Goal: Task Accomplishment & Management: Complete application form

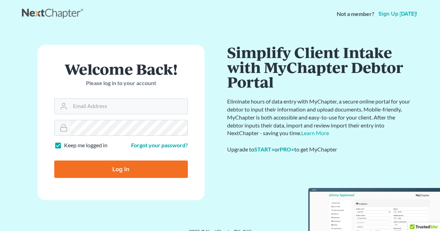
type input "[EMAIL_ADDRESS][DOMAIN_NAME]"
click at [110, 169] on input "Log In" at bounding box center [121, 169] width 134 height 17
type input "Thinking..."
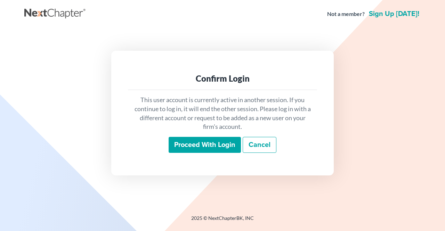
click at [212, 142] on input "Proceed with login" at bounding box center [205, 145] width 72 height 16
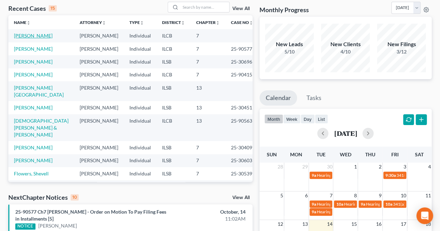
click at [39, 34] on link "Chestnut, Jessie" at bounding box center [33, 36] width 39 height 6
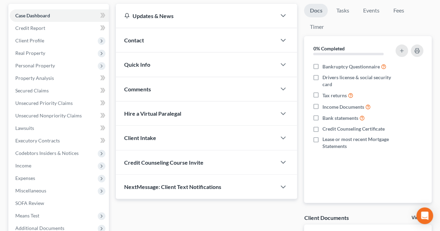
scroll to position [70, 0]
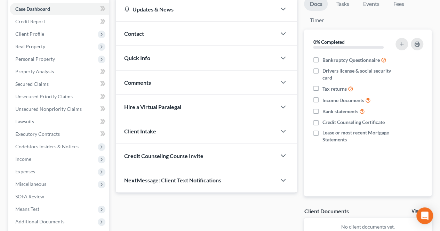
click at [37, 156] on span "Income" at bounding box center [59, 159] width 99 height 13
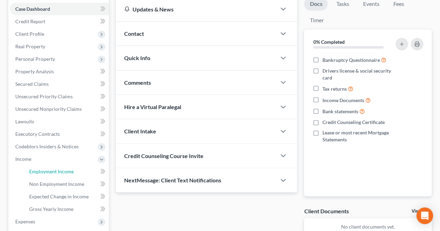
click at [41, 174] on span "Employment Income" at bounding box center [51, 172] width 45 height 6
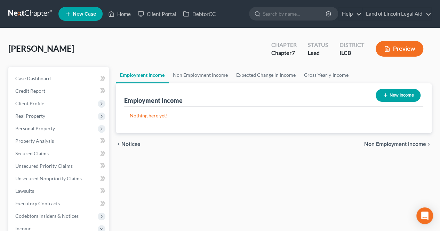
click at [35, 101] on span "Client Profile" at bounding box center [29, 104] width 29 height 6
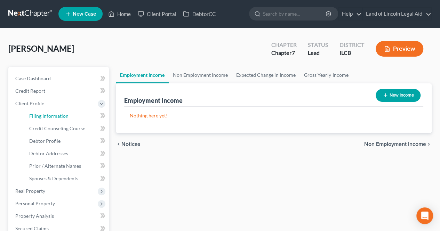
click at [40, 112] on link "Filing Information" at bounding box center [66, 116] width 85 height 13
select select "1"
select select "0"
select select "14"
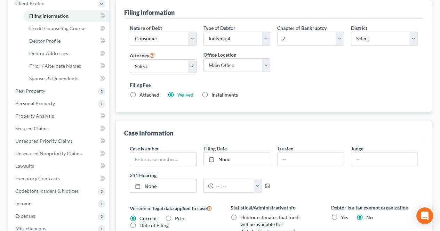
scroll to position [70, 0]
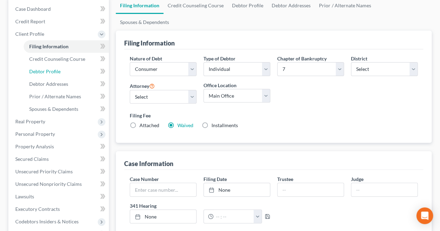
click at [59, 75] on link "Debtor Profile" at bounding box center [66, 71] width 85 height 13
select select "2"
select select "0"
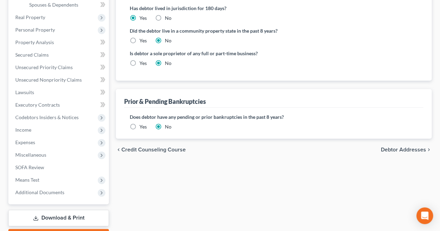
scroll to position [104, 0]
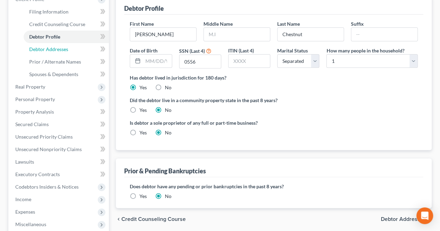
click at [60, 48] on span "Debtor Addresses" at bounding box center [48, 49] width 39 height 6
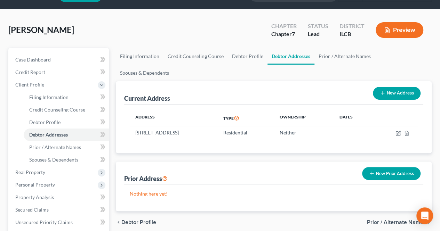
scroll to position [35, 0]
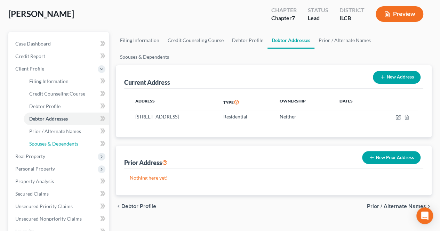
click at [57, 147] on link "Spouses & Dependents" at bounding box center [66, 144] width 85 height 13
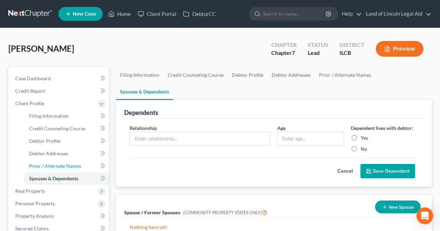
click at [56, 160] on link "Prior / Alternate Names" at bounding box center [66, 166] width 85 height 13
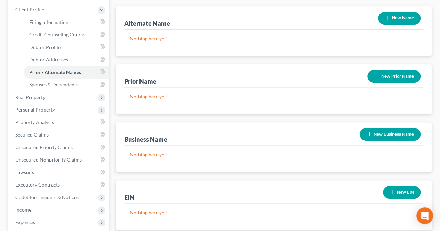
scroll to position [104, 0]
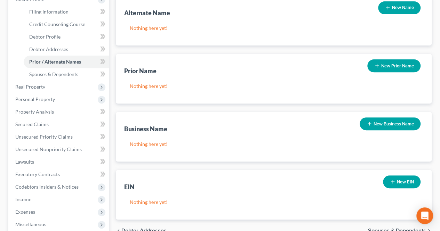
click at [47, 90] on span "Real Property" at bounding box center [59, 87] width 99 height 13
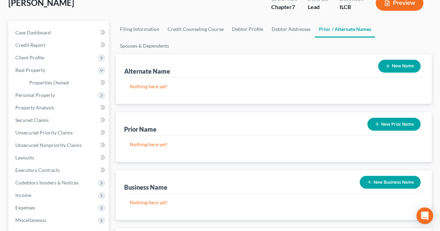
scroll to position [35, 0]
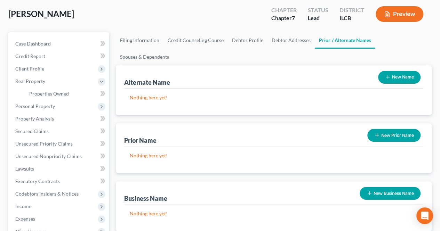
click at [35, 110] on span "Personal Property" at bounding box center [59, 106] width 99 height 13
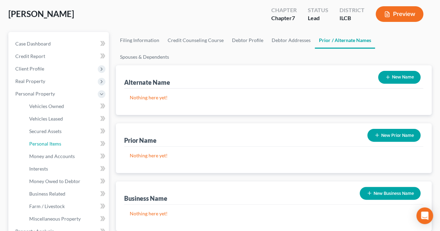
click at [56, 145] on span "Personal Items" at bounding box center [45, 144] width 32 height 6
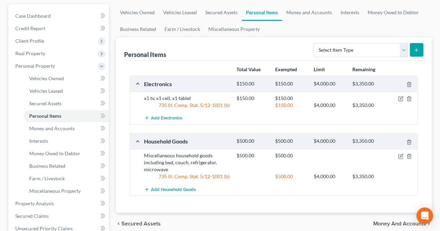
scroll to position [70, 0]
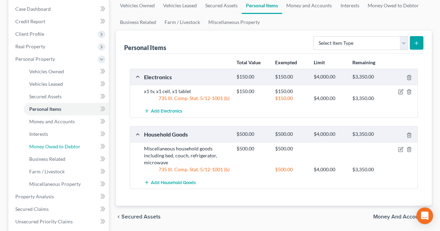
click at [69, 149] on span "Money Owed to Debtor" at bounding box center [54, 147] width 51 height 6
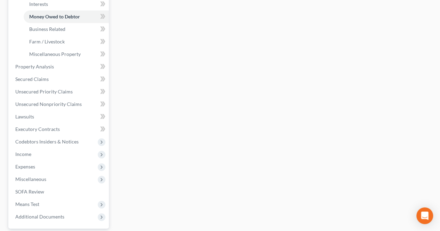
scroll to position [174, 0]
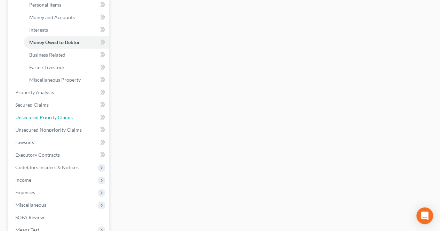
click at [71, 119] on span "Unsecured Priority Claims" at bounding box center [43, 117] width 57 height 6
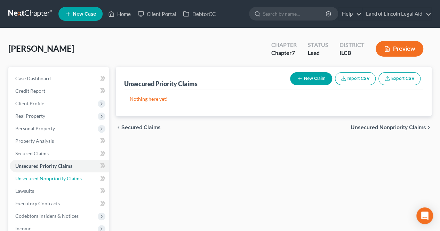
click at [64, 174] on link "Unsecured Nonpriority Claims" at bounding box center [59, 179] width 99 height 13
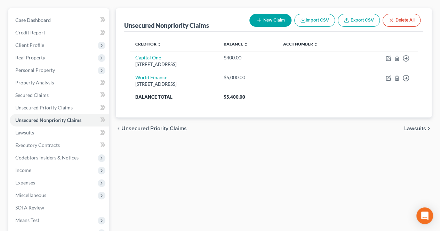
scroll to position [70, 0]
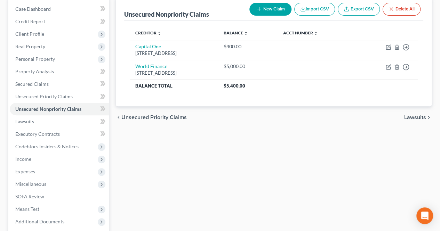
click at [41, 169] on span "Expenses" at bounding box center [59, 172] width 99 height 13
click at [42, 184] on link "Home" at bounding box center [66, 184] width 85 height 13
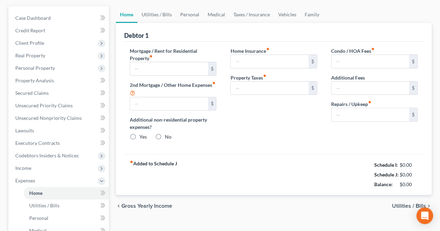
type input "0.00"
radio input "true"
type input "0.00"
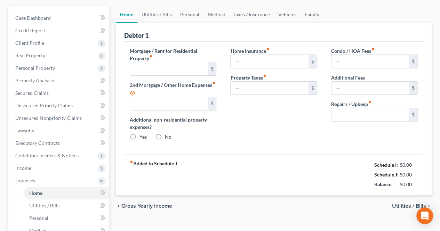
type input "0.00"
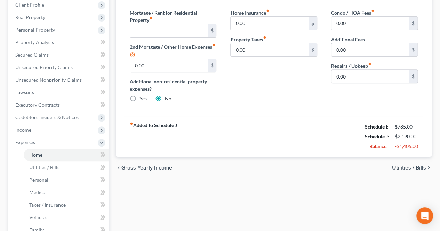
scroll to position [104, 0]
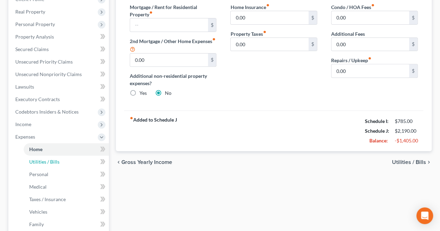
click at [70, 161] on link "Utilities / Bills" at bounding box center [66, 162] width 85 height 13
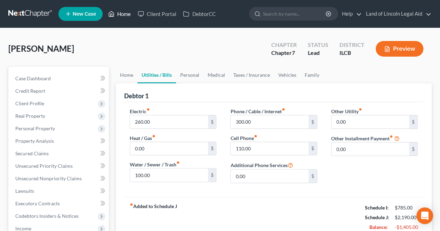
click at [122, 19] on link "Home" at bounding box center [120, 14] width 30 height 13
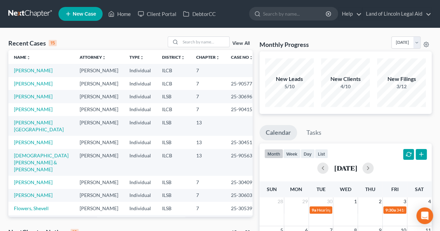
click at [9, 86] on td "Wright, Francinna" at bounding box center [41, 83] width 66 height 13
click at [79, 11] on span "New Case" at bounding box center [84, 13] width 23 height 5
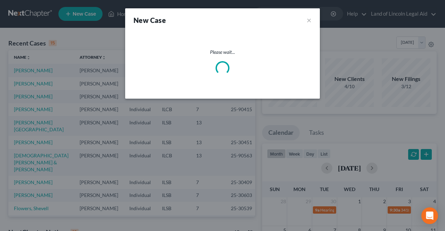
select select "26"
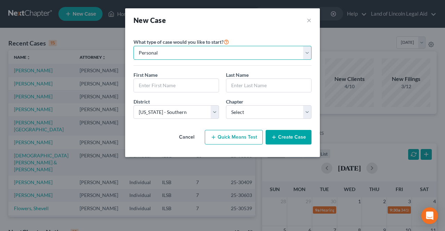
click at [183, 55] on select "Personal Business" at bounding box center [223, 53] width 178 height 14
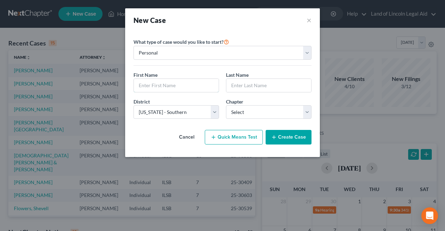
click at [183, 88] on input "text" at bounding box center [176, 85] width 85 height 13
click at [237, 87] on input "text" at bounding box center [269, 85] width 85 height 13
click at [184, 143] on button "Cancel" at bounding box center [187, 138] width 31 height 14
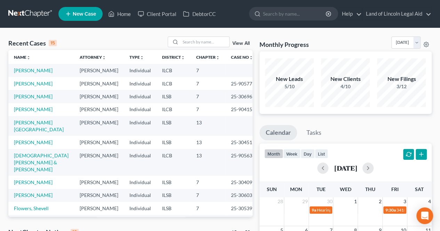
click at [70, 16] on icon at bounding box center [68, 14] width 6 height 8
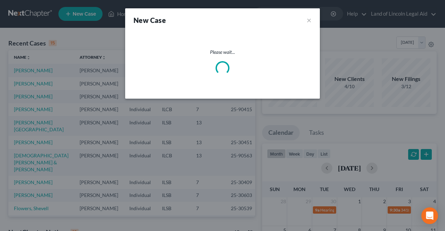
select select "26"
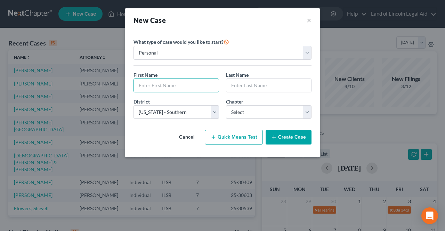
click at [165, 84] on input "text" at bounding box center [176, 85] width 85 height 13
type input "Kinnard"
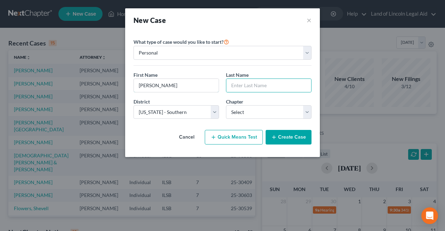
click at [165, 81] on input "Kinnard" at bounding box center [176, 85] width 85 height 13
click at [270, 84] on input "text" at bounding box center [269, 85] width 85 height 13
paste input "Kinnard"
type input "Kinnard"
click at [152, 85] on input "text" at bounding box center [176, 85] width 85 height 13
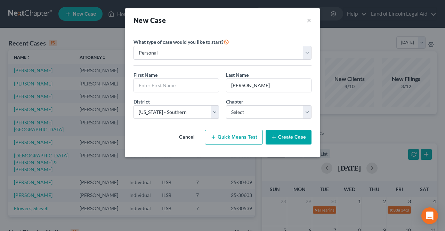
click at [152, 103] on div "District * Select Alabama - Middle Alabama - Northern Alabama - Southern Alaska…" at bounding box center [176, 108] width 93 height 21
click at [154, 106] on select "Select Alabama - Middle Alabama - Northern Alabama - Southern Alaska Arizona Ar…" at bounding box center [177, 112] width 86 height 14
click at [155, 111] on select "Select Alabama - Middle Alabama - Northern Alabama - Southern Alaska Arizona Ar…" at bounding box center [177, 112] width 86 height 14
click at [158, 100] on div "District * Select Alabama - Middle Alabama - Northern Alabama - Southern Alaska…" at bounding box center [176, 108] width 93 height 21
click at [287, 107] on select "Select 7 11 12 13" at bounding box center [269, 112] width 86 height 14
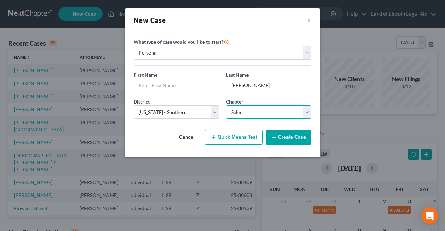
click at [251, 112] on select "Select 7 11 12 13" at bounding box center [269, 112] width 86 height 14
select select "0"
click at [226, 105] on select "Select 7 11 12 13" at bounding box center [269, 112] width 86 height 14
click at [178, 82] on input "text" at bounding box center [176, 85] width 85 height 13
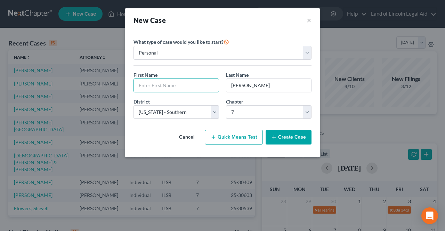
click at [156, 90] on input "text" at bounding box center [176, 85] width 85 height 13
paste input "Jeanette"
type input "Jeanette"
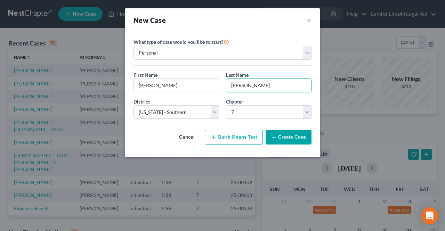
click at [243, 85] on input "Kinnard" at bounding box center [269, 85] width 85 height 13
type input "Kinnaird"
click at [203, 98] on div "District * Select Alabama - Middle Alabama - Northern Alabama - Southern Alaska…" at bounding box center [176, 108] width 93 height 21
click at [180, 121] on div "District * Select Alabama - Middle Alabama - Northern Alabama - Southern Alaska…" at bounding box center [222, 111] width 185 height 27
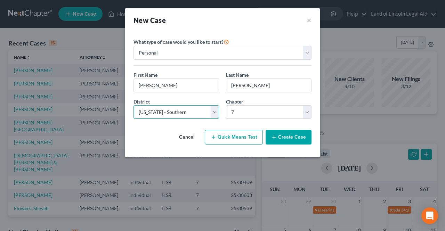
click at [195, 116] on select "Select Alabama - Middle Alabama - Northern Alabama - Southern Alaska Arizona Ar…" at bounding box center [177, 112] width 86 height 14
select select "24"
click at [134, 105] on select "Select Alabama - Middle Alabama - Northern Alabama - Southern Alaska Arizona Ar…" at bounding box center [177, 112] width 86 height 14
click at [168, 120] on div "District * Select Alabama - Middle Alabama - Northern Alabama - Southern Alaska…" at bounding box center [222, 111] width 185 height 27
click at [296, 139] on button "Create Case" at bounding box center [289, 137] width 46 height 15
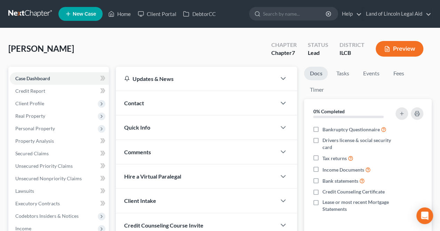
click at [53, 106] on span "Client Profile" at bounding box center [59, 103] width 99 height 13
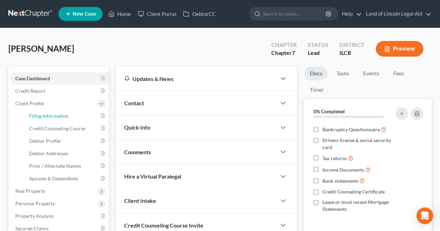
click at [62, 117] on span "Filing Information" at bounding box center [48, 116] width 39 height 6
select select "1"
select select "0"
select select "24"
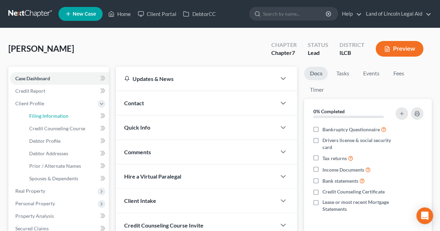
select select "14"
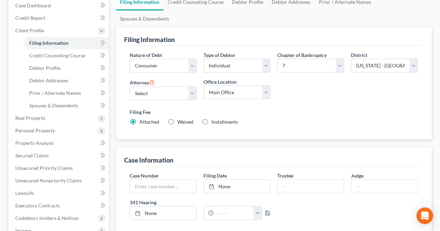
scroll to position [70, 0]
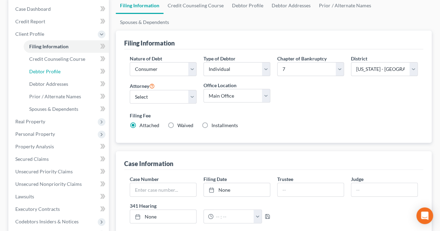
click at [56, 71] on span "Debtor Profile" at bounding box center [44, 72] width 31 height 6
select select "0"
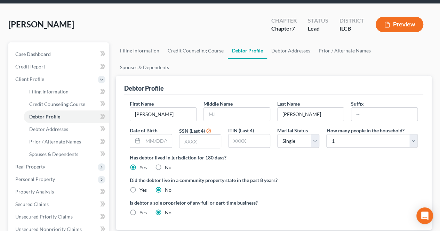
scroll to position [35, 0]
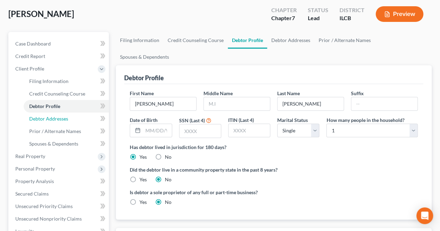
click at [56, 117] on span "Debtor Addresses" at bounding box center [48, 119] width 39 height 6
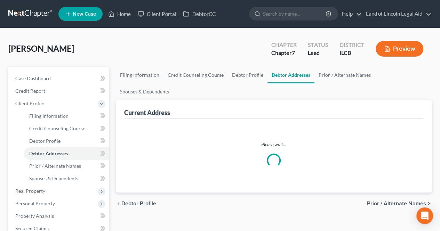
select select "0"
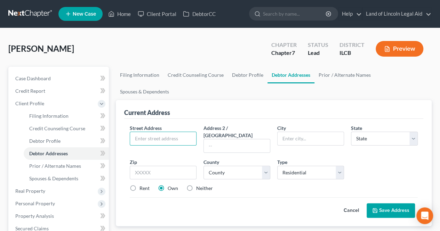
click at [148, 132] on input "text" at bounding box center [163, 138] width 66 height 13
type input "137 Adams st"
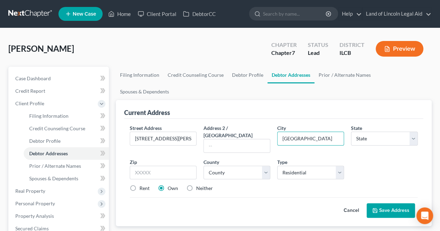
type input "[GEOGRAPHIC_DATA]"
select select "14"
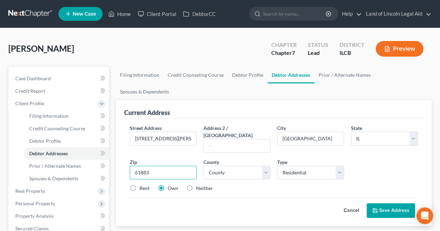
type input "61883"
drag, startPoint x: 226, startPoint y: 143, endPoint x: 230, endPoint y: 141, distance: 5.2
click at [226, 166] on select "County Adams County Alexander County Bond County Boone County Brown County Bure…" at bounding box center [237, 173] width 67 height 14
click at [239, 166] on select "County Adams County Alexander County Bond County Boone County Brown County Bure…" at bounding box center [237, 173] width 67 height 14
click at [253, 166] on select "County Adams County Alexander County Bond County Boone County Brown County Bure…" at bounding box center [237, 173] width 67 height 14
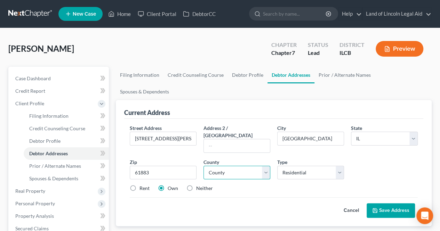
select select "91"
click at [204, 166] on select "County Adams County Alexander County Bond County Boone County Brown County Bure…" at bounding box center [237, 173] width 67 height 14
click at [253, 185] on div "Rent Own Neither" at bounding box center [273, 188] width 295 height 7
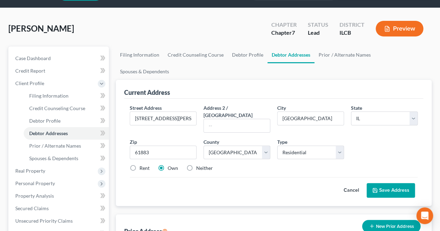
scroll to position [35, 0]
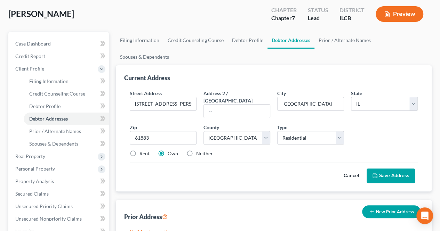
click at [407, 169] on button "Save Address" at bounding box center [391, 176] width 48 height 15
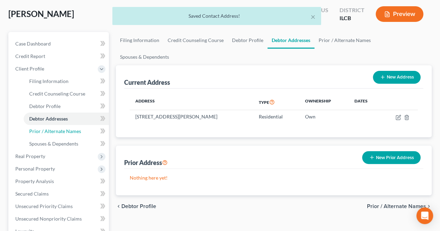
click at [54, 132] on span "Prior / Alternate Names" at bounding box center [55, 131] width 52 height 6
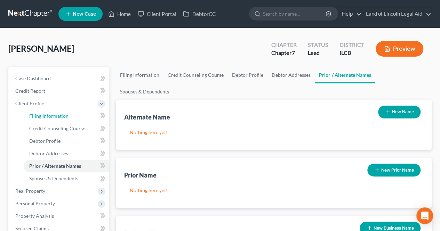
click at [72, 118] on link "Filing Information" at bounding box center [66, 116] width 85 height 13
select select "1"
select select "0"
select select "24"
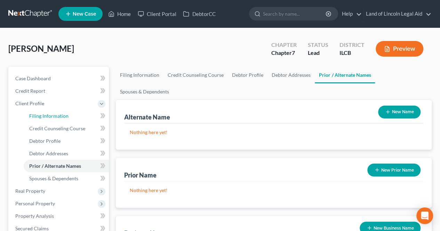
select select "14"
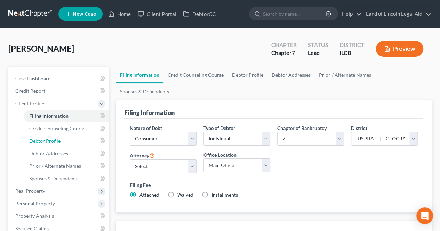
click at [70, 139] on link "Debtor Profile" at bounding box center [66, 141] width 85 height 13
select select "0"
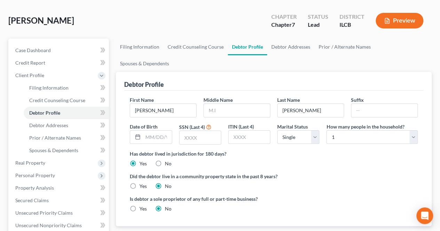
scroll to position [35, 0]
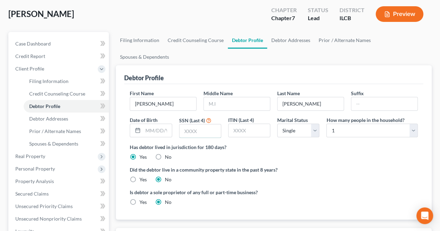
click at [191, 125] on input "text" at bounding box center [200, 131] width 41 height 13
type input "3389"
click at [248, 144] on label "Has debtor lived in jurisdiction for 180 days?" at bounding box center [274, 147] width 288 height 7
click at [292, 124] on select "Select Single Married Separated Divorced Widowed" at bounding box center [298, 131] width 42 height 14
select select "1"
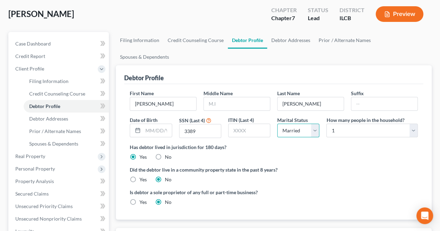
click at [277, 124] on select "Select Single Married Separated Divorced Widowed" at bounding box center [298, 131] width 42 height 14
click at [350, 124] on select "Select 1 2 3 4 5 6 7 8 9 10 11 12 13 14 15 16 17 18 19 20" at bounding box center [372, 131] width 92 height 14
select select "2"
click at [326, 124] on select "Select 1 2 3 4 5 6 7 8 9 10 11 12 13 14 15 16 17 18 19 20" at bounding box center [372, 131] width 92 height 14
click at [350, 166] on label "Did the debtor live in a community property state in the past 8 years?" at bounding box center [274, 169] width 288 height 7
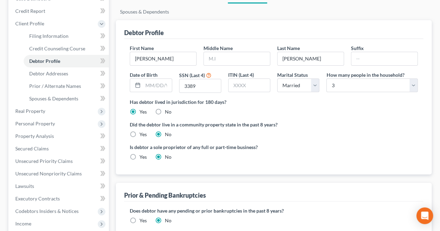
scroll to position [70, 0]
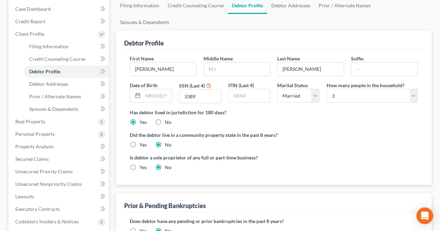
click at [331, 154] on div "Is debtor a sole proprietor of any full or part-time business? Yes No" at bounding box center [273, 165] width 295 height 23
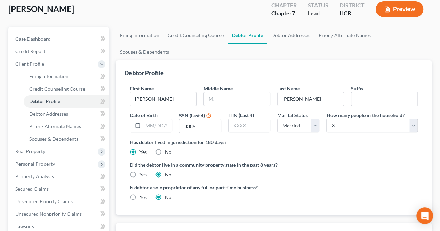
scroll to position [0, 0]
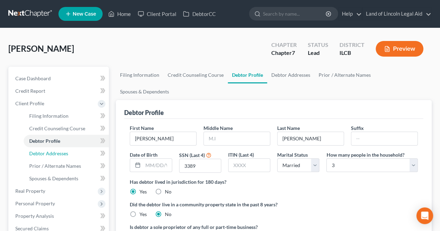
click at [58, 155] on span "Debtor Addresses" at bounding box center [48, 154] width 39 height 6
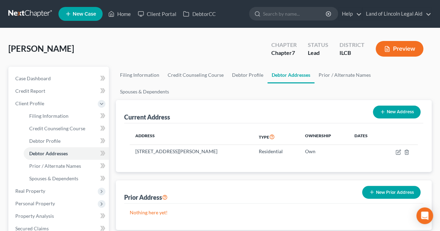
click at [59, 148] on link "Debtor Addresses" at bounding box center [66, 154] width 85 height 13
click at [59, 144] on span "Debtor Profile" at bounding box center [44, 141] width 31 height 6
select select "1"
select select "2"
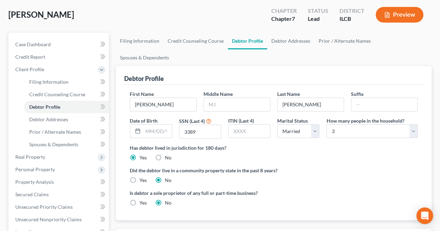
scroll to position [70, 0]
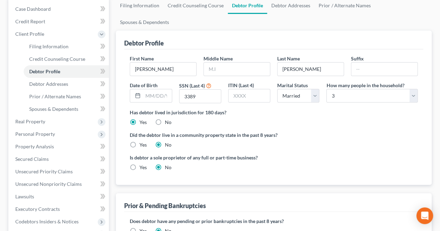
click at [56, 124] on span "Real Property" at bounding box center [59, 122] width 99 height 13
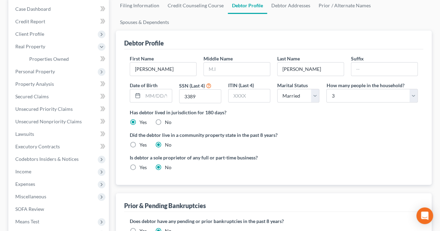
click at [64, 71] on span "Personal Property" at bounding box center [59, 71] width 99 height 13
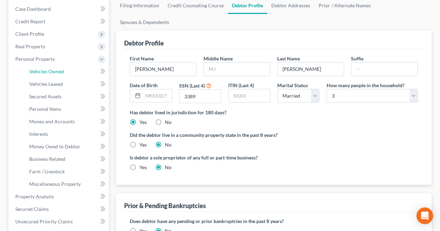
click at [69, 71] on link "Vehicles Owned" at bounding box center [66, 71] width 85 height 13
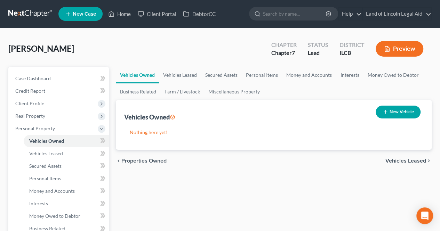
click at [404, 117] on button "New Vehicle" at bounding box center [398, 112] width 45 height 13
select select "0"
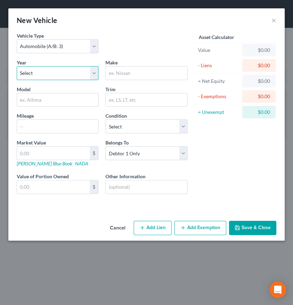
click at [71, 73] on select "Select 2026 2025 2024 2023 2022 2021 2020 2019 2018 2017 2016 2015 2014 2013 20…" at bounding box center [58, 73] width 82 height 14
select select "12"
click at [17, 66] on select "Select 2026 2025 2024 2023 2022 2021 2020 2019 2018 2017 2016 2015 2014 2013 20…" at bounding box center [58, 73] width 82 height 14
click at [135, 79] on input "text" at bounding box center [146, 72] width 81 height 13
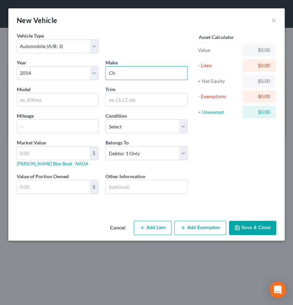
type input "Chevrolet"
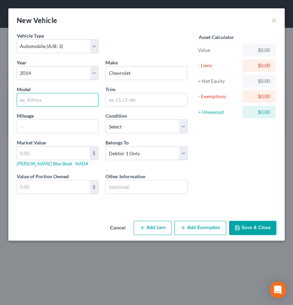
click at [72, 100] on input "text" at bounding box center [57, 99] width 81 height 13
type input "Equinoz LTZ"
click at [45, 124] on input "text" at bounding box center [57, 126] width 81 height 13
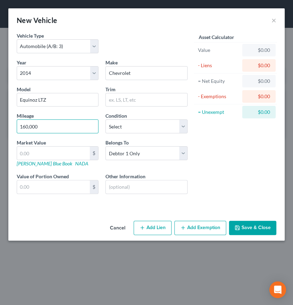
type input "160,000"
click at [247, 191] on div "Asset Calculator Value $0.00 - Liens $0.00 = Net Equity $0.00 - Exemptions $0.0…" at bounding box center [235, 118] width 89 height 173
click at [57, 155] on input "text" at bounding box center [53, 153] width 73 height 13
click at [283, 167] on div "Vehicle Type Select Automobile (A/B: 3) Truck (A/B: 3) Trailer (A/B: 4) Watercr…" at bounding box center [146, 125] width 276 height 186
click at [243, 167] on div "Asset Calculator Value $0.00 - Liens $0.00 = Net Equity $0.00 - Exemptions $0.0…" at bounding box center [235, 118] width 89 height 173
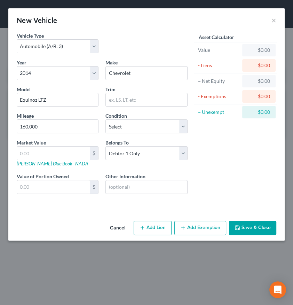
click at [203, 158] on div "Asset Calculator Value $0.00 - Liens $0.00 = Net Equity $0.00 - Exemptions $0.0…" at bounding box center [235, 118] width 89 height 173
click at [175, 185] on input "text" at bounding box center [146, 186] width 81 height 13
click at [202, 154] on div "Asset Calculator Value $0.00 - Liens $0.00 = Net Equity $0.00 - Exemptions $0.0…" at bounding box center [235, 118] width 89 height 173
click at [254, 228] on button "Save & Close" at bounding box center [252, 228] width 47 height 15
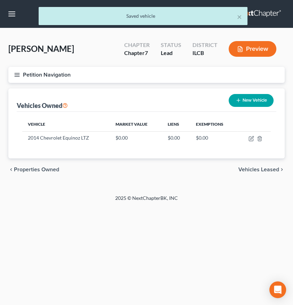
click at [247, 101] on button "New Vehicle" at bounding box center [251, 100] width 45 height 13
select select "0"
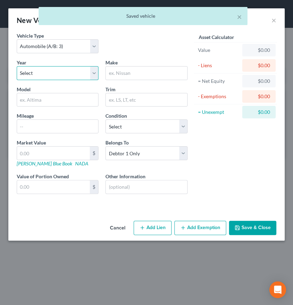
click at [40, 68] on select "Select 2026 2025 2024 2023 2022 2021 2020 2019 2018 2017 2016 2015 2014 2013 20…" at bounding box center [58, 73] width 82 height 14
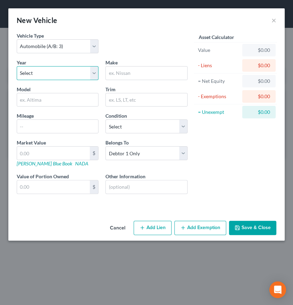
select select "25"
click at [17, 66] on select "Select 2026 2025 2024 2023 2022 2021 2020 2019 2018 2017 2016 2015 2014 2013 20…" at bounding box center [58, 73] width 82 height 14
click at [137, 71] on input "text" at bounding box center [146, 72] width 81 height 13
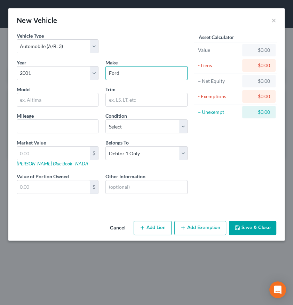
type input "Ford"
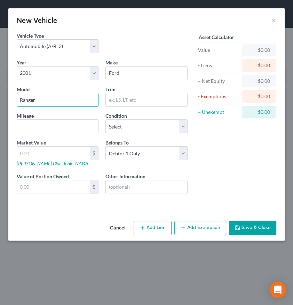
type input "Ranger"
click at [87, 122] on input "text" at bounding box center [57, 126] width 81 height 13
type input "260,000"
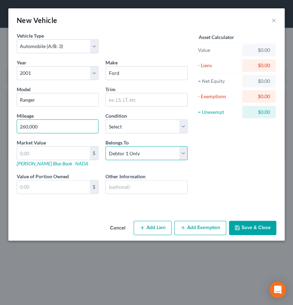
click at [142, 157] on select "Select Debtor 1 Only Debtor 2 Only Debtor 1 And Debtor 2 Only At Least One Of T…" at bounding box center [146, 153] width 82 height 14
select select "2"
click at [105, 146] on select "Select Debtor 1 Only Debtor 2 Only Debtor 1 And Debtor 2 Only At Least One Of T…" at bounding box center [146, 153] width 82 height 14
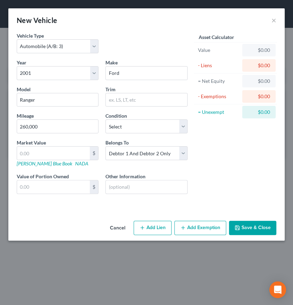
click at [218, 176] on div "Asset Calculator Value $0.00 - Liens $0.00 = Net Equity $0.00 - Exemptions $0.0…" at bounding box center [235, 118] width 89 height 173
click at [249, 231] on button "Save & Close" at bounding box center [252, 228] width 47 height 15
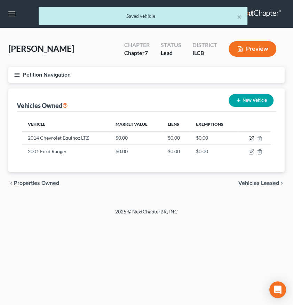
click at [249, 138] on icon "button" at bounding box center [251, 139] width 4 height 4
select select "0"
select select "12"
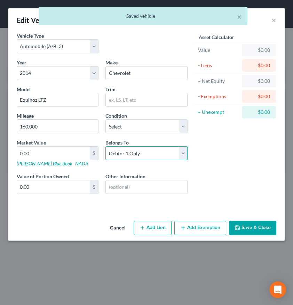
click at [152, 157] on select "Select Debtor 1 Only Debtor 2 Only Debtor 1 And Debtor 2 Only At Least One Of T…" at bounding box center [146, 153] width 82 height 14
select select "2"
click at [105, 146] on select "Select Debtor 1 Only Debtor 2 Only Debtor 1 And Debtor 2 Only At Least One Of T…" at bounding box center [146, 153] width 82 height 14
click at [258, 224] on button "Save & Close" at bounding box center [252, 228] width 47 height 15
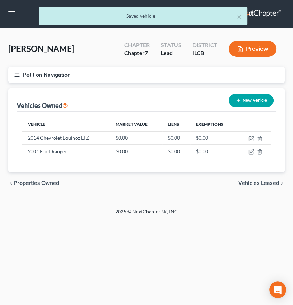
click at [114, 176] on div "chevron_left Properties Owned Vehicles Leased chevron_right" at bounding box center [146, 183] width 276 height 22
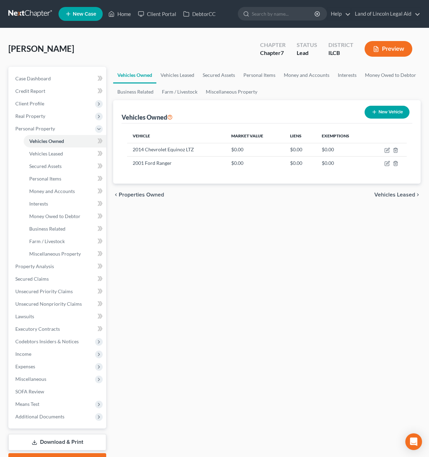
click at [129, 231] on div "Vehicles Owned Vehicles Leased Secured Assets Personal Items Money and Accounts…" at bounding box center [267, 268] width 314 height 402
click at [162, 231] on div "Vehicles Owned Vehicles Leased Secured Assets Personal Items Money and Accounts…" at bounding box center [267, 268] width 314 height 402
click at [378, 113] on button "New Vehicle" at bounding box center [386, 112] width 45 height 13
select select "0"
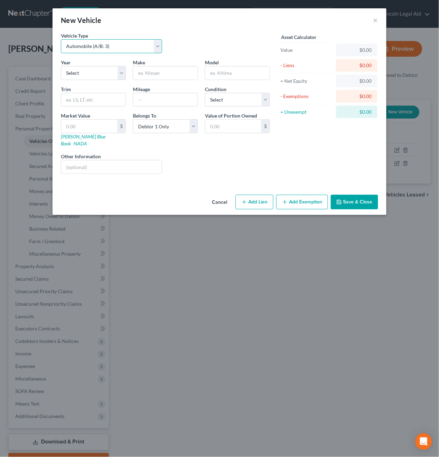
click at [157, 51] on select "Select Automobile (A/B: 3) Truck (A/B: 3) Trailer (A/B: 4) Watercraft (A/B: 4) …" at bounding box center [111, 46] width 101 height 14
select select "5"
click at [61, 39] on select "Select Automobile (A/B: 3) Truck (A/B: 3) Trailer (A/B: 4) Watercraft (A/B: 4) …" at bounding box center [111, 46] width 101 height 14
click at [134, 165] on input "text" at bounding box center [111, 166] width 101 height 13
type input "(Might just be a camper, not a motor home)"
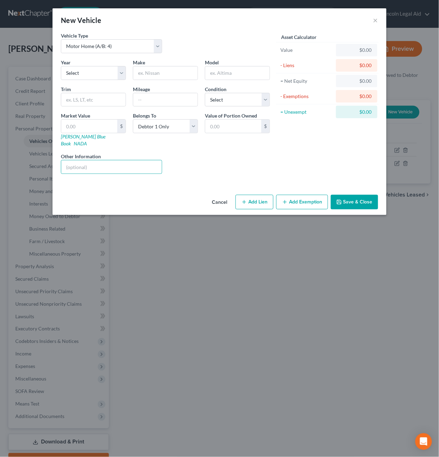
click at [216, 196] on button "Cancel" at bounding box center [219, 203] width 26 height 14
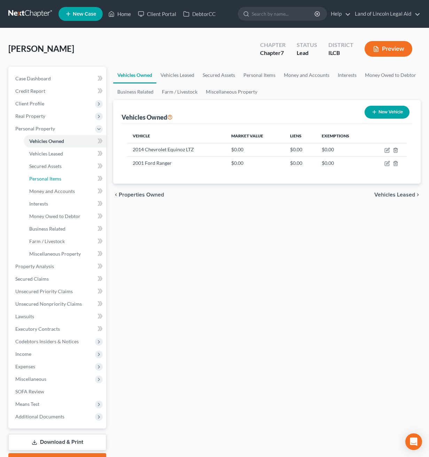
click at [77, 178] on link "Personal Items" at bounding box center [65, 179] width 82 height 13
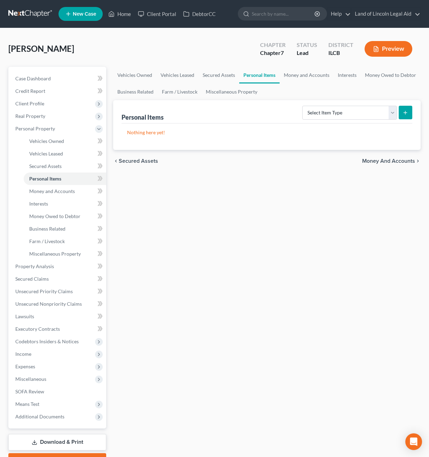
click at [408, 114] on button "submit" at bounding box center [405, 113] width 14 height 14
click at [368, 137] on div "Nothing here yet!" at bounding box center [266, 137] width 291 height 26
click at [367, 115] on select "Select Item Type Clothing (A/B: 11) Collectibles Of Value (A/B: 8) Electronics …" at bounding box center [349, 113] width 95 height 14
click at [303, 106] on select "Select Item Type Clothing (A/B: 11) Collectibles Of Value (A/B: 8) Electronics …" at bounding box center [349, 113] width 95 height 14
click at [354, 116] on select "Select Item Type Clothing (A/B: 11) Collectibles Of Value (A/B: 8) Electronics …" at bounding box center [349, 113] width 95 height 14
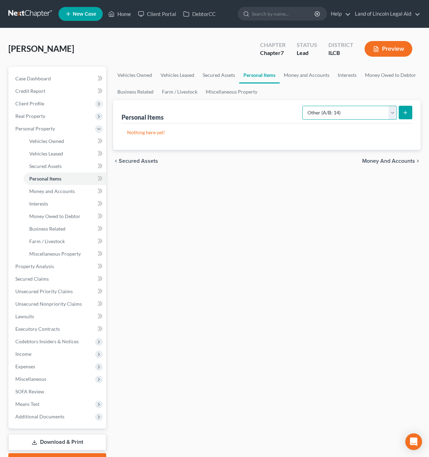
select select "sports_and_hobby_equipment"
click at [303, 106] on select "Select Item Type Clothing (A/B: 11) Collectibles Of Value (A/B: 8) Electronics …" at bounding box center [349, 113] width 95 height 14
click at [407, 111] on button "submit" at bounding box center [405, 113] width 14 height 14
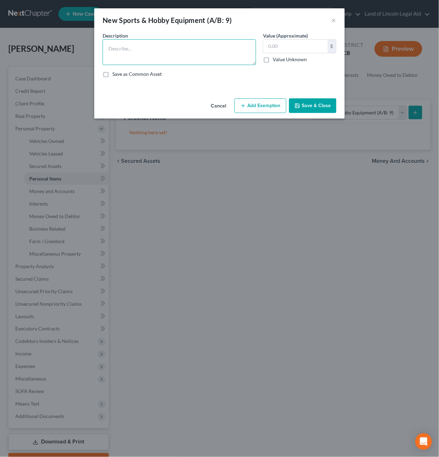
click at [181, 53] on textarea at bounding box center [179, 52] width 153 height 26
type textarea "Camper (Viking Pop-up)"
click at [294, 46] on input "text" at bounding box center [295, 46] width 64 height 13
type input "500"
click at [304, 75] on div "Save as Common Asset" at bounding box center [220, 74] width 234 height 7
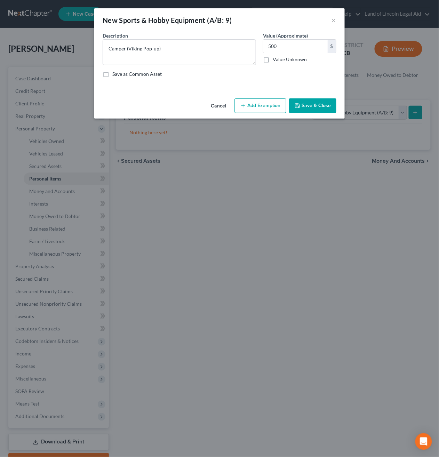
click at [312, 107] on button "Save & Close" at bounding box center [312, 105] width 47 height 15
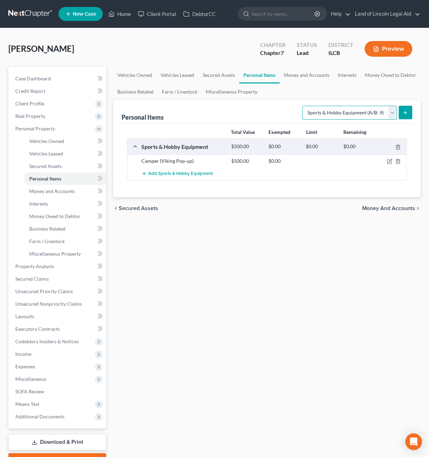
click at [389, 113] on select "Select Item Type Clothing (A/B: 11) Collectibles Of Value (A/B: 8) Electronics …" at bounding box center [349, 113] width 95 height 14
select select "household_goods"
click at [303, 106] on select "Select Item Type Clothing (A/B: 11) Collectibles Of Value (A/B: 8) Electronics …" at bounding box center [349, 113] width 95 height 14
click at [404, 110] on icon "submit" at bounding box center [405, 113] width 6 height 6
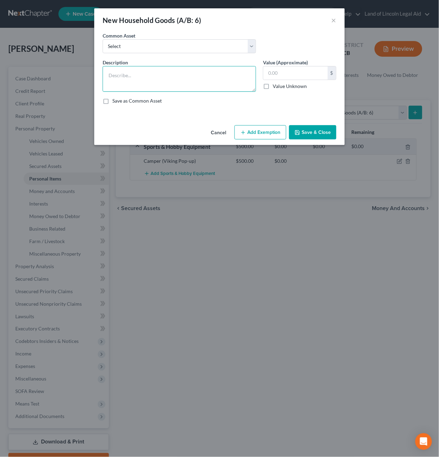
click at [168, 69] on textarea at bounding box center [179, 79] width 153 height 26
type textarea "Furniture, Appliances, & home goods"
click at [301, 84] on label "Value Unknown" at bounding box center [290, 86] width 34 height 7
click at [280, 84] on input "Value Unknown" at bounding box center [278, 85] width 5 height 5
checkbox input "true"
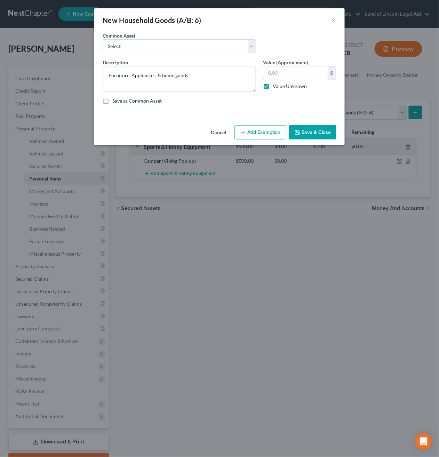
type input "0.00"
click at [290, 89] on label "Value Unknown" at bounding box center [290, 86] width 34 height 7
click at [280, 87] on input "Value Unknown" at bounding box center [278, 85] width 5 height 5
checkbox input "false"
click at [287, 77] on input "0.00" at bounding box center [295, 72] width 64 height 13
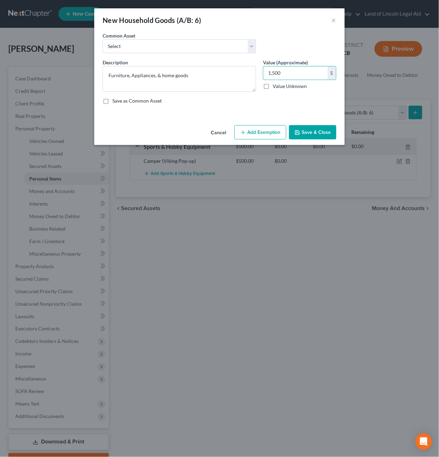
type input "1,500"
click at [180, 51] on select "Select Miscellaneous household goods including *" at bounding box center [179, 46] width 153 height 14
select select "0"
click at [103, 39] on select "Select Miscellaneous household goods including *" at bounding box center [179, 46] width 153 height 14
type textarea "Miscellaneous household goods including *"
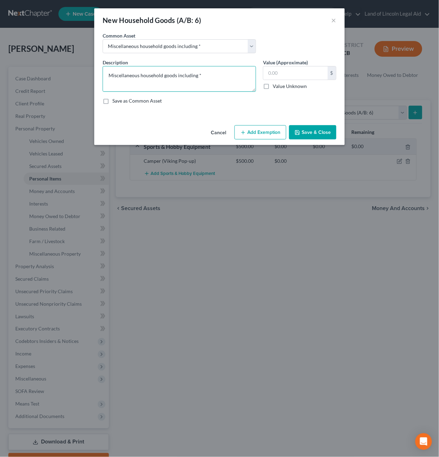
click at [215, 78] on textarea "Miscellaneous household goods including *" at bounding box center [179, 79] width 153 height 26
drag, startPoint x: 216, startPoint y: 76, endPoint x: 105, endPoint y: 72, distance: 111.4
click at [105, 72] on textarea "Miscellaneous household goods including *" at bounding box center [179, 79] width 153 height 26
click at [172, 75] on textarea "Bed, Dresser, Couch, Kithcenware, Table, Chairs, Microwave, Washer, Lawn Mower,…" at bounding box center [179, 79] width 153 height 26
drag, startPoint x: 172, startPoint y: 75, endPoint x: 182, endPoint y: 76, distance: 9.8
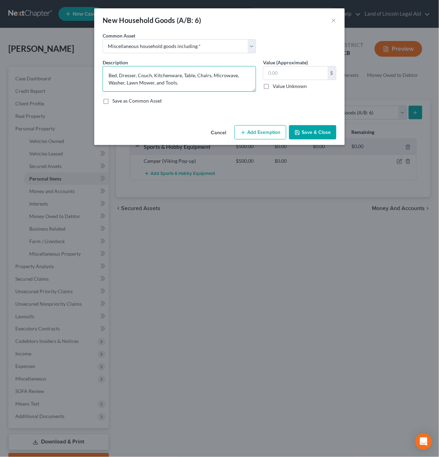
click at [203, 85] on textarea "Bed, Dresser, Couch, Kitchenware, Table, Chairs, Microwave, Washer, Lawn Mower,…" at bounding box center [179, 79] width 153 height 26
type textarea "Bed, Dresser, Couch, Kitchenware, Table, Chairs, Microwave, Washer, Lawn Mower,…"
click at [321, 134] on button "Save & Close" at bounding box center [312, 132] width 47 height 15
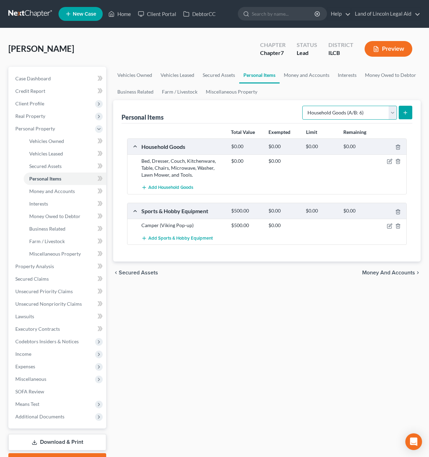
click at [388, 111] on select "Select Item Type Clothing (A/B: 11) Collectibles Of Value (A/B: 8) Electronics …" at bounding box center [349, 113] width 95 height 14
select select "electronics"
click at [303, 106] on select "Select Item Type Clothing (A/B: 11) Collectibles Of Value (A/B: 8) Electronics …" at bounding box center [349, 113] width 95 height 14
click at [404, 115] on button "submit" at bounding box center [405, 113] width 14 height 14
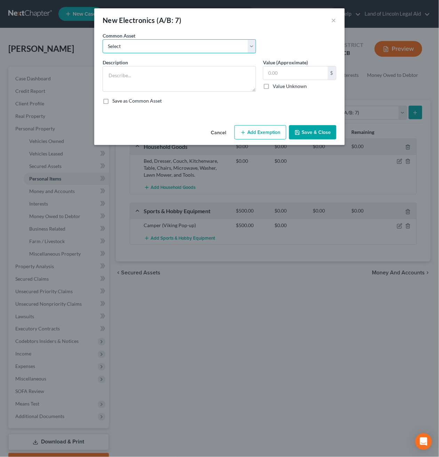
click at [198, 41] on select "Select Miscellaneous electronics, including television," at bounding box center [179, 46] width 153 height 14
select select "0"
click at [103, 39] on select "Select Miscellaneous electronics, including television," at bounding box center [179, 46] width 153 height 14
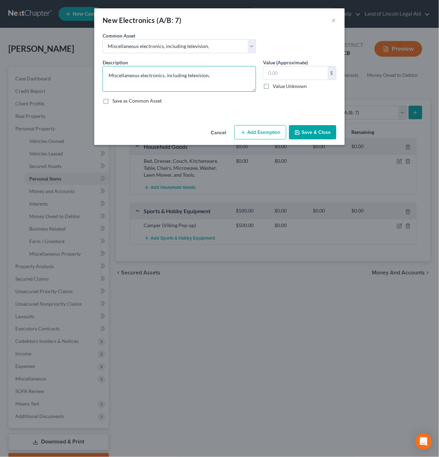
click at [194, 67] on textarea "Miscellaneous electronics, including television," at bounding box center [179, 79] width 153 height 26
click at [222, 75] on textarea "Miscellaneous electronics, including television," at bounding box center [179, 79] width 153 height 26
type textarea "Miscellaneous electronics, including television, phone, table, and gaming system"
click at [269, 79] on input "text" at bounding box center [295, 72] width 64 height 13
type input "500"
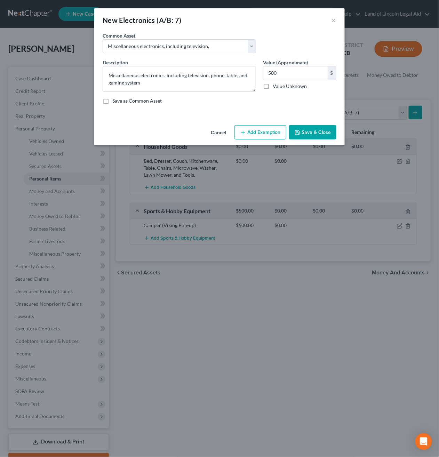
click at [321, 132] on button "Save & Close" at bounding box center [312, 132] width 47 height 15
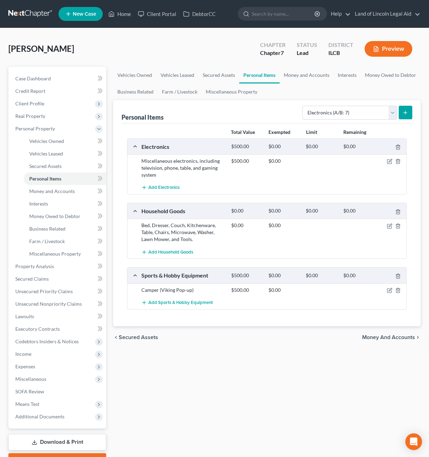
click at [400, 111] on button "submit" at bounding box center [405, 113] width 14 height 14
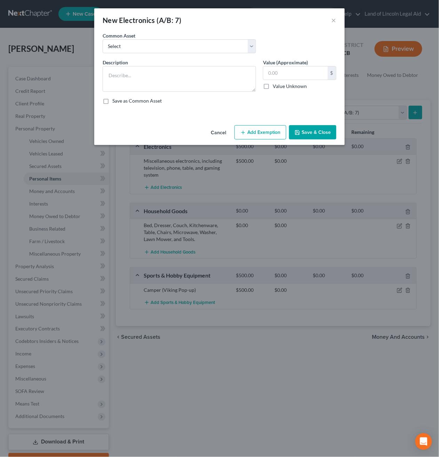
click at [221, 136] on button "Cancel" at bounding box center [218, 133] width 26 height 14
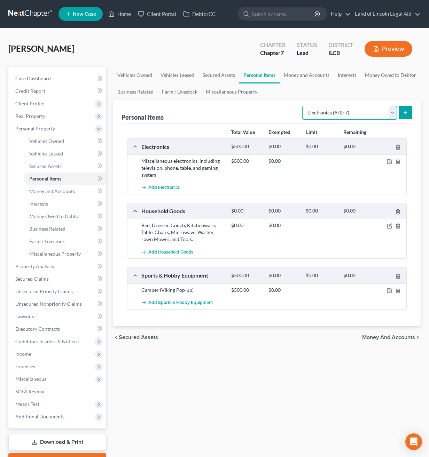
drag, startPoint x: 374, startPoint y: 112, endPoint x: 369, endPoint y: 112, distance: 5.6
click at [374, 112] on select "Select Item Type Clothing (A/B: 11) Collectibles Of Value (A/B: 8) Electronics …" at bounding box center [349, 113] width 95 height 14
select select "clothing"
click at [303, 106] on select "Select Item Type Clothing (A/B: 11) Collectibles Of Value (A/B: 8) Electronics …" at bounding box center [349, 113] width 95 height 14
click at [401, 110] on button "submit" at bounding box center [405, 113] width 14 height 14
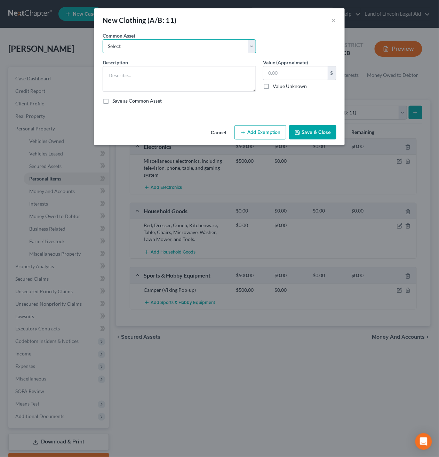
click at [185, 50] on select "Select Miscellaneous clothing" at bounding box center [179, 46] width 153 height 14
select select "0"
click at [103, 39] on select "Select Miscellaneous clothing" at bounding box center [179, 46] width 153 height 14
type textarea "Miscellaneous clothing"
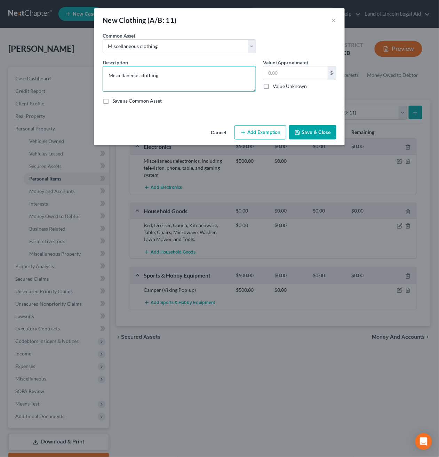
click at [174, 72] on textarea "Miscellaneous clothing" at bounding box center [179, 79] width 153 height 26
click at [275, 69] on input "text" at bounding box center [295, 72] width 64 height 13
type input "100"
click at [322, 134] on button "Save & Close" at bounding box center [312, 132] width 47 height 15
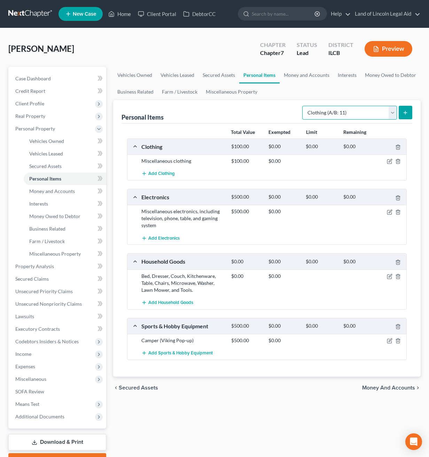
click at [394, 116] on select "Select Item Type Clothing (A/B: 11) Collectibles Of Value (A/B: 8) Electronics …" at bounding box center [349, 113] width 95 height 14
select select "jewelry"
click at [303, 106] on select "Select Item Type Clothing (A/B: 11) Collectibles Of Value (A/B: 8) Electronics …" at bounding box center [349, 113] width 95 height 14
click at [409, 103] on div "Select Item Type Clothing (A/B: 11) Collectibles Of Value (A/B: 8) Electronics …" at bounding box center [355, 112] width 113 height 18
click at [405, 114] on icon "submit" at bounding box center [405, 113] width 6 height 6
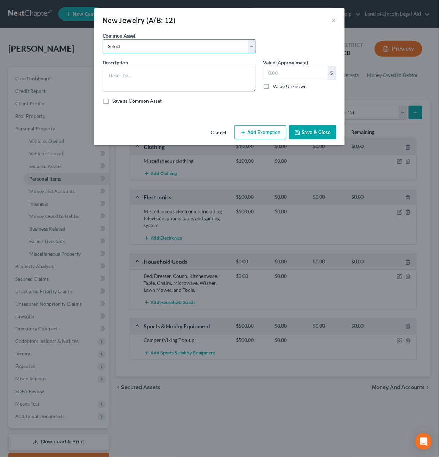
click at [169, 44] on select "Select Miscellaneous Jewelry and Watches" at bounding box center [179, 46] width 153 height 14
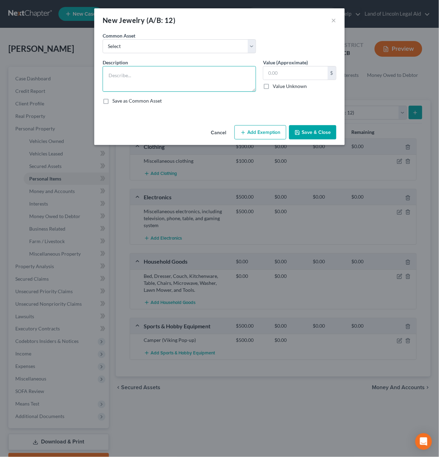
click at [166, 69] on textarea at bounding box center [179, 79] width 153 height 26
type textarea "Ring"
type input "200"
click at [310, 135] on button "Save & Close" at bounding box center [312, 132] width 47 height 15
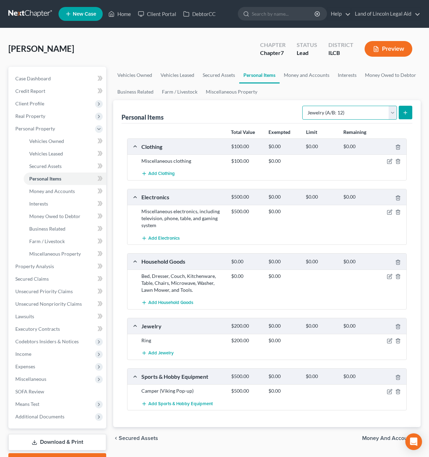
click at [379, 113] on select "Select Item Type Clothing (A/B: 11) Collectibles Of Value (A/B: 8) Electronics …" at bounding box center [349, 113] width 95 height 14
select select "other"
click at [303, 106] on select "Select Item Type Clothing (A/B: 11) Collectibles Of Value (A/B: 8) Electronics …" at bounding box center [349, 113] width 95 height 14
click at [407, 118] on button "submit" at bounding box center [405, 113] width 14 height 14
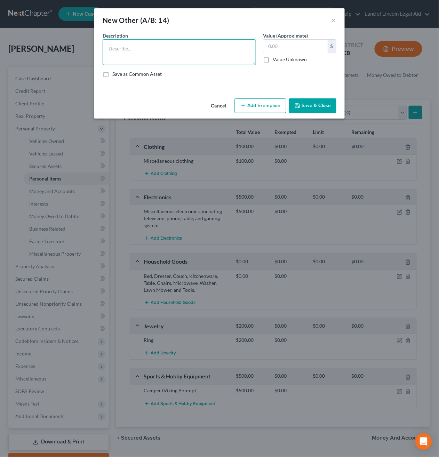
click at [141, 46] on textarea at bounding box center [179, 52] width 153 height 26
type textarea "Home Health Aid: CPAP Machine & Walker"
click at [292, 50] on input "text" at bounding box center [295, 46] width 64 height 13
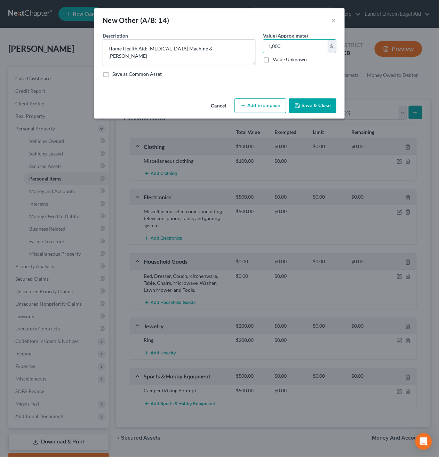
type input "1,000"
click at [310, 103] on button "Save & Close" at bounding box center [312, 105] width 47 height 15
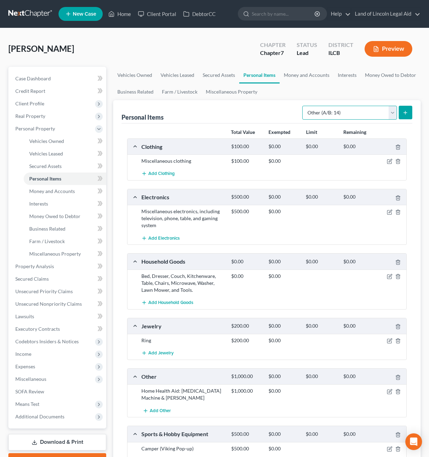
click at [340, 114] on select "Select Item Type Clothing (A/B: 11) Collectibles Of Value (A/B: 8) Electronics …" at bounding box center [349, 113] width 95 height 14
click at [303, 106] on select "Select Item Type Clothing (A/B: 11) Collectibles Of Value (A/B: 8) Electronics …" at bounding box center [349, 113] width 95 height 14
click at [404, 121] on div "Select Item Type Clothing (A/B: 11) Collectibles Of Value (A/B: 8) Electronics …" at bounding box center [355, 112] width 113 height 18
click at [407, 118] on button "submit" at bounding box center [405, 113] width 14 height 14
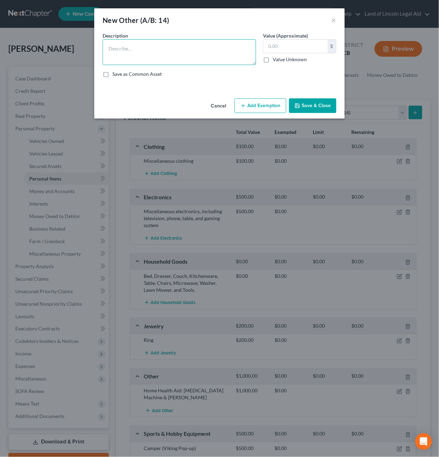
click at [180, 62] on textarea at bounding box center [179, 52] width 153 height 26
type textarea "Cash on Hand"
type input "20"
click at [315, 102] on button "Save & Close" at bounding box center [312, 105] width 47 height 15
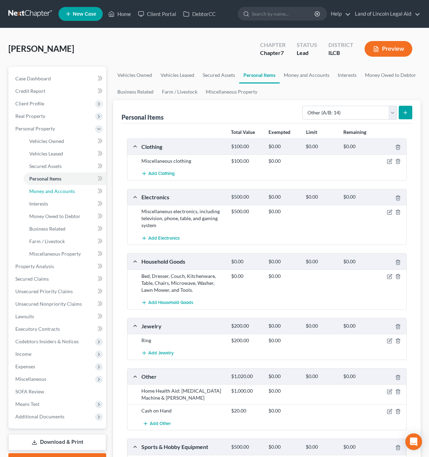
click at [67, 189] on span "Money and Accounts" at bounding box center [52, 191] width 46 height 6
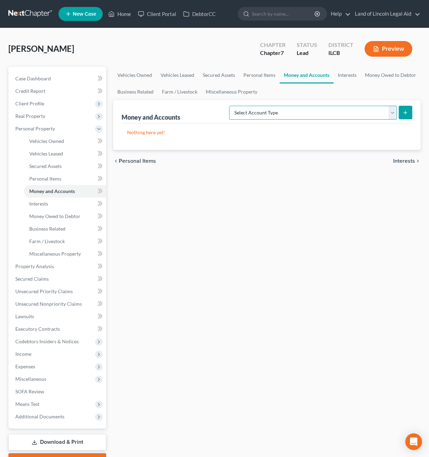
click at [368, 109] on select "Select Account Type Brokerage (A/B: 18, SOFA: 20) Cash on Hand (A/B: 16) Certif…" at bounding box center [313, 113] width 168 height 14
click at [58, 179] on span "Personal Items" at bounding box center [45, 179] width 32 height 6
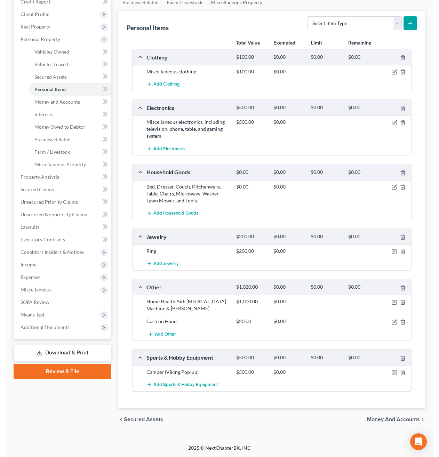
scroll to position [91, 0]
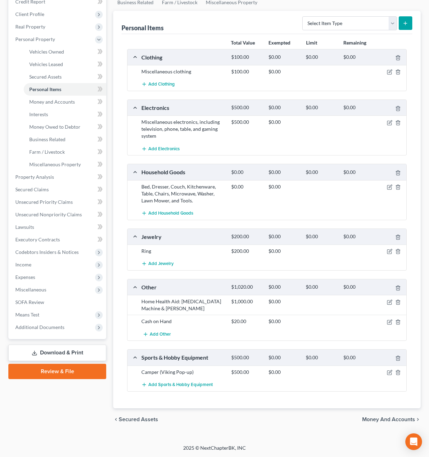
click at [400, 231] on div "Cash on Hand $20.00 $0.00" at bounding box center [266, 321] width 279 height 13
click at [400, 231] on icon "button" at bounding box center [398, 322] width 6 height 6
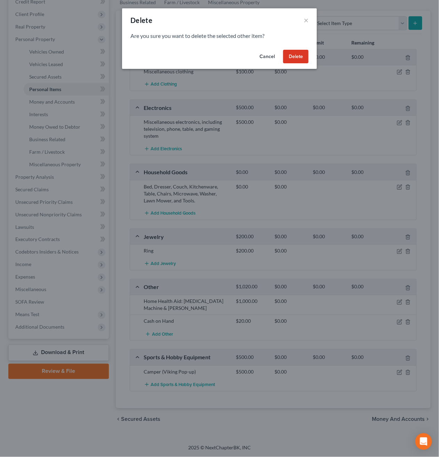
click at [296, 57] on button "Delete" at bounding box center [295, 57] width 25 height 14
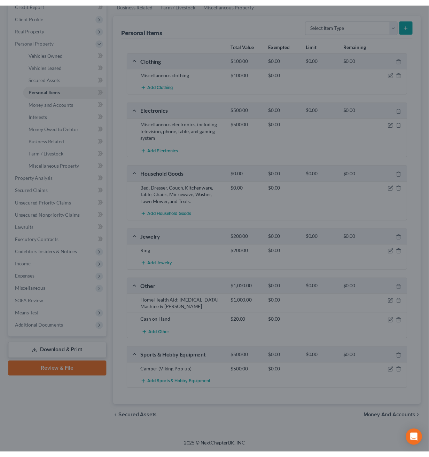
scroll to position [78, 0]
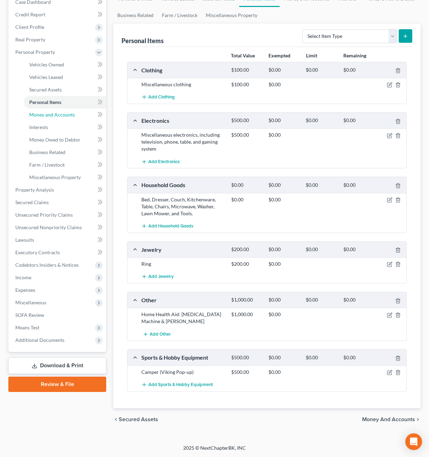
click at [68, 112] on span "Money and Accounts" at bounding box center [52, 115] width 46 height 6
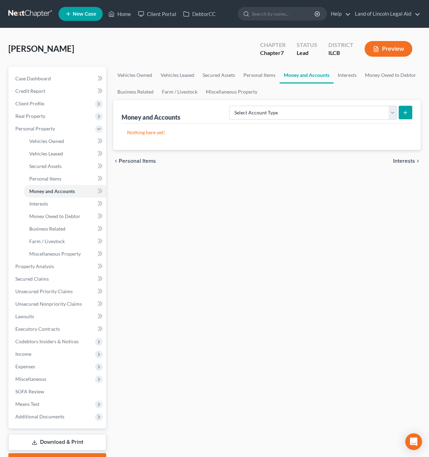
click at [404, 111] on icon "submit" at bounding box center [405, 113] width 6 height 6
click at [283, 120] on div "Select Account Type Brokerage (A/B: 18, SOFA: 20) Cash on Hand (A/B: 16) Certif…" at bounding box center [319, 112] width 186 height 18
click at [284, 113] on select "Select Account Type Brokerage (A/B: 18, SOFA: 20) Cash on Hand (A/B: 16) Certif…" at bounding box center [313, 113] width 168 height 14
select select "cash_on_hand"
click at [231, 106] on select "Select Account Type Brokerage (A/B: 18, SOFA: 20) Cash on Hand (A/B: 16) Certif…" at bounding box center [313, 113] width 168 height 14
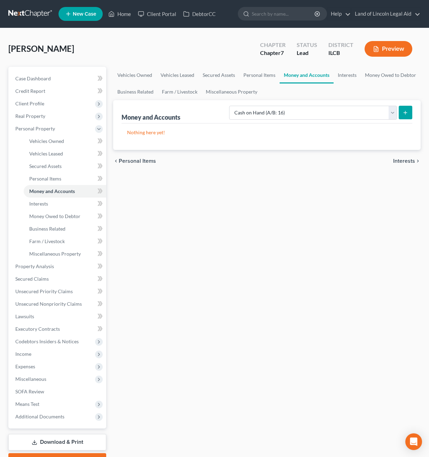
click at [405, 112] on icon "submit" at bounding box center [405, 113] width 6 height 6
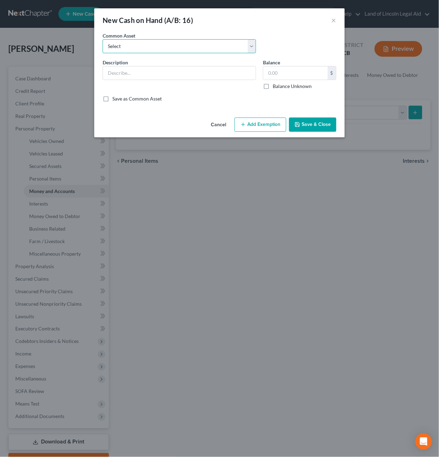
click at [196, 48] on select "Select Cash on Hand" at bounding box center [179, 46] width 153 height 14
select select "0"
click at [103, 39] on select "Select Cash on Hand" at bounding box center [179, 46] width 153 height 14
type input "Cash on Hand"
type input "20.00"
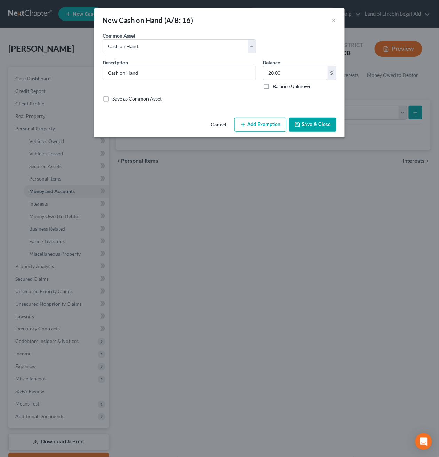
click at [308, 72] on input "20.00" at bounding box center [295, 72] width 64 height 13
click at [310, 72] on input "20.00" at bounding box center [295, 72] width 64 height 13
drag, startPoint x: 130, startPoint y: 67, endPoint x: 146, endPoint y: 73, distance: 17.6
click at [130, 68] on input "Cash on Hand" at bounding box center [179, 72] width 153 height 13
drag, startPoint x: 161, startPoint y: 75, endPoint x: 5, endPoint y: 82, distance: 157.1
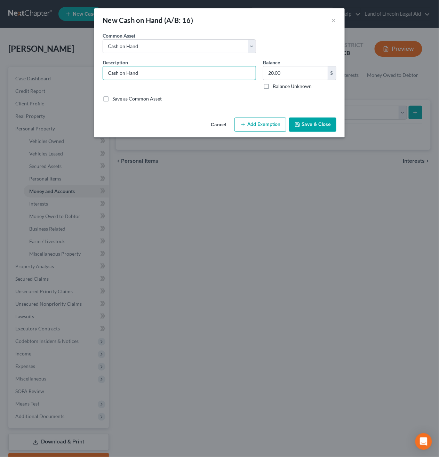
click at [0, 80] on html "Home New Case Client Portal DebtorCC Land of Lincoln Legal Aid bkepley@lincolnl…" at bounding box center [219, 247] width 439 height 495
click at [308, 117] on div "Cancel Add Exemption Save & Close" at bounding box center [219, 126] width 251 height 23
click at [314, 127] on button "Save & Close" at bounding box center [312, 125] width 47 height 15
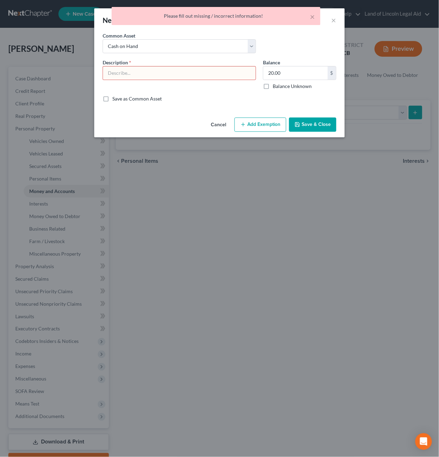
click at [206, 81] on div "Description *" at bounding box center [179, 74] width 160 height 31
click at [201, 76] on input "text" at bounding box center [179, 72] width 153 height 13
click at [157, 48] on select "Select Cash on Hand" at bounding box center [179, 46] width 153 height 14
click at [103, 39] on select "Select Cash on Hand" at bounding box center [179, 46] width 153 height 14
click at [145, 59] on div "Description *" at bounding box center [179, 74] width 160 height 31
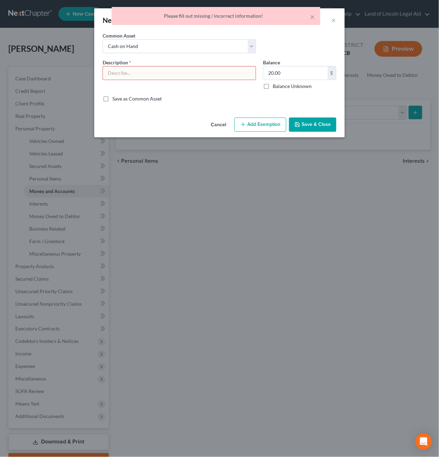
click at [148, 72] on input "text" at bounding box center [179, 72] width 153 height 13
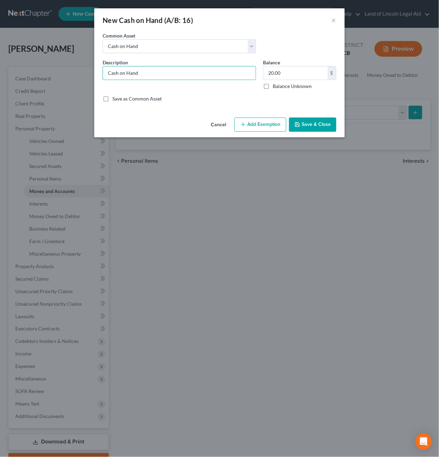
type input "Cash on Hand"
click at [308, 123] on button "Save & Close" at bounding box center [312, 125] width 47 height 15
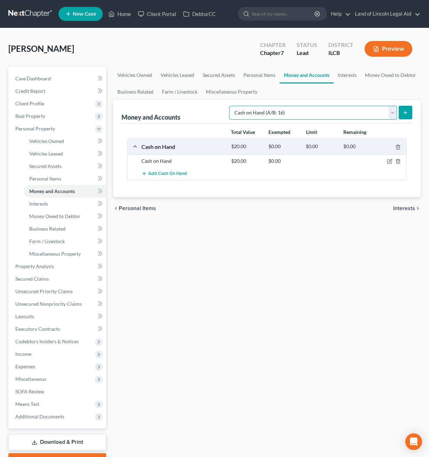
click at [362, 109] on select "Select Account Type Brokerage (A/B: 18, SOFA: 20) Cash on Hand (A/B: 16) Certif…" at bounding box center [313, 113] width 168 height 14
select select "savings"
click at [231, 106] on select "Select Account Type Brokerage (A/B: 18, SOFA: 20) Cash on Hand (A/B: 16) Certif…" at bounding box center [313, 113] width 168 height 14
click at [408, 111] on icon "submit" at bounding box center [405, 113] width 6 height 6
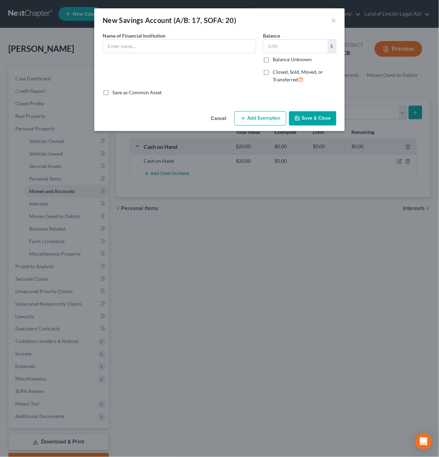
click at [214, 53] on div at bounding box center [179, 46] width 153 height 14
click at [203, 46] on input "text" at bounding box center [179, 46] width 153 height 13
type input "First Financial"
click at [281, 44] on input "text" at bounding box center [295, 46] width 64 height 13
type input "971"
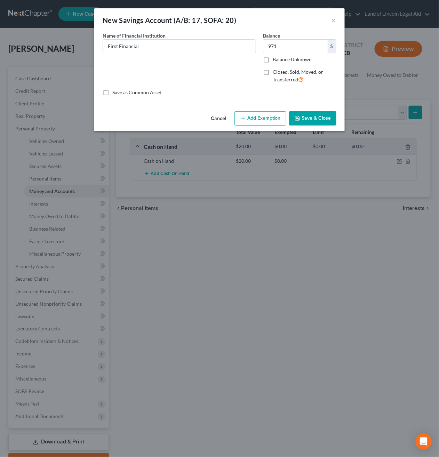
click at [321, 115] on button "Save & Close" at bounding box center [312, 118] width 47 height 15
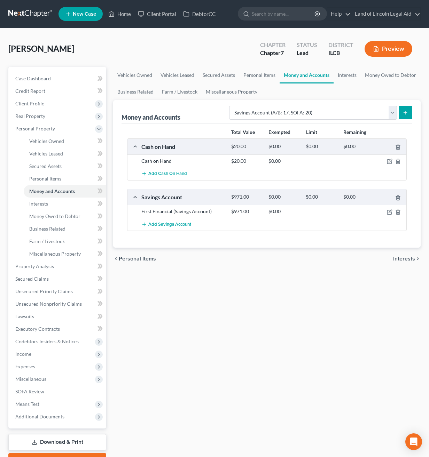
click at [404, 114] on icon "submit" at bounding box center [405, 113] width 6 height 6
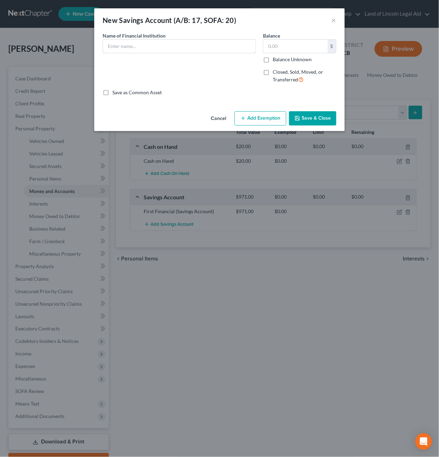
click at [216, 47] on input "text" at bounding box center [179, 46] width 153 height 13
type input "Teepak"
click at [139, 89] on label "Save as Common Asset" at bounding box center [136, 92] width 49 height 7
click at [120, 89] on input "Save as Common Asset" at bounding box center [117, 91] width 5 height 5
checkbox input "true"
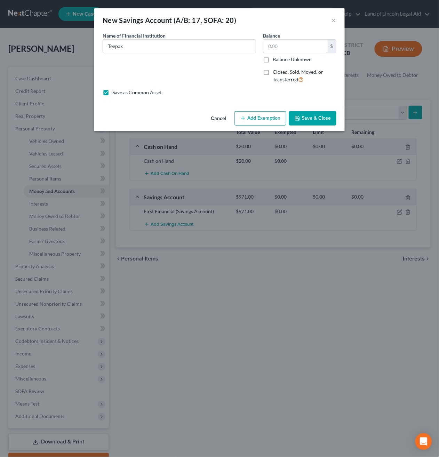
click at [310, 46] on input "text" at bounding box center [295, 46] width 64 height 13
type input "5"
click at [312, 117] on button "Save & Close" at bounding box center [312, 118] width 47 height 15
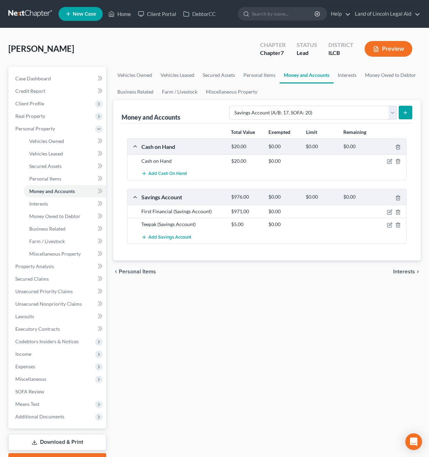
click at [208, 106] on div "Money and Accounts Select Account Type Brokerage (A/B: 18, SOFA: 20) Cash on Ha…" at bounding box center [266, 111] width 291 height 23
click at [404, 113] on line "submit" at bounding box center [405, 113] width 3 height 0
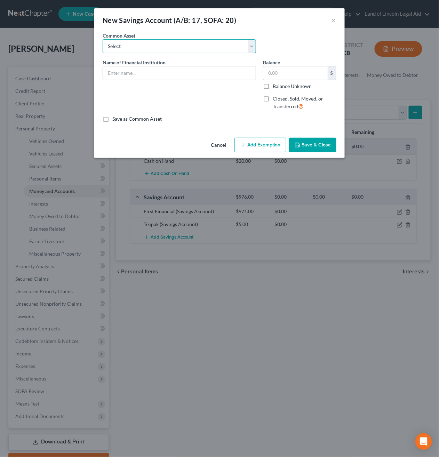
click at [151, 41] on select "Select Teepak" at bounding box center [179, 46] width 153 height 14
click at [159, 68] on input "text" at bounding box center [179, 72] width 153 height 13
click at [164, 43] on select "Select Teepak" at bounding box center [179, 46] width 153 height 14
click at [171, 49] on select "Select Teepak" at bounding box center [179, 46] width 153 height 14
click at [168, 68] on input "text" at bounding box center [179, 72] width 153 height 13
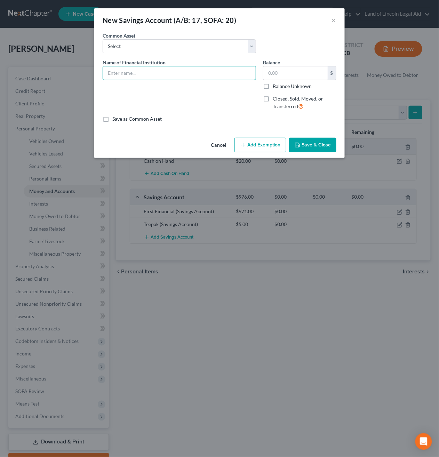
click at [168, 71] on input "text" at bounding box center [179, 72] width 153 height 13
type input "Chime"
type input "800"
click at [196, 124] on div "An exemption set must first be selected from the Filing Information section. Co…" at bounding box center [219, 83] width 251 height 103
click at [317, 148] on button "Save & Close" at bounding box center [312, 145] width 47 height 15
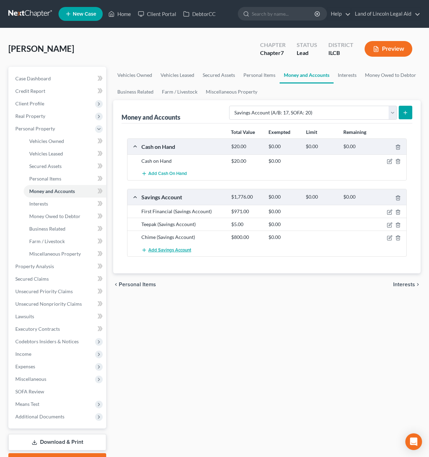
click at [159, 231] on span "Add Savings Account" at bounding box center [169, 250] width 43 height 6
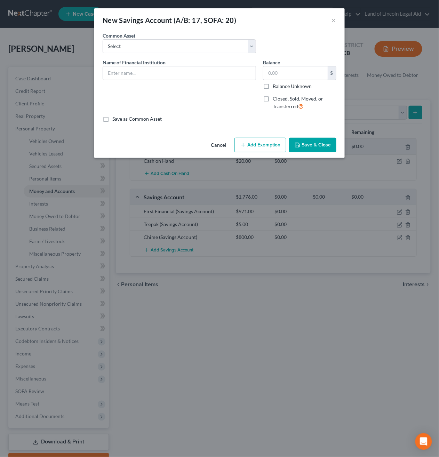
click at [216, 148] on button "Cancel" at bounding box center [218, 146] width 26 height 14
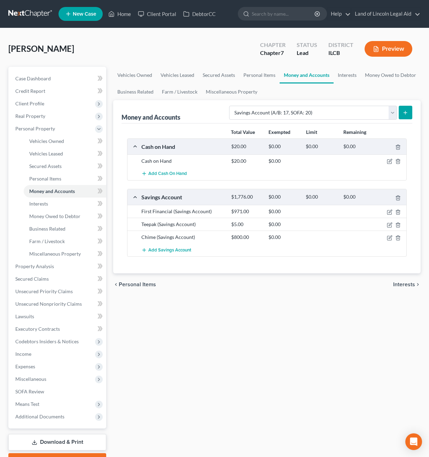
click at [385, 231] on div at bounding box center [392, 237] width 30 height 7
click at [386, 231] on div at bounding box center [392, 237] width 30 height 7
click at [397, 231] on polyline "button" at bounding box center [398, 237] width 4 height 0
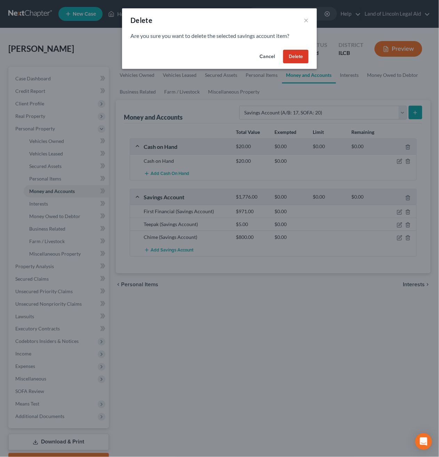
click at [297, 61] on button "Delete" at bounding box center [295, 57] width 25 height 14
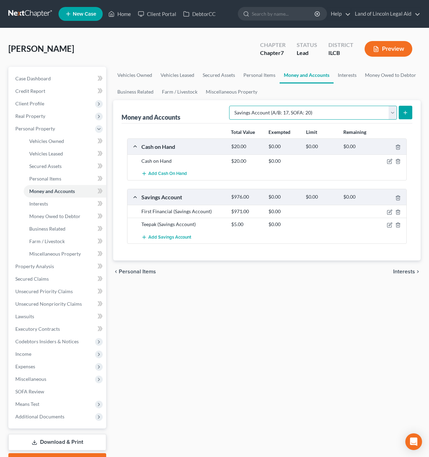
click at [337, 114] on select "Select Account Type Brokerage (A/B: 18, SOFA: 20) Cash on Hand (A/B: 16) Certif…" at bounding box center [313, 113] width 168 height 14
click at [231, 106] on select "Select Account Type Brokerage (A/B: 18, SOFA: 20) Cash on Hand (A/B: 16) Certif…" at bounding box center [313, 113] width 168 height 14
click at [404, 111] on icon "submit" at bounding box center [405, 113] width 6 height 6
click at [406, 109] on button "submit" at bounding box center [405, 113] width 14 height 14
click at [209, 110] on div "Money and Accounts Select Account Type Brokerage (A/B: 18, SOFA: 20) Cash on Ha…" at bounding box center [266, 111] width 291 height 23
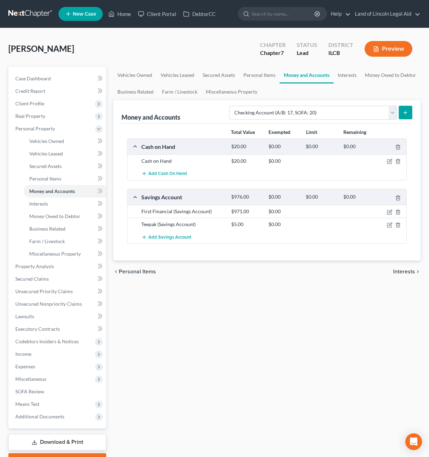
click at [192, 196] on div "Savings Account" at bounding box center [183, 196] width 90 height 7
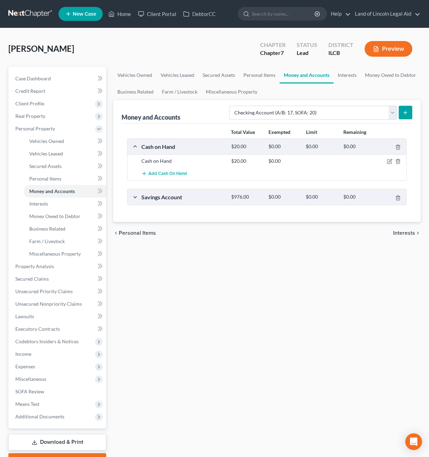
click at [191, 160] on div "Cash on Hand" at bounding box center [183, 161] width 90 height 7
click at [191, 150] on div "Cash on Hand" at bounding box center [183, 146] width 90 height 7
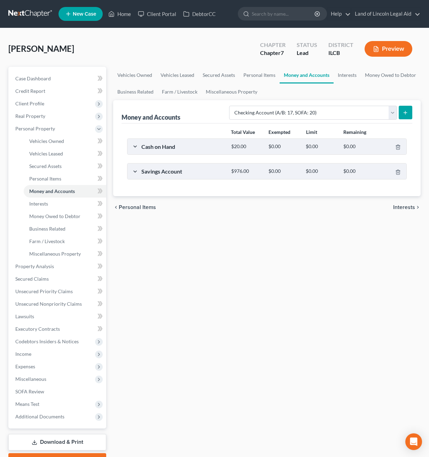
click at [407, 111] on icon "submit" at bounding box center [405, 113] width 6 height 6
click at [337, 106] on select "Select Account Type Brokerage (A/B: 18, SOFA: 20) Cash on Hand (A/B: 16) Certif…" at bounding box center [313, 113] width 168 height 14
click at [231, 106] on select "Select Account Type Brokerage (A/B: 18, SOFA: 20) Cash on Hand (A/B: 16) Certif…" at bounding box center [313, 113] width 168 height 14
click at [315, 109] on select "Select Account Type Brokerage (A/B: 18, SOFA: 20) Cash on Hand (A/B: 16) Certif…" at bounding box center [313, 113] width 168 height 14
select select "checking"
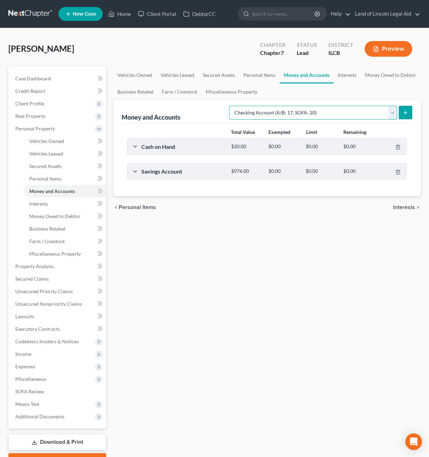
click at [231, 106] on select "Select Account Type Brokerage (A/B: 18, SOFA: 20) Cash on Hand (A/B: 16) Certif…" at bounding box center [313, 113] width 168 height 14
click at [411, 110] on button "submit" at bounding box center [405, 113] width 14 height 14
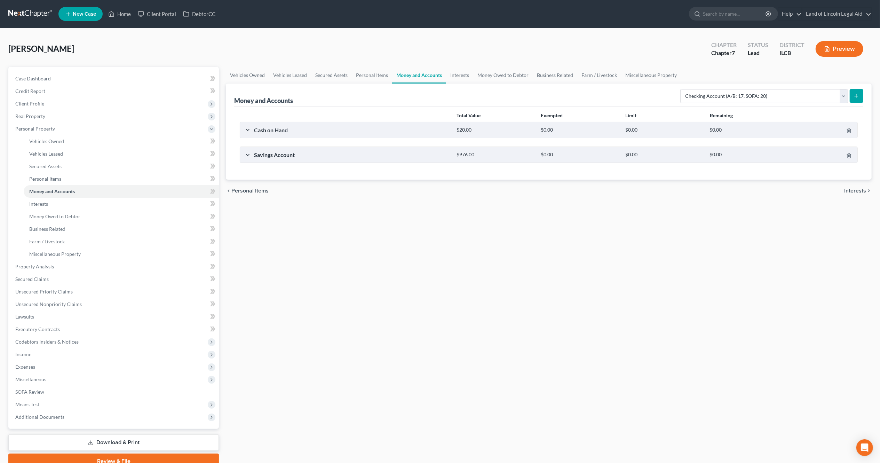
click at [445, 91] on button "submit" at bounding box center [857, 96] width 14 height 14
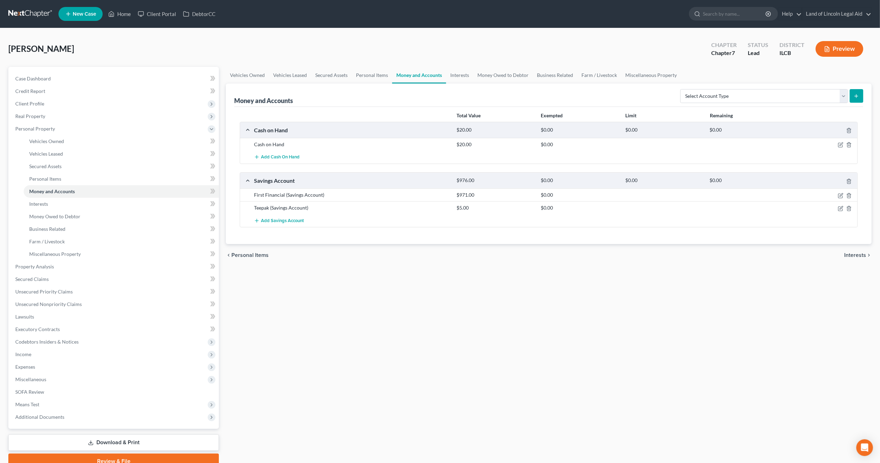
click at [815, 88] on div "Select Account Type Brokerage (A/B: 18, SOFA: 20) Cash on Hand (A/B: 16) Certif…" at bounding box center [771, 95] width 186 height 18
click at [797, 98] on select "Select Account Type Brokerage (A/B: 18, SOFA: 20) Cash on Hand (A/B: 16) Certif…" at bounding box center [764, 96] width 168 height 14
select select "checking"
click at [682, 89] on select "Select Account Type Brokerage (A/B: 18, SOFA: 20) Cash on Hand (A/B: 16) Certif…" at bounding box center [764, 96] width 168 height 14
click at [857, 92] on button "submit" at bounding box center [857, 96] width 14 height 14
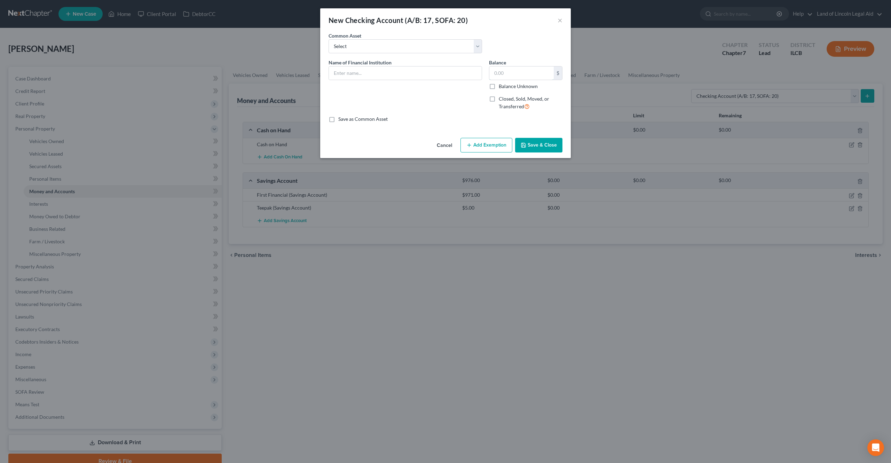
click at [511, 70] on input "text" at bounding box center [521, 72] width 64 height 13
type input "800"
click at [434, 68] on input "text" at bounding box center [405, 72] width 153 height 13
type input "Chime"
click at [549, 141] on button "Save & Close" at bounding box center [538, 145] width 47 height 15
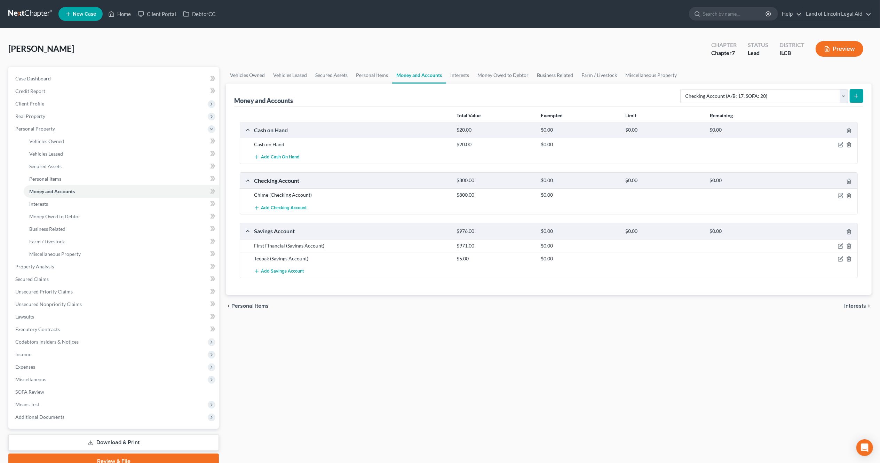
click at [422, 377] on div "Vehicles Owned Vehicles Leased Secured Assets Personal Items Money and Accounts…" at bounding box center [548, 268] width 653 height 402
click at [94, 275] on link "Secured Claims" at bounding box center [114, 279] width 209 height 13
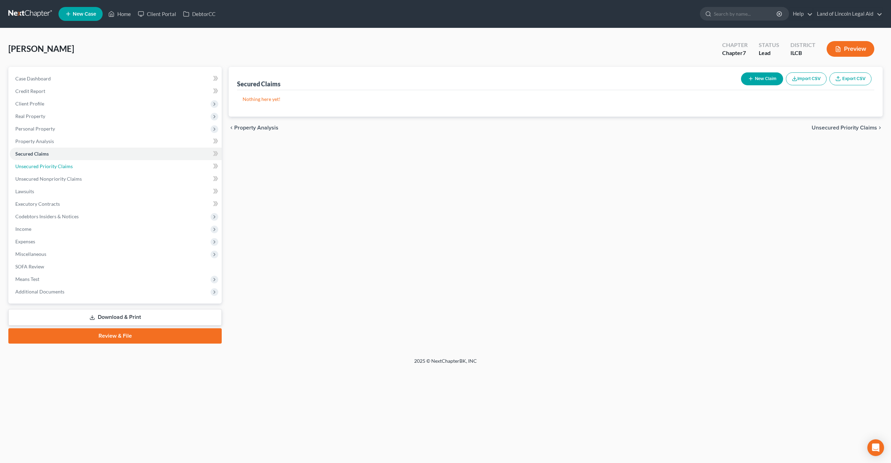
click at [91, 169] on link "Unsecured Priority Claims" at bounding box center [116, 166] width 212 height 13
click at [135, 175] on link "Unsecured Nonpriority Claims" at bounding box center [116, 179] width 212 height 13
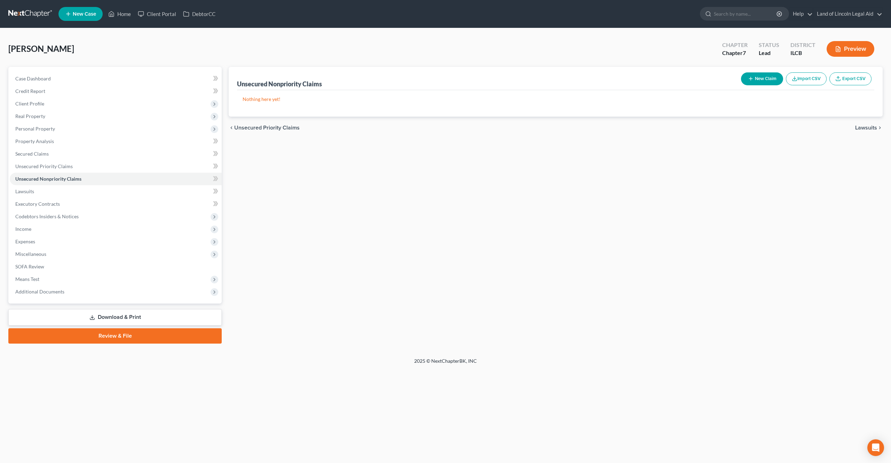
click at [770, 78] on button "New Claim" at bounding box center [762, 78] width 42 height 13
select select "0"
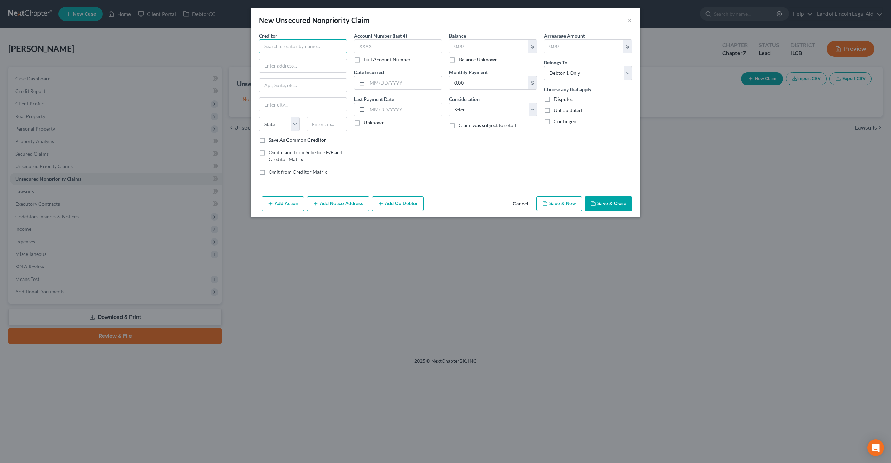
click at [274, 44] on input "text" at bounding box center [303, 46] width 88 height 14
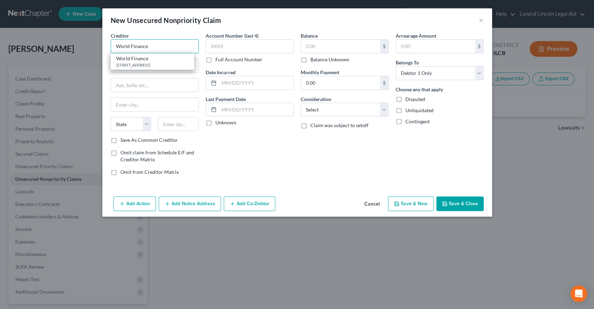
type input "World Finance"
click at [228, 168] on div "Account Number (last 4) Full Account Number Date Incurred Last Payment Date Unk…" at bounding box center [249, 106] width 95 height 149
click at [407, 46] on input "text" at bounding box center [435, 46] width 79 height 13
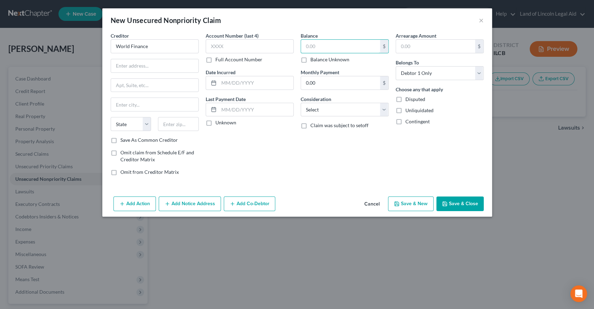
click at [325, 49] on input "text" at bounding box center [340, 46] width 79 height 13
type input "2,000"
click at [142, 72] on div at bounding box center [155, 66] width 88 height 14
click at [250, 155] on div "Account Number (last 4) Full Account Number Date Incurred Last Payment Date Unk…" at bounding box center [249, 106] width 95 height 149
drag, startPoint x: 125, startPoint y: 47, endPoint x: 134, endPoint y: 55, distance: 12.3
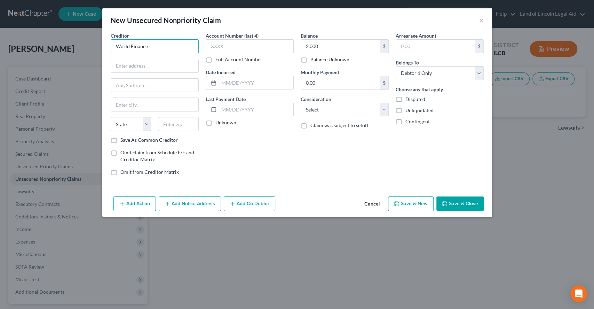
click at [125, 47] on input "World Finance" at bounding box center [155, 46] width 88 height 14
click at [139, 73] on div "Creditor * World Finance State [US_STATE] AK AR AZ CA CO [GEOGRAPHIC_DATA] DE D…" at bounding box center [155, 84] width 88 height 104
click at [137, 69] on input "text" at bounding box center [154, 65] width 87 height 13
type input "[STREET_ADDRESS][PERSON_NAME]"
type input "D"
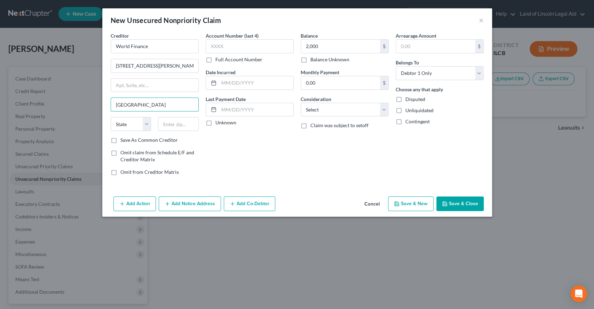
type input "[GEOGRAPHIC_DATA]"
select select "14"
click at [228, 152] on div "Account Number (last 4) Full Account Number Date Incurred Last Payment Date Unk…" at bounding box center [249, 106] width 95 height 149
click at [470, 205] on button "Save & Close" at bounding box center [459, 203] width 47 height 15
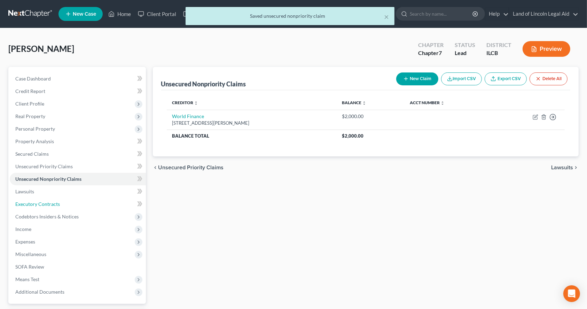
click at [78, 207] on link "Executory Contracts" at bounding box center [78, 204] width 136 height 13
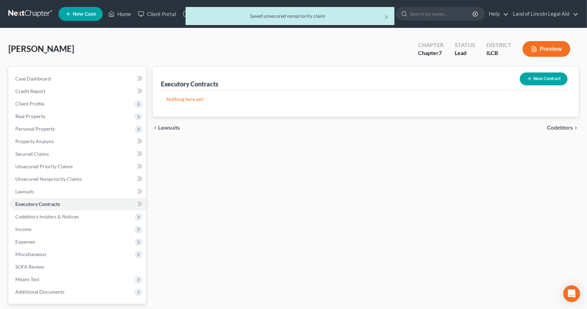
click at [548, 79] on button "New Contract" at bounding box center [544, 78] width 48 height 13
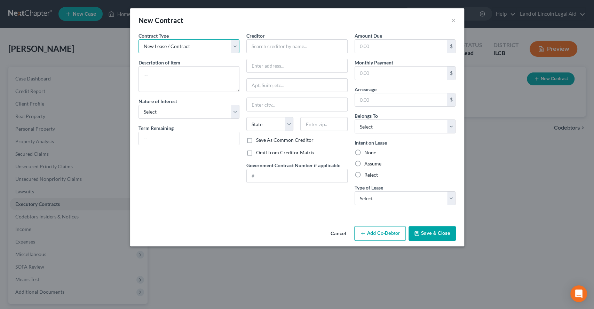
click at [182, 46] on select "New Lease / Contract New Timeshare" at bounding box center [189, 46] width 101 height 14
click at [188, 46] on select "New Lease / Contract New Timeshare" at bounding box center [189, 46] width 101 height 14
click at [153, 77] on textarea at bounding box center [189, 79] width 101 height 26
type textarea "Lease"
click at [175, 115] on select "Select Purchaser Agent Lessor Lessee" at bounding box center [189, 112] width 101 height 14
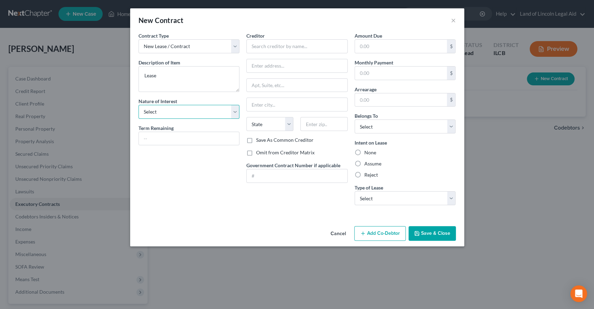
select select "3"
click at [139, 105] on select "Select Purchaser Agent Lessor Lessee" at bounding box center [189, 112] width 101 height 14
click at [174, 166] on div "Contract Type New Lease / Contract New Timeshare Description of non-residential…" at bounding box center [189, 121] width 108 height 179
click at [171, 146] on div "Contract Type New Lease / Contract New Timeshare Description of non-residential…" at bounding box center [189, 121] width 108 height 179
click at [170, 135] on input "text" at bounding box center [189, 138] width 101 height 13
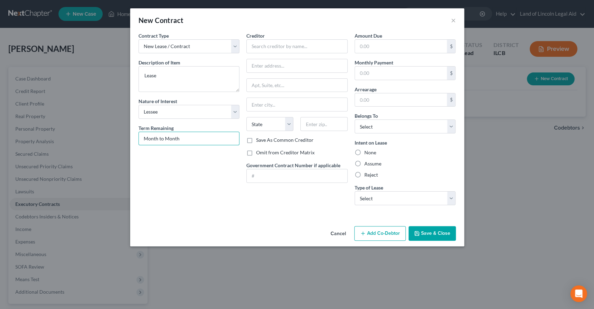
type input "Month to Month"
click at [189, 190] on div "Contract Type New Lease / Contract New Timeshare Description of non-residential…" at bounding box center [189, 121] width 108 height 179
click at [380, 39] on div "$" at bounding box center [405, 46] width 101 height 14
click at [382, 47] on input "text" at bounding box center [401, 46] width 92 height 13
click at [381, 69] on input "text" at bounding box center [401, 72] width 92 height 13
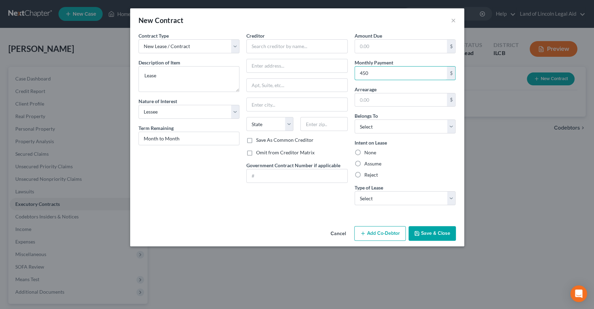
type input "450"
drag, startPoint x: 363, startPoint y: 43, endPoint x: 370, endPoint y: 45, distance: 7.3
click at [363, 43] on input "text" at bounding box center [401, 46] width 92 height 13
type input "0"
click at [404, 2] on div "New Contract × Contract Type New Lease / Contract New Timeshare Description of …" at bounding box center [297, 154] width 594 height 309
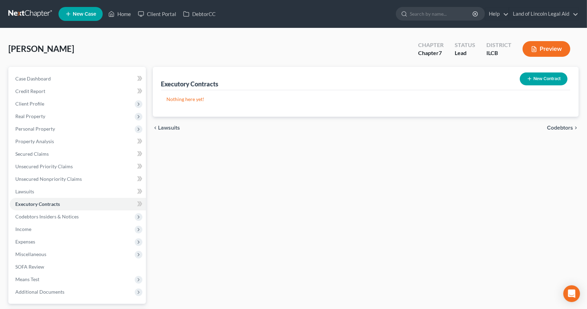
click at [565, 85] on div "New Contract" at bounding box center [543, 79] width 53 height 18
click at [541, 78] on button "New Contract" at bounding box center [544, 78] width 48 height 13
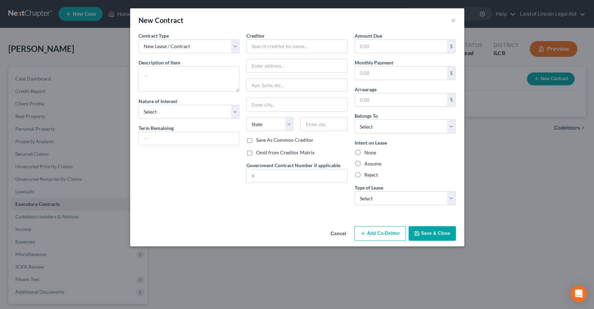
click at [376, 48] on input "text" at bounding box center [401, 46] width 92 height 13
click at [371, 68] on input "text" at bounding box center [401, 72] width 92 height 13
type input "450"
click at [173, 146] on div "Contract Type New Lease / Contract New Timeshare Description of non-residential…" at bounding box center [189, 121] width 108 height 179
click at [172, 141] on input "text" at bounding box center [189, 138] width 101 height 13
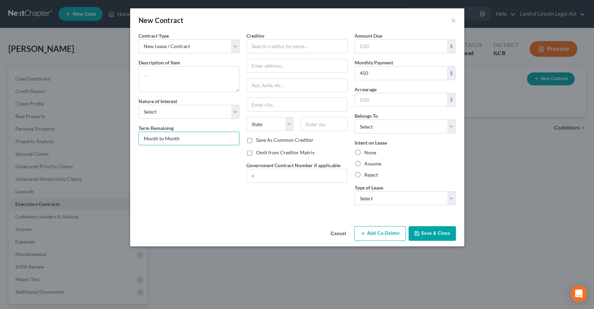
type input "Month to Month"
click at [172, 110] on select "Select Purchaser Agent Lessor Lessee" at bounding box center [189, 112] width 101 height 14
select select "3"
click at [139, 105] on select "Select Purchaser Agent Lessor Lessee" at bounding box center [189, 112] width 101 height 14
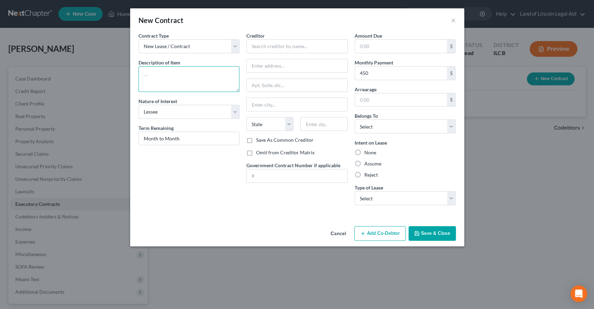
click at [180, 77] on textarea at bounding box center [189, 79] width 101 height 26
type textarea "Lease"
click at [262, 46] on input "text" at bounding box center [296, 46] width 101 height 14
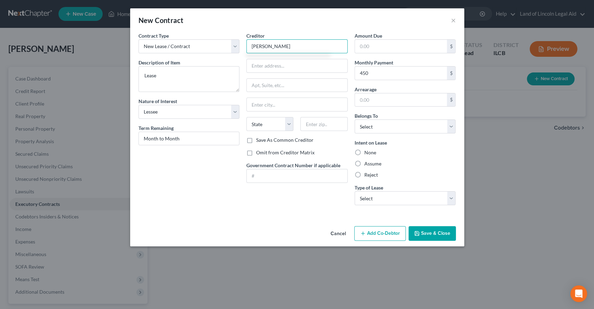
type input "[PERSON_NAME]"
click at [272, 63] on input "text" at bounding box center [297, 65] width 101 height 13
click at [268, 102] on input "text" at bounding box center [297, 104] width 101 height 13
type input "Hopeston"
select select "14"
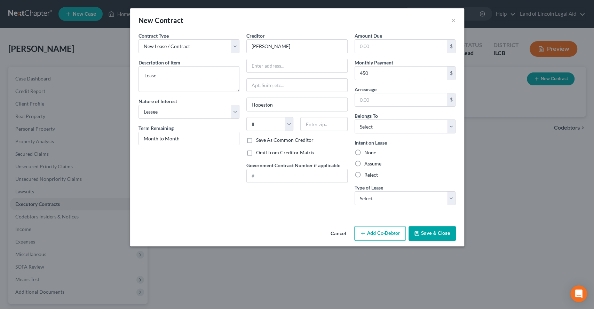
click at [286, 203] on div "Creditor * [PERSON_NAME] State [US_STATE] AK AR AZ CA CO [GEOGRAPHIC_DATA] DE D…" at bounding box center [297, 121] width 108 height 179
click at [229, 191] on div "Contract Type New Lease / Contract New Timeshare Description of non-residential…" at bounding box center [189, 121] width 108 height 179
click at [257, 105] on input "Hopeston" at bounding box center [297, 104] width 101 height 13
drag, startPoint x: 295, startPoint y: 101, endPoint x: 239, endPoint y: 102, distance: 55.7
click at [239, 101] on div "Contract Type New Lease / Contract New Timeshare Description of non-residential…" at bounding box center [297, 121] width 324 height 179
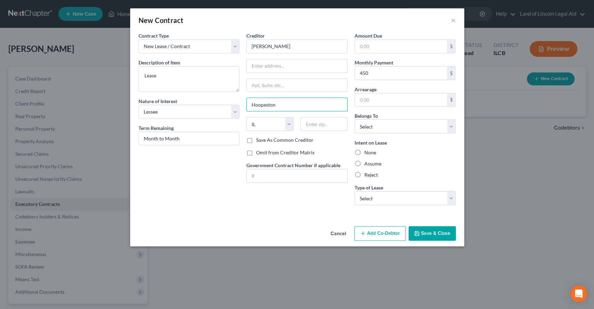
type input "Hoopeston"
click at [221, 181] on div "Contract Type New Lease / Contract New Timeshare Description of non-residential…" at bounding box center [189, 121] width 108 height 179
click at [384, 51] on input "text" at bounding box center [401, 46] width 92 height 13
click at [370, 97] on input "text" at bounding box center [401, 99] width 92 height 13
type input "0"
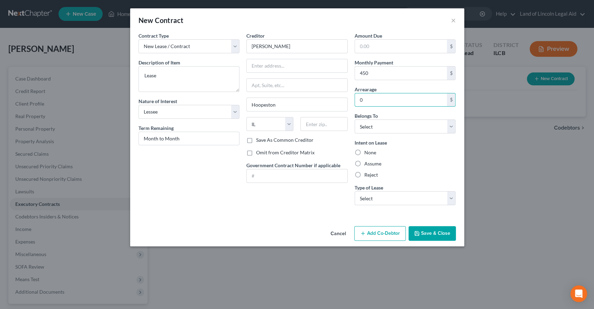
click at [274, 204] on div "Creditor * [PERSON_NAME] Hoopeston State [US_STATE] AK AR AZ CA CO [GEOGRAPHIC_…" at bounding box center [297, 121] width 108 height 179
click at [394, 128] on select "Select Debtor 1 Only Debtor 2 Only Debtor 1 And Debtor 2 Only At Least One Of T…" at bounding box center [405, 126] width 101 height 14
select select "2"
click at [355, 119] on select "Select Debtor 1 Only Debtor 2 Only Debtor 1 And Debtor 2 Only At Least One Of T…" at bounding box center [405, 126] width 101 height 14
click at [378, 142] on label "Intent on Lease" at bounding box center [371, 142] width 32 height 7
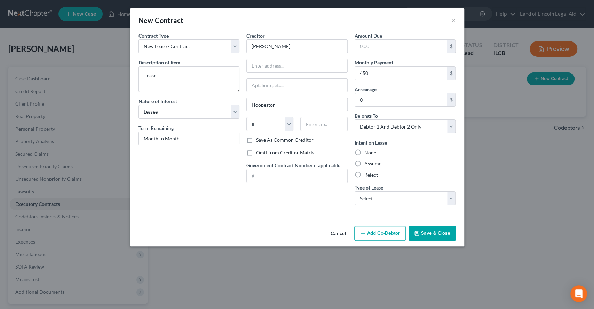
click at [372, 163] on label "Assume" at bounding box center [372, 163] width 17 height 7
click at [372, 163] on input "Assume" at bounding box center [369, 162] width 5 height 5
radio input "true"
click at [331, 212] on div "Contract Type New Lease / Contract New Timeshare Description of non-residential…" at bounding box center [297, 127] width 334 height 191
click at [442, 234] on button "Save & Close" at bounding box center [432, 233] width 47 height 15
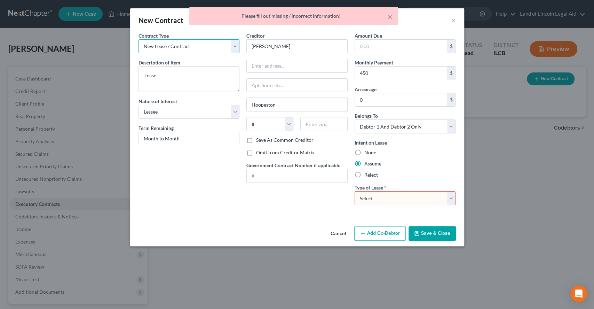
click at [201, 40] on select "New Lease / Contract New Timeshare" at bounding box center [189, 46] width 101 height 14
click at [202, 42] on select "New Lease / Contract New Timeshare" at bounding box center [189, 46] width 101 height 14
click at [393, 49] on input "text" at bounding box center [401, 46] width 92 height 13
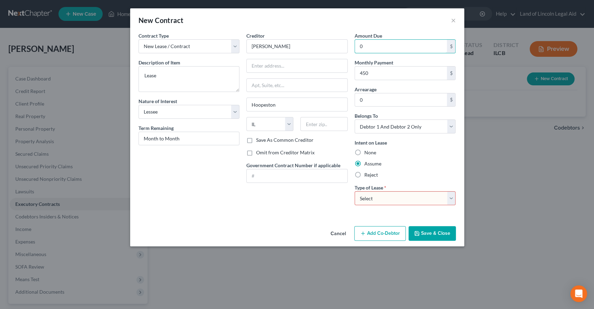
type input "0"
click at [391, 189] on div "Type of Lease * Select Real Estate Car Other" at bounding box center [405, 194] width 101 height 21
click at [387, 196] on select "Select Real Estate Car Other" at bounding box center [405, 198] width 101 height 14
select select "0"
click at [355, 191] on select "Select Real Estate Car Other" at bounding box center [405, 198] width 101 height 14
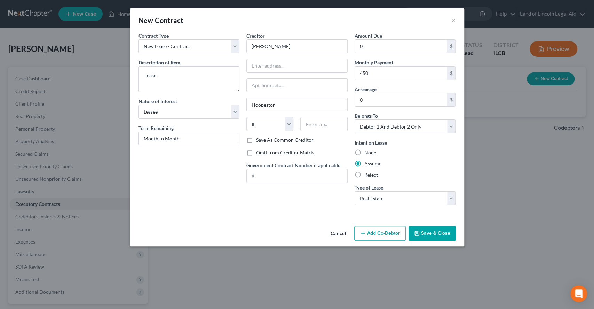
click at [372, 44] on input "0" at bounding box center [401, 46] width 92 height 13
click at [378, 52] on input "0" at bounding box center [401, 46] width 92 height 13
click at [401, 199] on select "Select Real Estate Car Other" at bounding box center [405, 198] width 101 height 14
click at [422, 227] on button "Save & Close" at bounding box center [432, 233] width 47 height 15
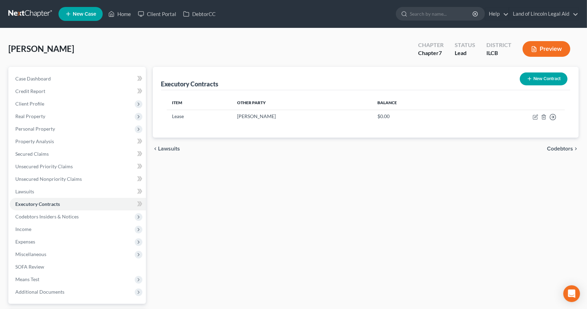
click at [202, 181] on div "Executory Contracts New Contract Item Other Party Balance Lease [PERSON_NAME] $…" at bounding box center [365, 205] width 433 height 277
click at [64, 153] on link "Secured Claims" at bounding box center [78, 154] width 136 height 13
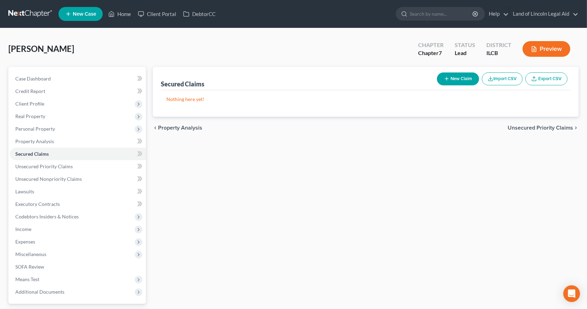
click at [61, 131] on span "Personal Property" at bounding box center [78, 128] width 136 height 13
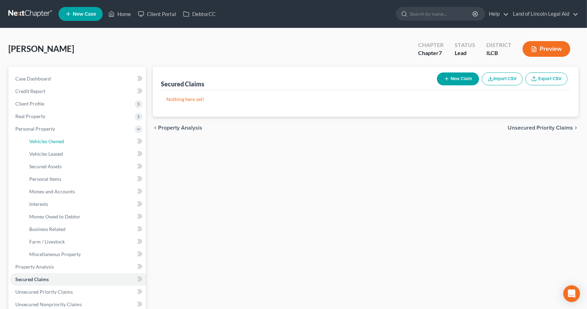
click at [66, 141] on link "Vehicles Owned" at bounding box center [85, 141] width 122 height 13
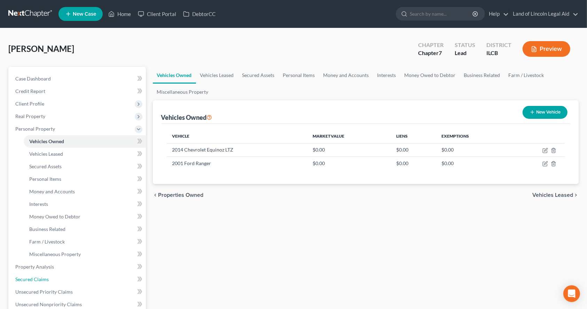
click at [58, 277] on link "Secured Claims" at bounding box center [78, 279] width 136 height 13
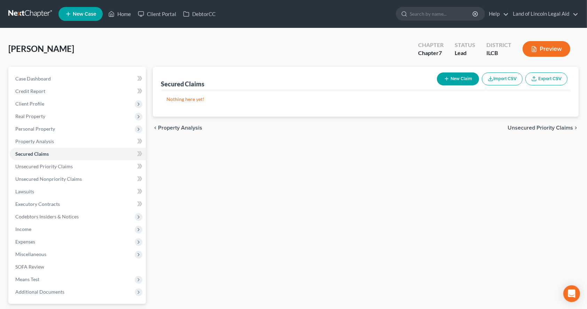
click at [457, 78] on button "New Claim" at bounding box center [458, 78] width 42 height 13
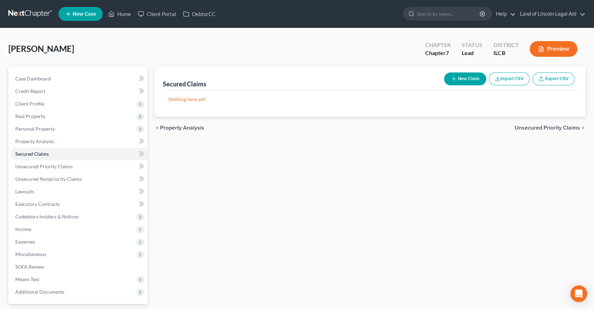
select select "0"
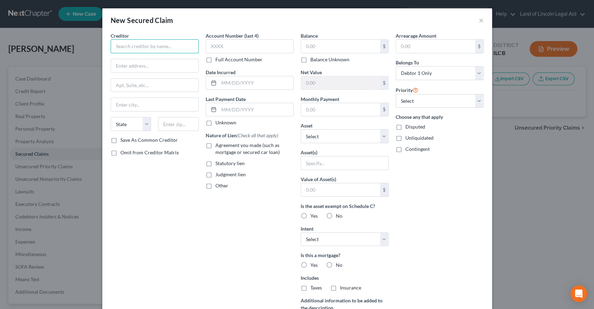
click at [138, 46] on input "text" at bounding box center [155, 46] width 88 height 14
click at [278, 244] on div "Account Number (last 4) Full Account Number Date Incurred Last Payment Date Unk…" at bounding box center [249, 187] width 95 height 310
click at [326, 163] on input "text" at bounding box center [344, 162] width 87 height 13
click at [326, 143] on div "Balance $ Balance Unknown Balance Undetermined $ Balance Unknown Net Value $ Mo…" at bounding box center [344, 187] width 95 height 310
click at [326, 138] on select "Select Other Multiple Assets Household Goods - Bed, Dresser, Couch, Kitchenware…" at bounding box center [345, 136] width 88 height 14
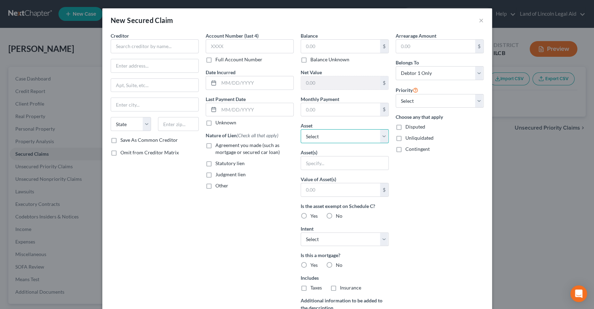
select select "6"
click at [301, 129] on select "Select Other Multiple Assets Household Goods - Bed, Dresser, Couch, Kitchenware…" at bounding box center [345, 136] width 88 height 14
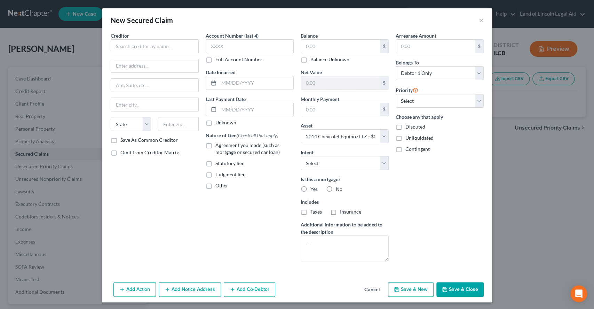
click at [278, 205] on div "Account Number (last 4) Full Account Number Date Incurred Last Payment Date Unk…" at bounding box center [249, 149] width 95 height 235
click at [336, 188] on label "No" at bounding box center [339, 188] width 7 height 7
click at [339, 188] on input "No" at bounding box center [341, 187] width 5 height 5
radio input "true"
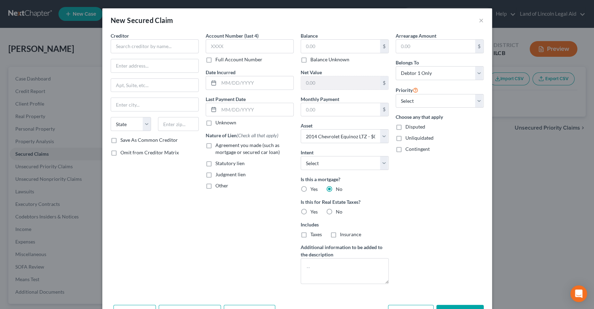
click at [336, 209] on label "No" at bounding box center [339, 211] width 7 height 7
click at [339, 209] on input "No" at bounding box center [341, 210] width 5 height 5
radio input "true"
click at [324, 164] on select "Select Surrender Redeem Reaffirm Avoid Other" at bounding box center [345, 163] width 88 height 14
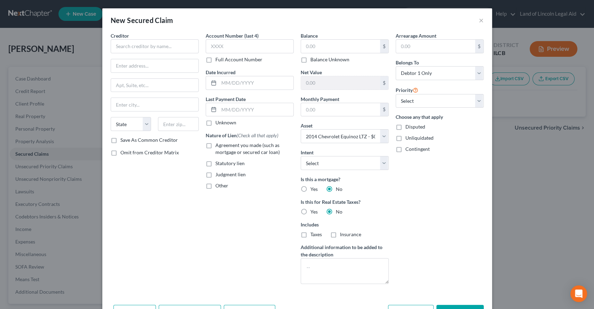
click at [151, 193] on div "Creditor * State [US_STATE] AK AR AZ CA CO [GEOGRAPHIC_DATA] DE DC [GEOGRAPHIC_…" at bounding box center [154, 160] width 95 height 257
click at [429, 106] on select "Select 1st 2nd 3rd 4th 5th 6th 7th 8th 9th 10th 11th 12th 13th 14th 15th 16th 1…" at bounding box center [440, 101] width 88 height 14
click at [430, 104] on select "Select 1st 2nd 3rd 4th 5th 6th 7th 8th 9th 10th 11th 12th 13th 14th 15th 16th 1…" at bounding box center [440, 101] width 88 height 14
click at [396, 94] on select "Select 1st 2nd 3rd 4th 5th 6th 7th 8th 9th 10th 11th 12th 13th 14th 15th 16th 1…" at bounding box center [440, 101] width 88 height 14
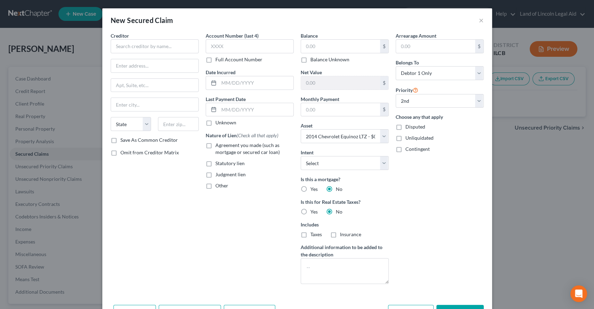
click at [425, 109] on div "Arrearage Amount $ Belongs To * Select Debtor 1 Only Debtor 2 Only Debtor 1 And…" at bounding box center [439, 160] width 95 height 257
click at [426, 104] on select "Select 1st 2nd 3rd 4th 5th 6th 7th 8th 9th 10th 11th 12th 13th 14th 15th 16th 1…" at bounding box center [440, 101] width 88 height 14
select select "0"
click at [396, 94] on select "Select 1st 2nd 3rd 4th 5th 6th 7th 8th 9th 10th 11th 12th 13th 14th 15th 16th 1…" at bounding box center [440, 101] width 88 height 14
click at [434, 71] on select "Select Debtor 1 Only Debtor 2 Only Debtor 1 And Debtor 2 Only At Least One Of T…" at bounding box center [440, 73] width 88 height 14
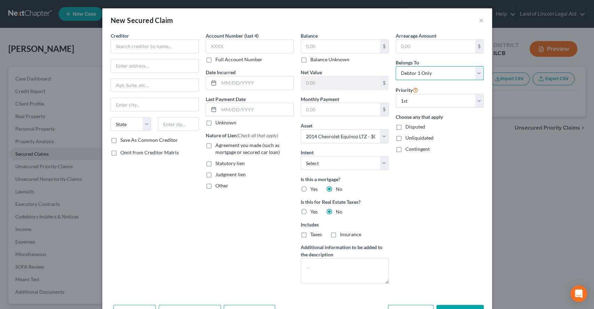
select select "2"
click at [396, 66] on select "Select Debtor 1 Only Debtor 2 Only Debtor 1 And Debtor 2 Only At Least One Of T…" at bounding box center [440, 73] width 88 height 14
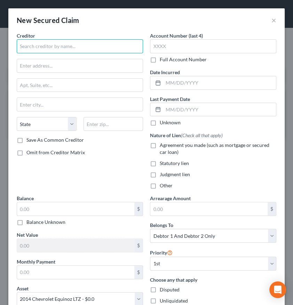
click at [38, 47] on input "text" at bounding box center [80, 46] width 126 height 14
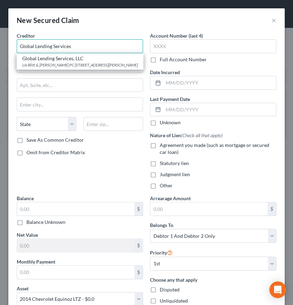
type input "Global Lending Services"
click at [45, 103] on input "text" at bounding box center [80, 104] width 126 height 13
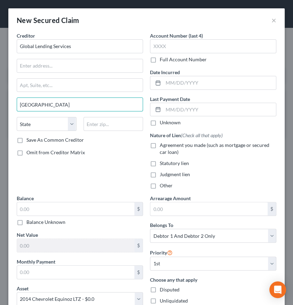
type input "[GEOGRAPHIC_DATA]"
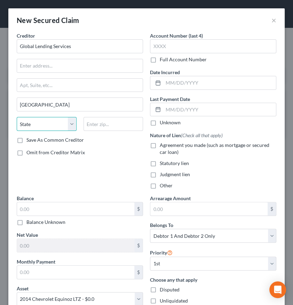
select select "42"
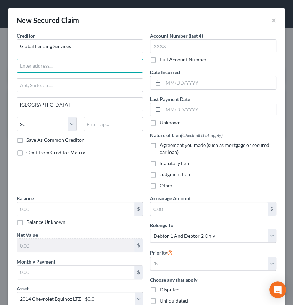
drag, startPoint x: 92, startPoint y: 69, endPoint x: 97, endPoint y: 69, distance: 5.2
click at [92, 69] on input "text" at bounding box center [80, 65] width 126 height 13
type input "[STREET_ADDRESS]"
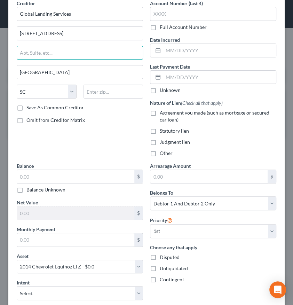
scroll to position [46, 0]
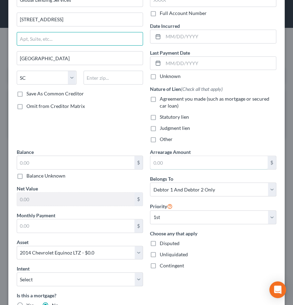
click at [167, 166] on input "text" at bounding box center [208, 162] width 117 height 13
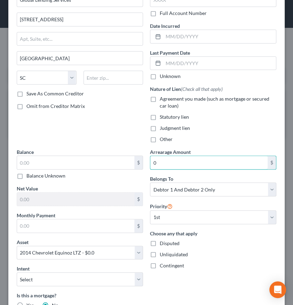
type input "0"
click at [55, 164] on input "text" at bounding box center [75, 162] width 117 height 13
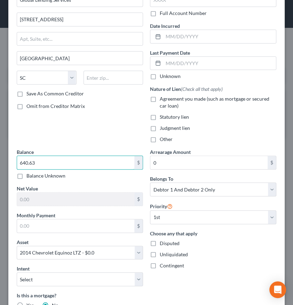
type input "640.63"
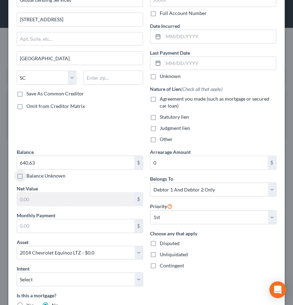
click at [60, 213] on div "Monthly Payment $" at bounding box center [80, 222] width 126 height 21
click at [60, 219] on input "text" at bounding box center [75, 225] width 117 height 13
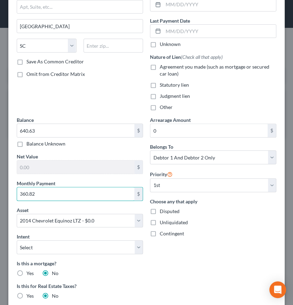
scroll to position [93, 0]
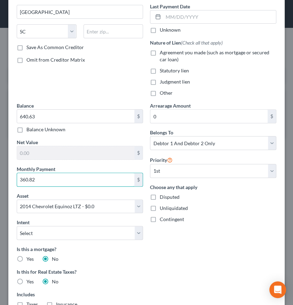
type input "360.82"
click at [181, 259] on div "Arrearage Amount 0 $ Belongs To * Select Debtor 1 Only Debtor 2 Only Debtor 1 A…" at bounding box center [213, 227] width 133 height 250
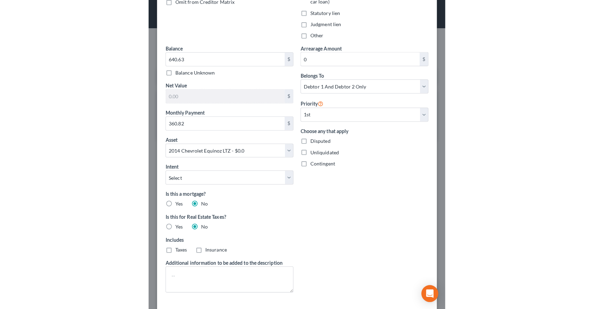
scroll to position [182, 0]
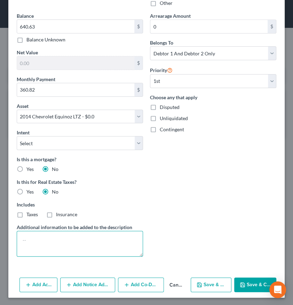
click at [77, 249] on textarea at bounding box center [80, 244] width 126 height 26
click at [31, 238] on textarea "15.9% Interest Rate" at bounding box center [80, 244] width 126 height 26
click at [78, 241] on textarea "15.95% Interest Rate" at bounding box center [80, 244] width 126 height 26
type textarea "15.95% Interest Rate"
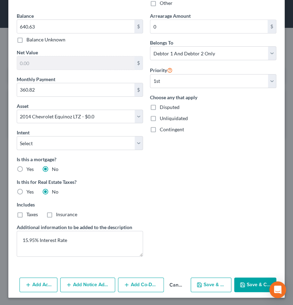
click at [181, 207] on div "Arrearage Amount 0 $ Belongs To * Select Debtor 1 Only Debtor 2 Only Debtor 1 A…" at bounding box center [213, 137] width 133 height 250
click at [242, 281] on button "Save & Close" at bounding box center [255, 284] width 42 height 15
select select
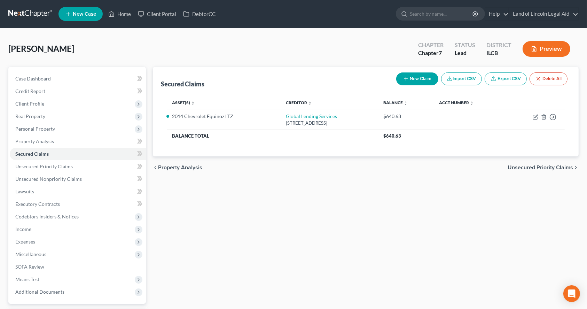
click at [64, 232] on span "Income" at bounding box center [78, 229] width 136 height 13
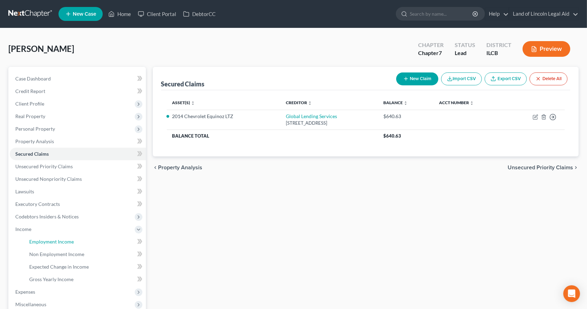
click at [64, 238] on span "Employment Income" at bounding box center [51, 241] width 45 height 6
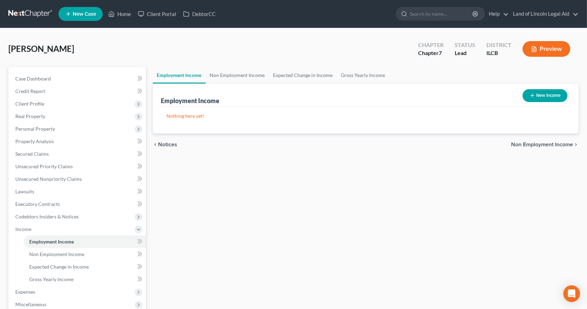
click at [528, 99] on button "New Income" at bounding box center [544, 95] width 45 height 13
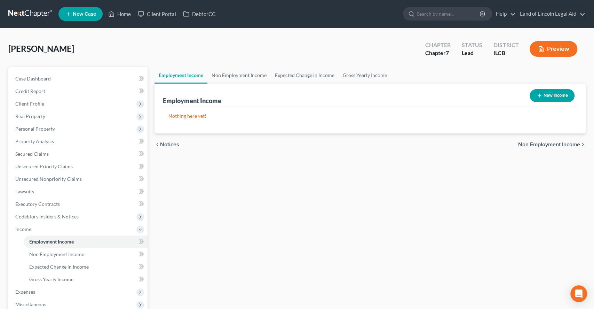
select select "0"
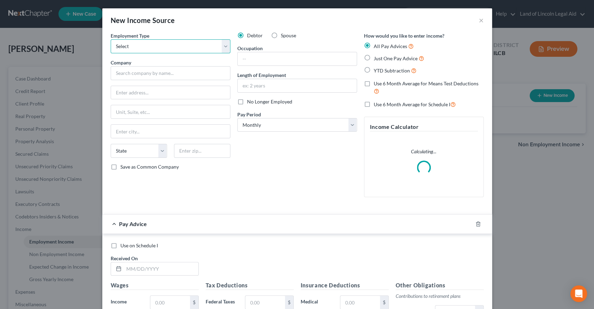
click at [129, 49] on select "Select Full or [DEMOGRAPHIC_DATA] Employment Self Employment" at bounding box center [171, 46] width 120 height 14
select select "0"
click at [111, 39] on select "Select Full or [DEMOGRAPHIC_DATA] Employment Self Employment" at bounding box center [171, 46] width 120 height 14
click at [281, 33] on label "Spouse" at bounding box center [288, 35] width 15 height 7
click at [284, 33] on input "Spouse" at bounding box center [286, 34] width 5 height 5
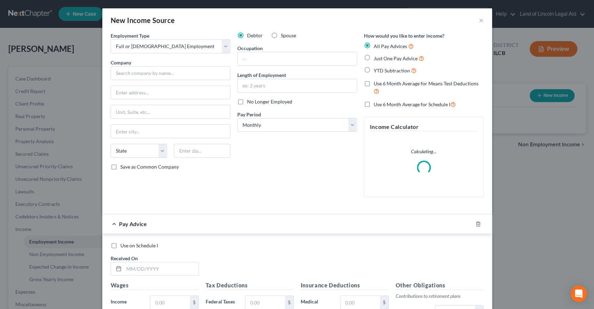
radio input "true"
click at [239, 60] on input "text" at bounding box center [297, 58] width 119 height 13
type input "Laborer"
click at [171, 66] on input "text" at bounding box center [171, 73] width 120 height 14
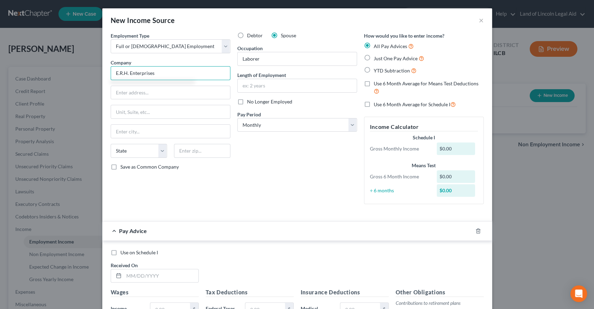
type input "E.R.H. Enterprises"
click at [149, 99] on div "Employment Type * Select Full or [DEMOGRAPHIC_DATA] Employment Self Employment …" at bounding box center [170, 120] width 127 height 177
click at [150, 95] on input "text" at bounding box center [170, 92] width 119 height 13
type input "1810 S State"
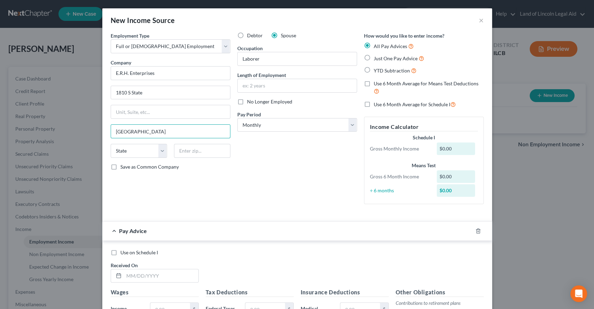
type input "[GEOGRAPHIC_DATA]"
select select "14"
click at [277, 195] on div "Debtor Spouse Occupation Laborer Length of Employment No Longer Employed Pay Pe…" at bounding box center [297, 120] width 127 height 177
click at [268, 84] on input "text" at bounding box center [297, 85] width 119 height 13
type input "3 Months"
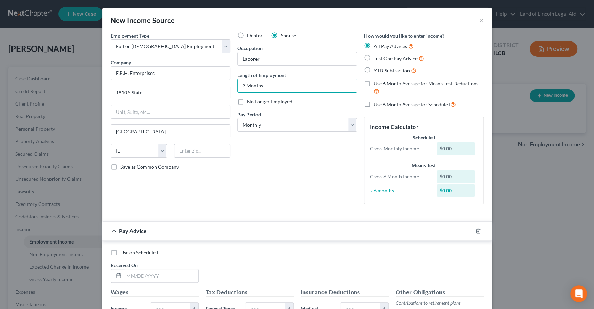
click at [260, 159] on div "Debtor Spouse Occupation Laborer Length of Employment 3 Months No Longer Employ…" at bounding box center [297, 120] width 127 height 177
click at [242, 84] on input "3 Months" at bounding box center [297, 85] width 119 height 13
click at [287, 174] on div "Debtor Spouse Occupation Laborer Length of Employment 3 Months No Longer Employ…" at bounding box center [297, 120] width 127 height 177
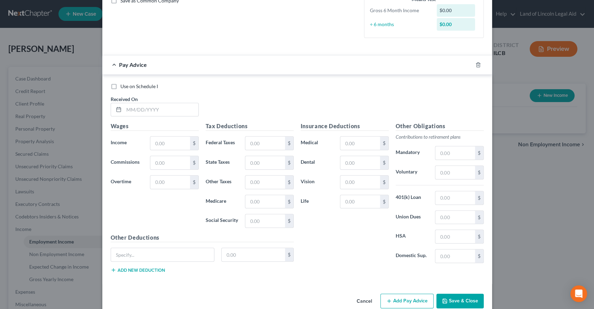
scroll to position [178, 0]
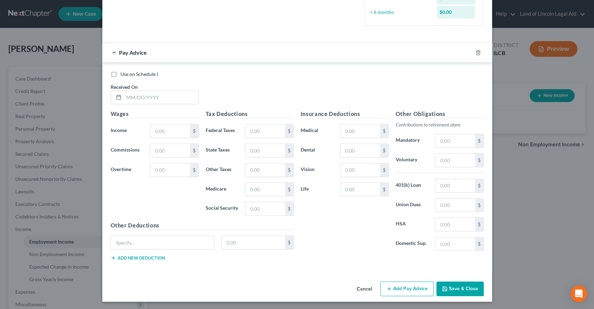
click at [468, 287] on button "Save & Close" at bounding box center [459, 288] width 47 height 15
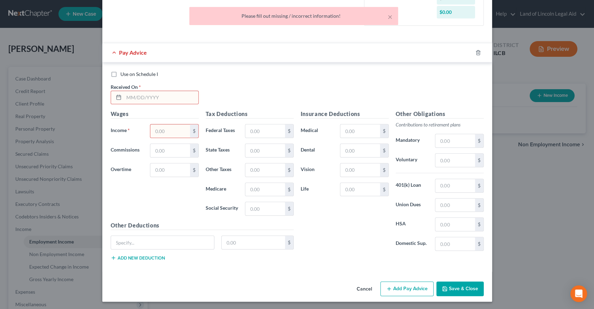
click at [144, 102] on input "text" at bounding box center [161, 97] width 74 height 13
click at [237, 76] on div "Use on Schedule I" at bounding box center [297, 74] width 373 height 7
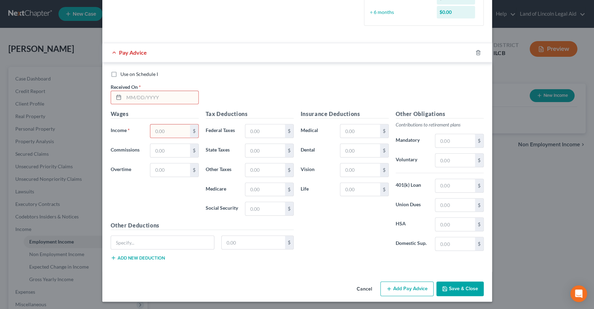
click at [473, 52] on div at bounding box center [482, 52] width 19 height 11
click at [476, 52] on icon "button" at bounding box center [477, 52] width 3 height 5
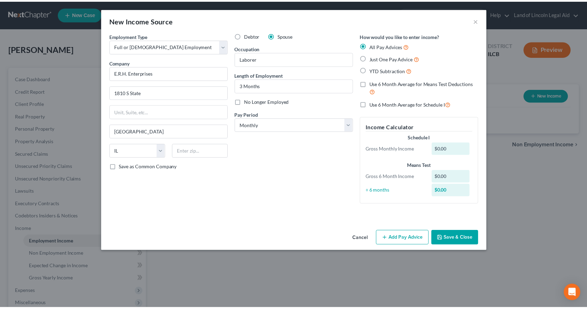
scroll to position [0, 0]
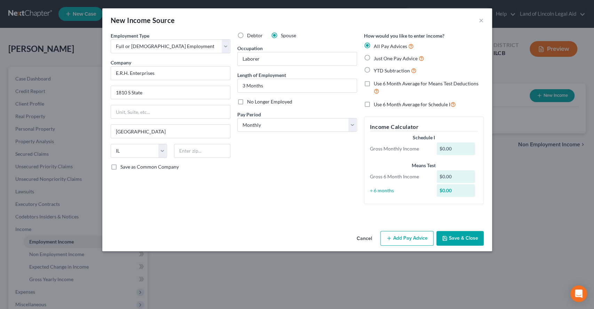
click at [461, 241] on button "Save & Close" at bounding box center [459, 238] width 47 height 15
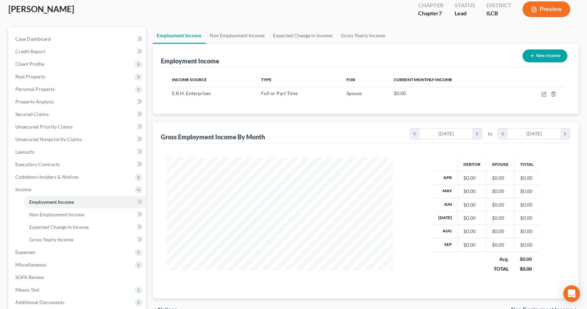
scroll to position [93, 0]
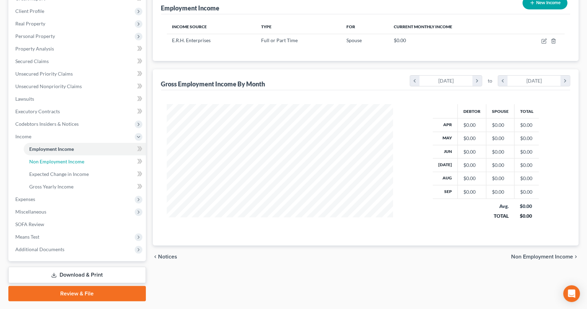
click at [77, 158] on span "Non Employment Income" at bounding box center [56, 161] width 55 height 6
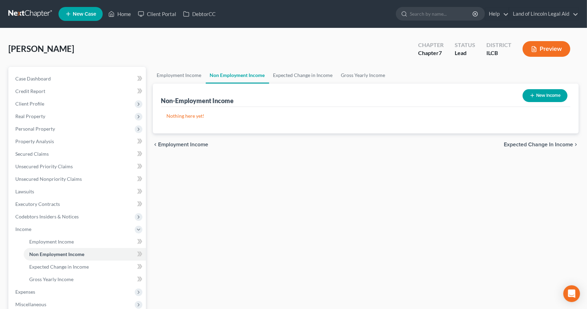
click at [566, 89] on div "New Income" at bounding box center [545, 95] width 50 height 18
click at [559, 92] on button "New Income" at bounding box center [544, 95] width 45 height 13
select select "0"
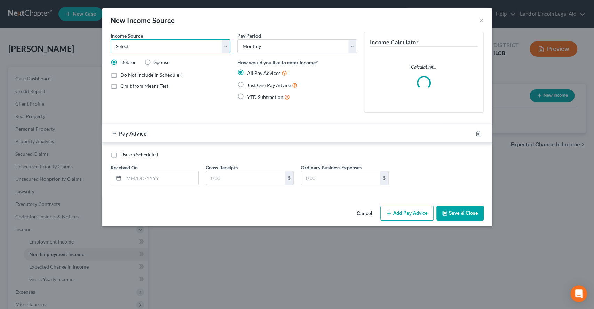
click at [164, 43] on select "Select Unemployment Disability (from employer) Pension Retirement Social Securi…" at bounding box center [171, 46] width 120 height 14
click at [111, 39] on select "Select Unemployment Disability (from employer) Pension Retirement Social Securi…" at bounding box center [171, 46] width 120 height 14
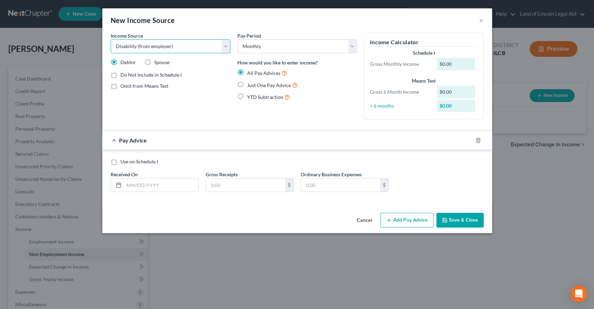
click at [166, 44] on select "Select Unemployment Disability (from employer) Pension Retirement Social Securi…" at bounding box center [171, 46] width 120 height 14
select select "4"
click at [111, 39] on select "Select Unemployment Disability (from employer) Pension Retirement Social Securi…" at bounding box center [171, 46] width 120 height 14
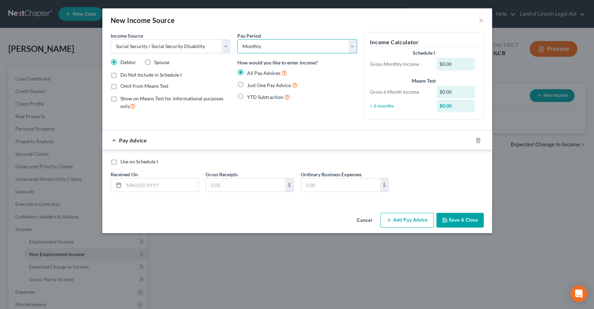
click at [266, 50] on select "Select Monthly Twice Monthly Every Other Week Weekly" at bounding box center [297, 46] width 120 height 14
click at [263, 47] on select "Select Monthly Twice Monthly Every Other Week Weekly" at bounding box center [297, 46] width 120 height 14
click at [224, 179] on input "text" at bounding box center [245, 184] width 79 height 13
type input "996"
click at [281, 85] on span "Just One Pay Advice" at bounding box center [269, 85] width 44 height 6
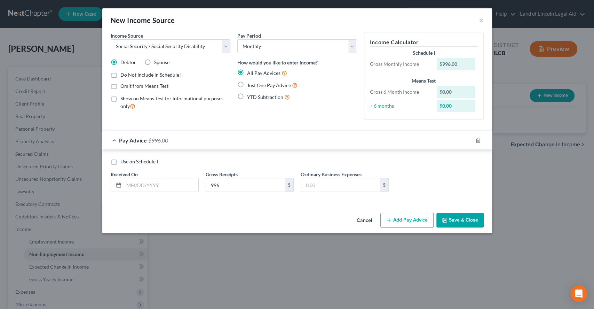
click at [254, 85] on input "Just One Pay Advice" at bounding box center [252, 83] width 5 height 5
radio input "true"
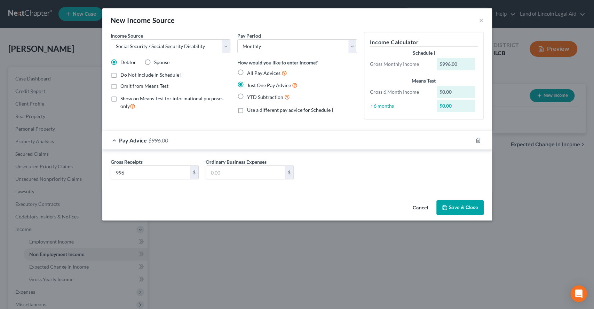
click at [254, 73] on span "All Pay Advices" at bounding box center [263, 73] width 33 height 6
click at [254, 73] on input "All Pay Advices" at bounding box center [252, 71] width 5 height 5
radio input "true"
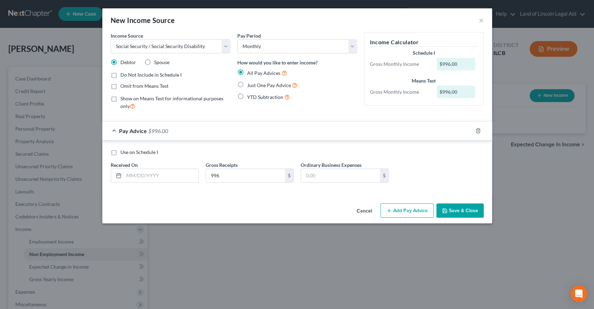
click at [259, 93] on label "YTD Subtraction" at bounding box center [268, 97] width 43 height 8
click at [254, 93] on input "YTD Subtraction" at bounding box center [252, 95] width 5 height 5
radio input "true"
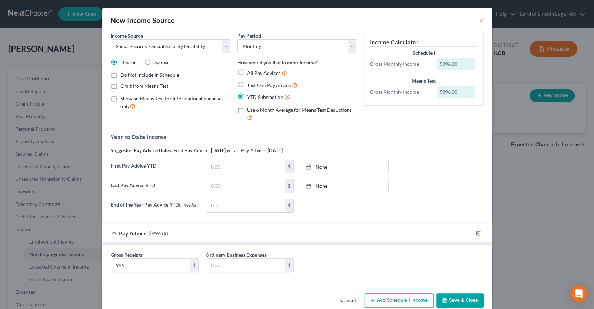
click at [258, 86] on span "Just One Pay Advice" at bounding box center [269, 85] width 44 height 6
click at [254, 86] on input "Just One Pay Advice" at bounding box center [252, 83] width 5 height 5
radio input "true"
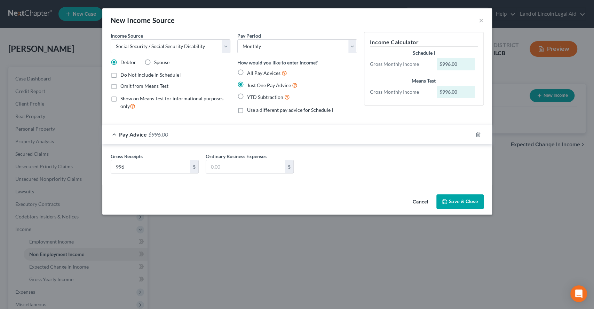
click at [251, 109] on span "Use a different pay advice for Schedule I" at bounding box center [290, 110] width 86 height 6
click at [251, 109] on input "Use a different pay advice for Schedule I" at bounding box center [252, 108] width 5 height 5
click at [251, 109] on span "Use a different pay advice for Schedule I" at bounding box center [290, 110] width 86 height 6
click at [251, 109] on input "Use a different pay advice for Schedule I" at bounding box center [252, 108] width 5 height 5
checkbox input "false"
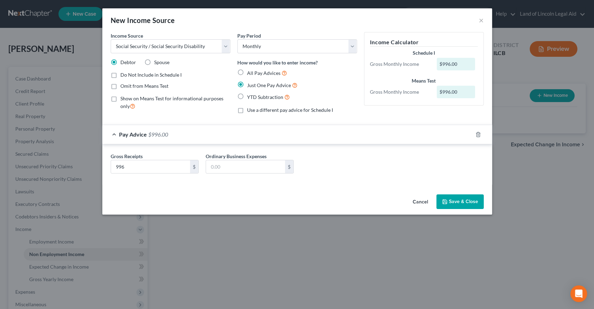
click at [249, 85] on span "Just One Pay Advice" at bounding box center [269, 85] width 44 height 6
click at [250, 85] on input "Just One Pay Advice" at bounding box center [252, 83] width 5 height 5
click at [478, 132] on icon "button" at bounding box center [477, 134] width 3 height 5
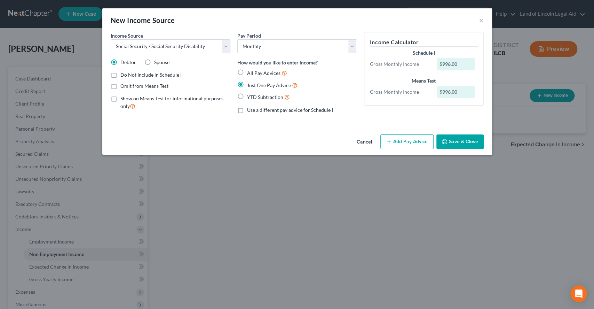
click at [403, 137] on button "Add Pay Advice" at bounding box center [406, 141] width 53 height 15
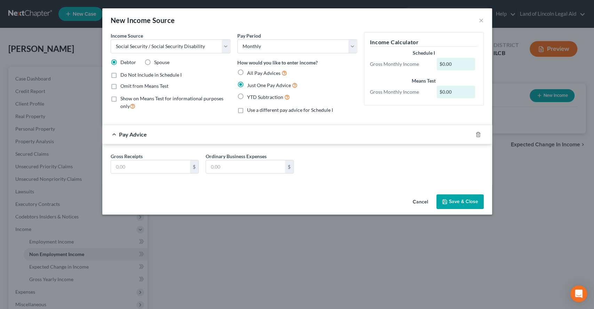
click at [161, 175] on div "Gross Receipts $ Ordinary Business Expenses $" at bounding box center [297, 165] width 380 height 27
click at [155, 170] on input "text" at bounding box center [150, 166] width 79 height 13
click at [260, 73] on span "All Pay Advices" at bounding box center [263, 73] width 33 height 6
click at [254, 73] on input "All Pay Advices" at bounding box center [252, 71] width 5 height 5
radio input "true"
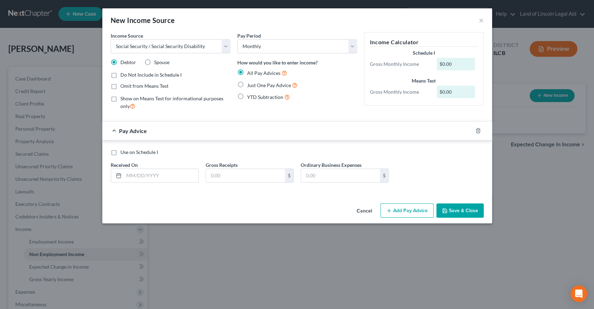
click at [253, 106] on div "Pay Period Select Monthly Twice Monthly Every Other Week Weekly How would you l…" at bounding box center [297, 74] width 127 height 84
click at [256, 98] on span "YTD Subtraction" at bounding box center [265, 97] width 36 height 6
click at [254, 97] on input "YTD Subtraction" at bounding box center [252, 95] width 5 height 5
radio input "true"
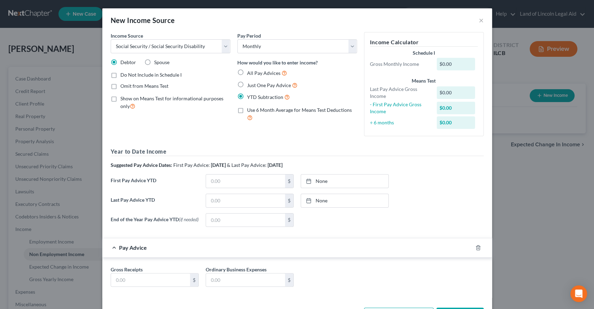
click at [253, 72] on span "All Pay Advices" at bounding box center [263, 73] width 33 height 6
click at [253, 72] on input "All Pay Advices" at bounding box center [252, 71] width 5 height 5
radio input "true"
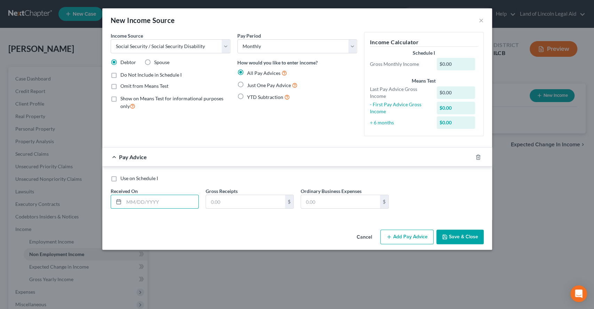
click at [124, 203] on input "text" at bounding box center [161, 201] width 74 height 13
click at [212, 170] on div "Use on Schedule I Received On * Gross Receipts $ Ordinary Business Expenses $" at bounding box center [297, 192] width 390 height 53
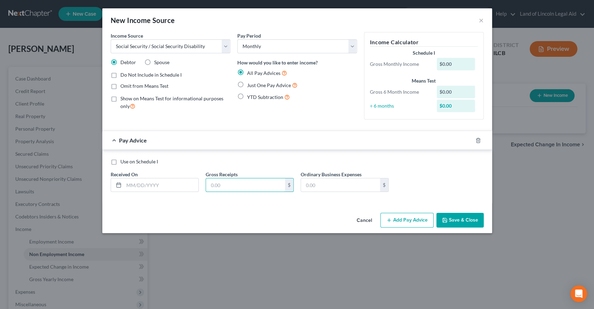
click at [229, 190] on input "text" at bounding box center [245, 184] width 79 height 13
type input "996"
click at [256, 205] on div "Income Source * Select Unemployment Disability (from employer) Pension Retireme…" at bounding box center [297, 121] width 390 height 178
click at [268, 211] on div "Cancel Add Pay Advice Save & Close" at bounding box center [297, 221] width 390 height 23
click at [457, 219] on button "Save & Close" at bounding box center [459, 220] width 47 height 15
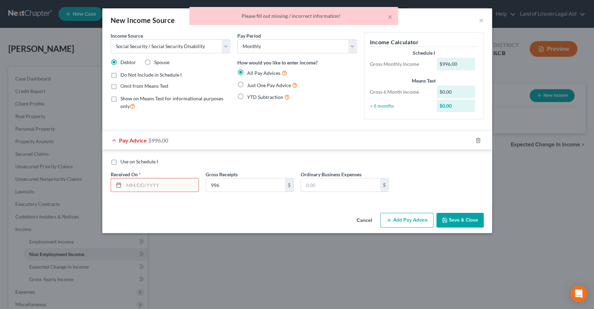
click at [164, 186] on input "text" at bounding box center [161, 184] width 74 height 13
click at [199, 156] on div "Use on Schedule I Received On * Gross Receipts 996 $ Ordinary Business Expenses…" at bounding box center [297, 176] width 390 height 53
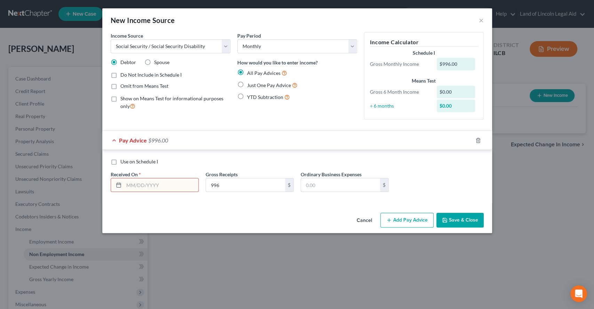
click at [151, 188] on input "text" at bounding box center [161, 184] width 74 height 13
type input "[DATE]"
click at [181, 217] on div "Cancel Add Pay Advice Save & Close" at bounding box center [297, 221] width 390 height 23
click at [458, 221] on button "Save & Close" at bounding box center [459, 220] width 47 height 15
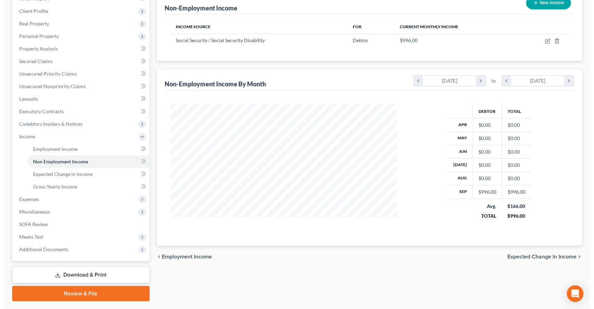
scroll to position [46, 0]
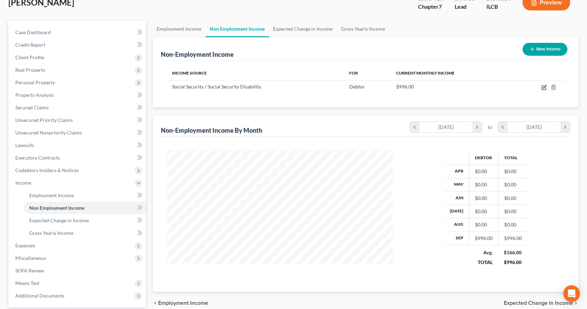
click at [541, 88] on icon "button" at bounding box center [544, 88] width 6 height 6
select select "4"
select select "0"
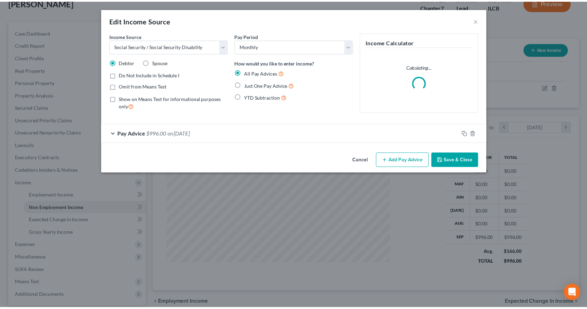
scroll to position [124, 243]
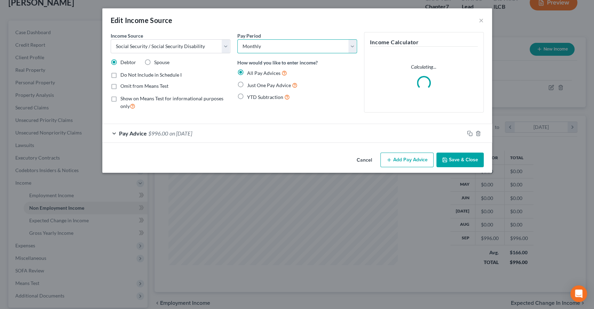
click at [277, 39] on select "Select Monthly Twice Monthly Every Other Week Weekly" at bounding box center [297, 46] width 120 height 14
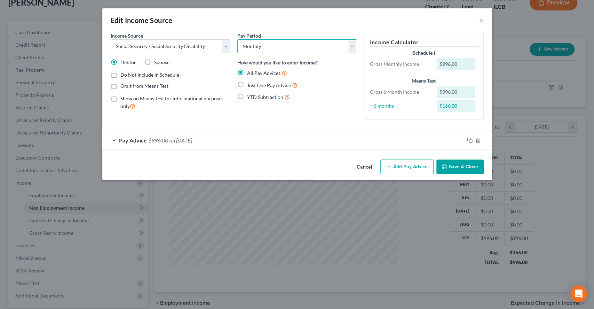
click at [289, 44] on select "Select Monthly Twice Monthly Every Other Week Weekly" at bounding box center [297, 46] width 120 height 14
click at [294, 62] on label "How would you like to enter income?" at bounding box center [277, 62] width 80 height 7
click at [170, 141] on span "on [DATE]" at bounding box center [180, 140] width 23 height 7
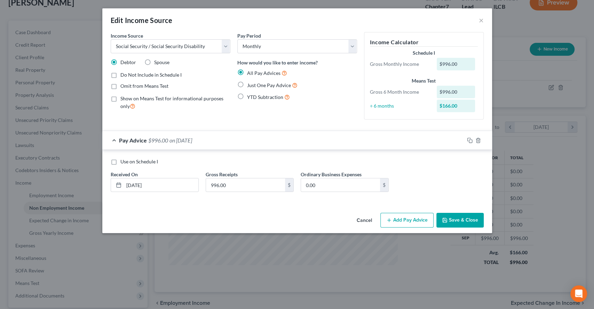
click at [313, 159] on div "Use on Schedule I" at bounding box center [297, 161] width 373 height 7
click at [374, 106] on div "÷ 6 months" at bounding box center [399, 105] width 67 height 7
click at [348, 110] on div "Pay Period Select Monthly Twice Monthly Every Other Week Weekly How would you l…" at bounding box center [297, 78] width 127 height 93
drag, startPoint x: 175, startPoint y: 183, endPoint x: 153, endPoint y: 187, distance: 22.5
click at [153, 187] on input "09/01/20258964" at bounding box center [161, 184] width 74 height 13
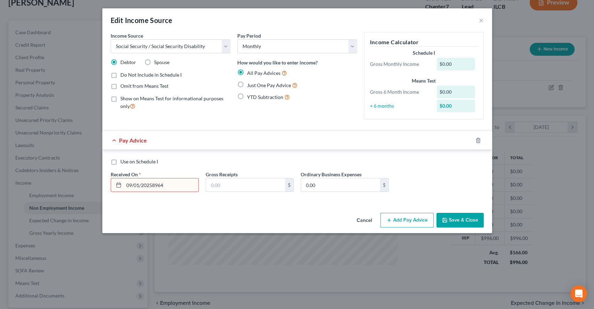
type input "[DATE]"
click at [212, 185] on input "text" at bounding box center [245, 184] width 79 height 13
paste input "8964"
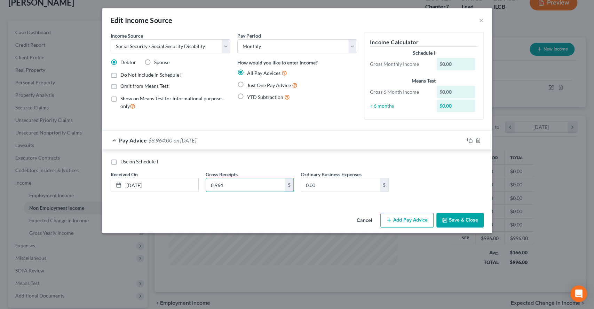
type input "8,964"
click at [216, 214] on div "Cancel Add Pay Advice Save & Close" at bounding box center [297, 221] width 390 height 23
click at [456, 222] on button "Save & Close" at bounding box center [459, 220] width 47 height 15
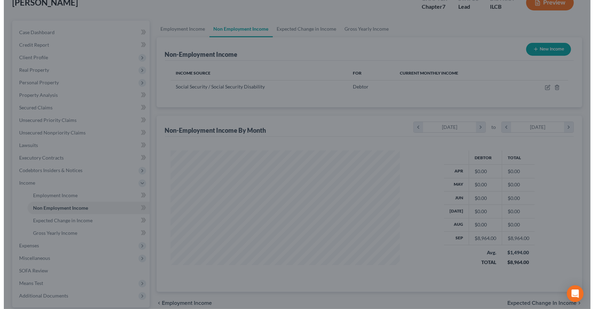
scroll to position [347880, 347764]
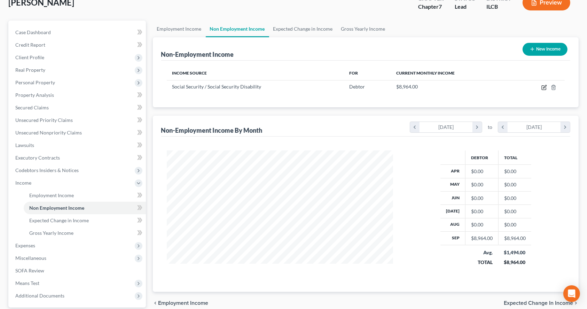
click at [541, 85] on icon "button" at bounding box center [544, 88] width 6 height 6
select select "4"
select select "0"
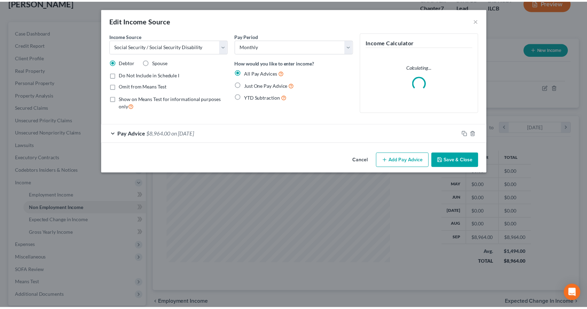
scroll to position [124, 243]
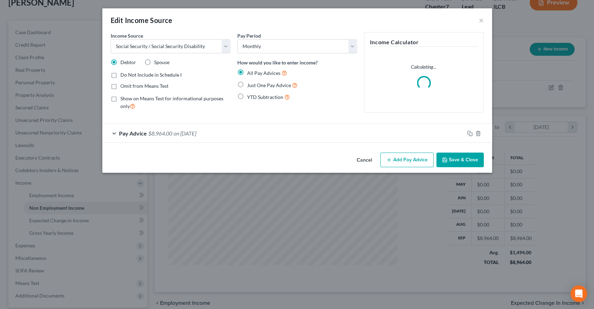
click at [144, 135] on span "Pay Advice" at bounding box center [133, 133] width 28 height 7
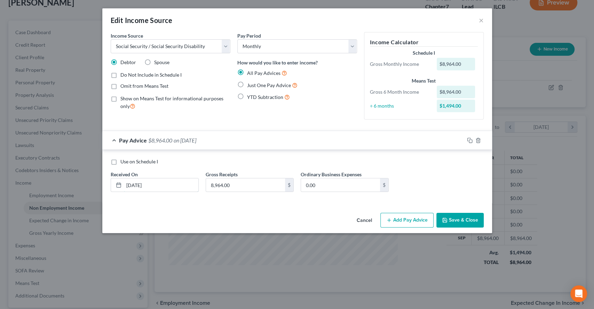
click at [164, 189] on input "[DATE]" at bounding box center [161, 184] width 74 height 13
click at [326, 122] on div "Pay Period Select Monthly Twice Monthly Every Other Week Weekly How would you l…" at bounding box center [297, 78] width 127 height 93
click at [295, 43] on select "Select Monthly Twice Monthly Every Other Week Weekly" at bounding box center [297, 46] width 120 height 14
click at [275, 85] on span "Just One Pay Advice" at bounding box center [269, 85] width 44 height 6
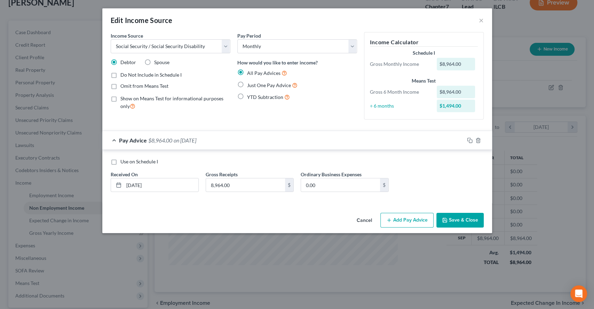
click at [254, 85] on input "Just One Pay Advice" at bounding box center [252, 83] width 5 height 5
radio input "true"
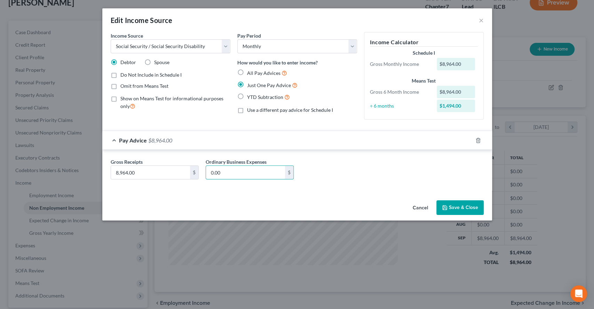
click at [234, 169] on input "0.00" at bounding box center [245, 172] width 79 height 13
click at [442, 170] on div "Gross Receipts 8,964.00 $ Ordinary Business Expenses 0.00 $" at bounding box center [297, 171] width 380 height 27
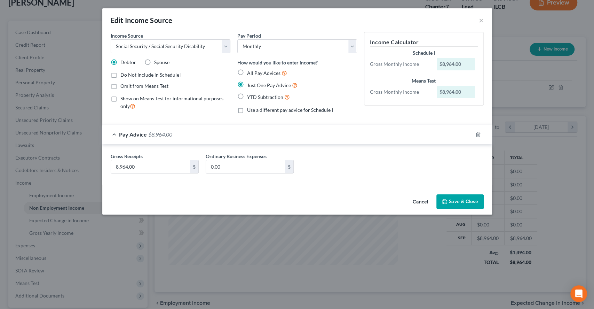
click at [468, 197] on button "Save & Close" at bounding box center [459, 201] width 47 height 15
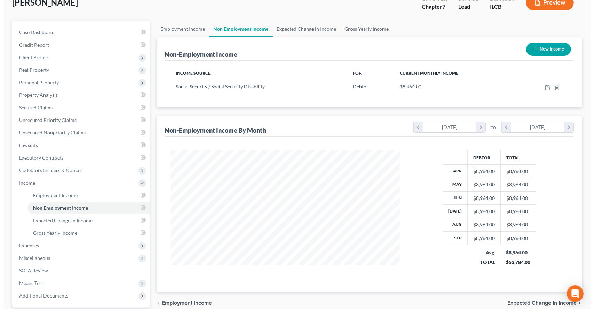
scroll to position [347880, 347764]
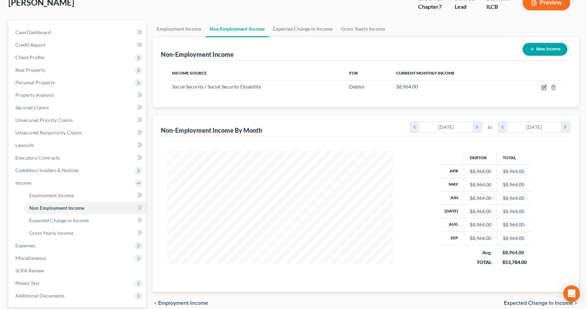
click at [543, 86] on icon "button" at bounding box center [543, 88] width 4 height 4
select select "4"
select select "0"
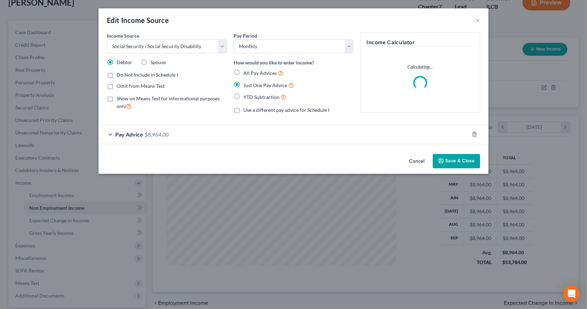
scroll to position [124, 243]
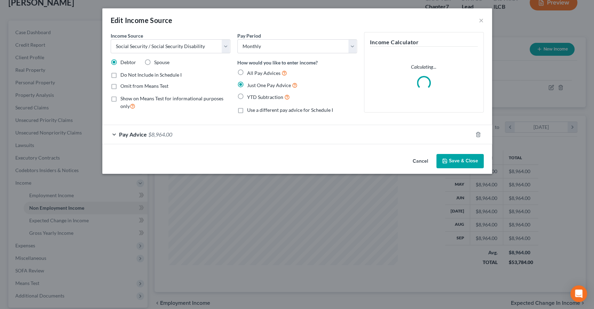
click at [121, 134] on span "Pay Advice" at bounding box center [133, 134] width 28 height 7
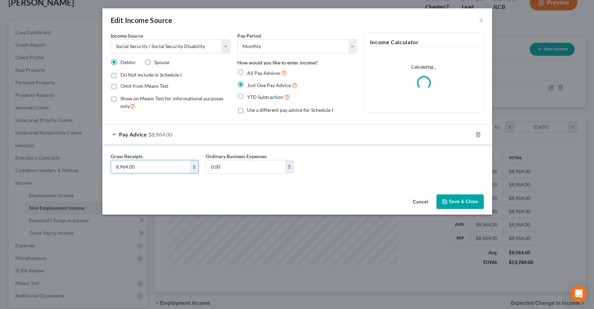
click at [142, 166] on input "8,964.00" at bounding box center [150, 166] width 79 height 13
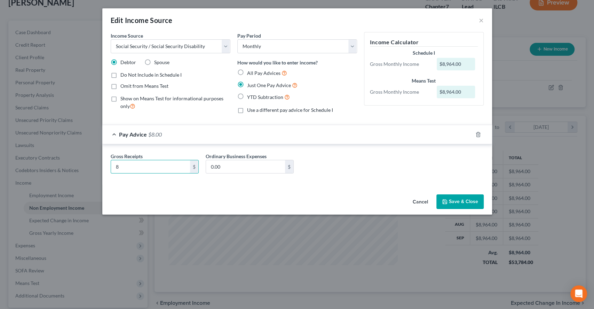
type input "8"
type input "996"
click at [473, 201] on button "Save & Close" at bounding box center [459, 201] width 47 height 15
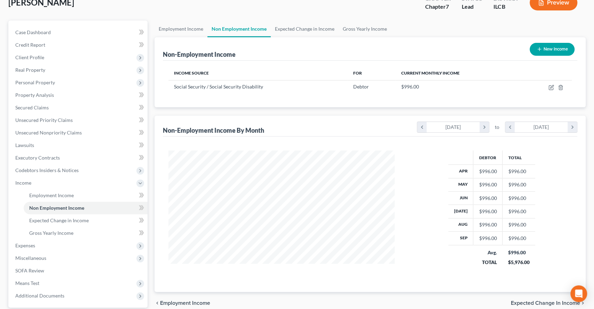
scroll to position [347880, 347764]
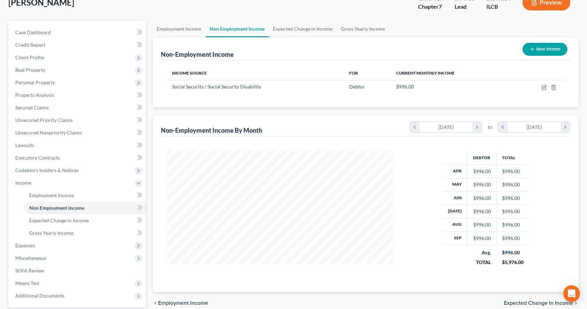
click at [549, 49] on button "New Income" at bounding box center [544, 49] width 45 height 13
select select "0"
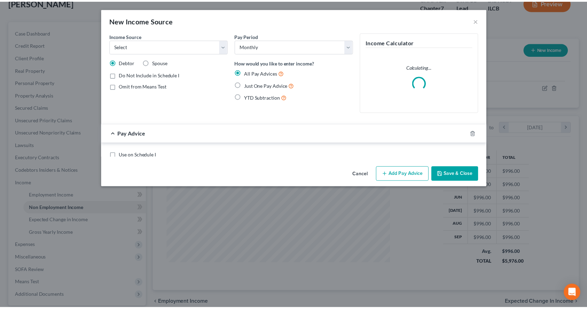
scroll to position [124, 243]
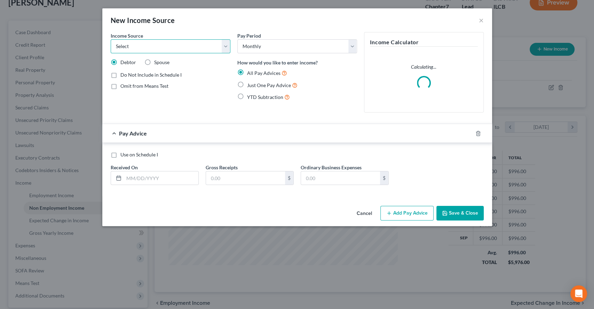
click at [171, 50] on select "Select Unemployment Disability (from employer) Pension Retirement Social Securi…" at bounding box center [171, 46] width 120 height 14
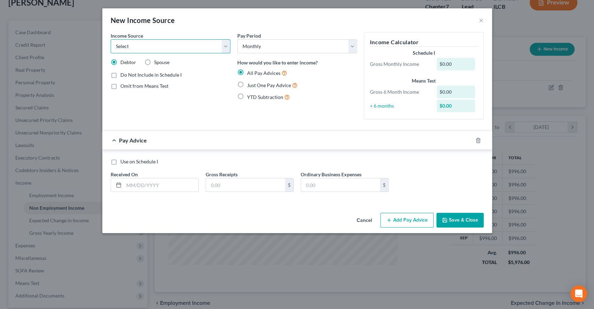
select select "4"
click at [111, 39] on select "Select Unemployment Disability (from employer) Pension Retirement Social Securi…" at bounding box center [171, 46] width 120 height 14
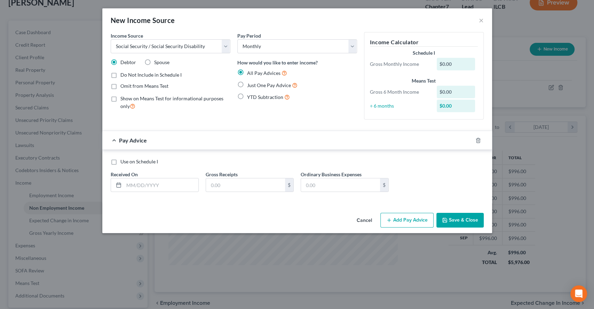
click at [206, 122] on div "Income Source * Select Unemployment Disability (from employer) Pension Retireme…" at bounding box center [170, 78] width 127 height 93
click at [256, 88] on label "Just One Pay Advice" at bounding box center [272, 85] width 50 height 8
click at [254, 86] on input "Just One Pay Advice" at bounding box center [252, 83] width 5 height 5
radio input "true"
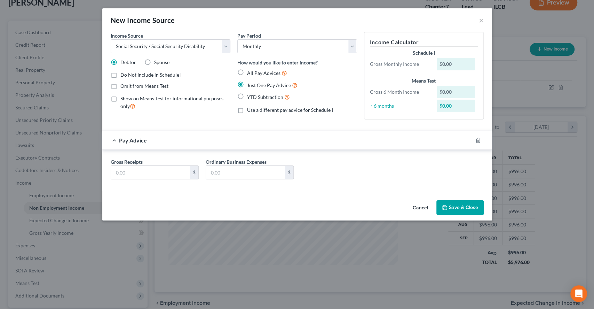
click at [174, 180] on div "Gross Receipts $ Ordinary Business Expenses $" at bounding box center [297, 171] width 380 height 27
click at [170, 175] on input "text" at bounding box center [150, 172] width 79 height 13
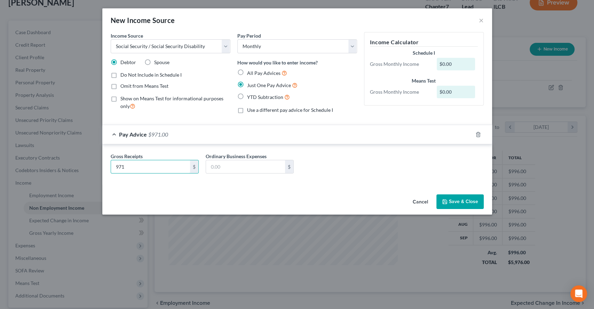
type input "971"
click at [393, 149] on div "Gross Receipts 971 $ Ordinary Business Expenses $" at bounding box center [297, 164] width 390 height 41
click at [471, 196] on button "Save & Close" at bounding box center [459, 201] width 47 height 15
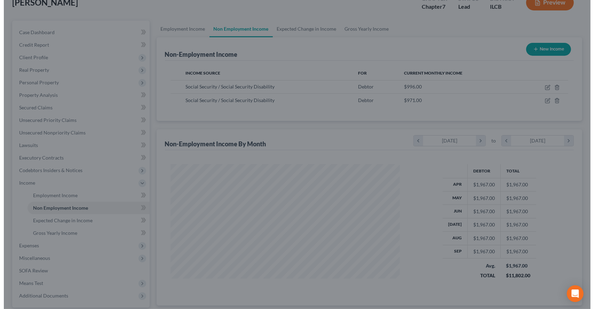
scroll to position [347880, 347764]
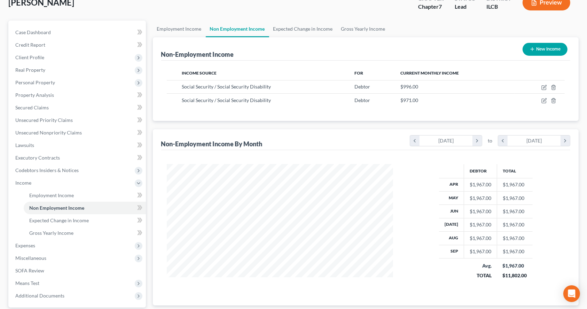
click at [525, 44] on button "New Income" at bounding box center [544, 49] width 45 height 13
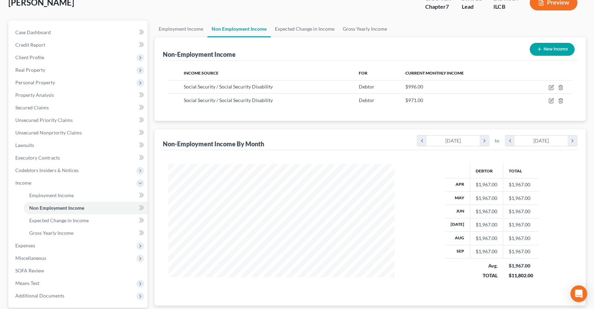
select select "0"
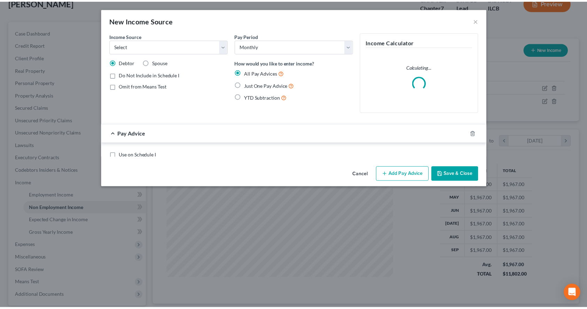
scroll to position [124, 243]
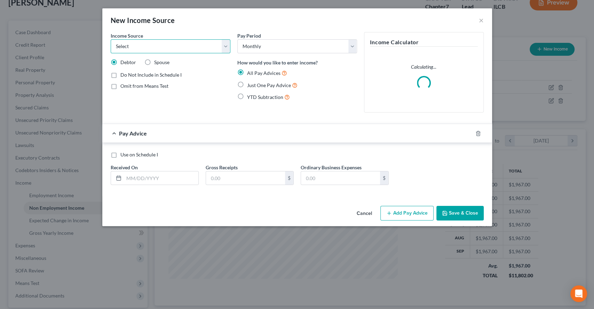
click at [129, 46] on select "Select Unemployment Disability (from employer) Pension Retirement Social Securi…" at bounding box center [171, 46] width 120 height 14
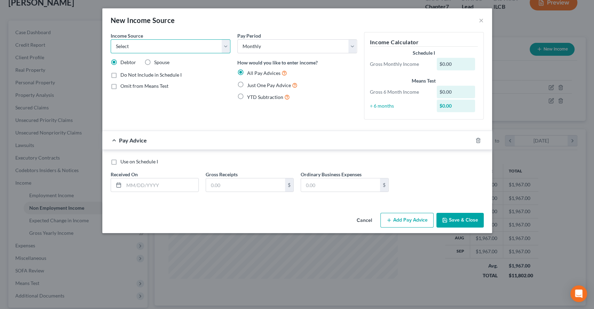
select select "5"
click at [111, 39] on select "Select Unemployment Disability (from employer) Pension Retirement Social Securi…" at bounding box center [171, 46] width 120 height 14
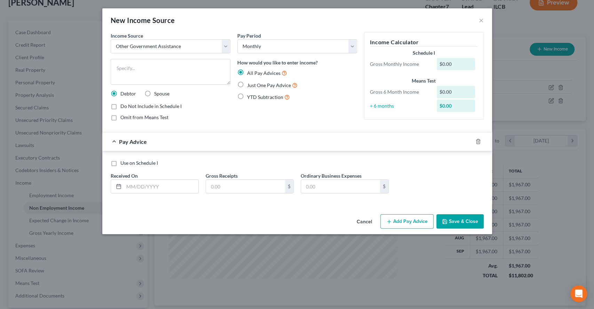
click at [133, 57] on div "Income Source * Select Unemployment Disability (from employer) Pension Retireme…" at bounding box center [170, 79] width 127 height 94
click at [262, 84] on span "Just One Pay Advice" at bounding box center [269, 85] width 44 height 6
click at [254, 84] on input "Just One Pay Advice" at bounding box center [252, 83] width 5 height 5
radio input "true"
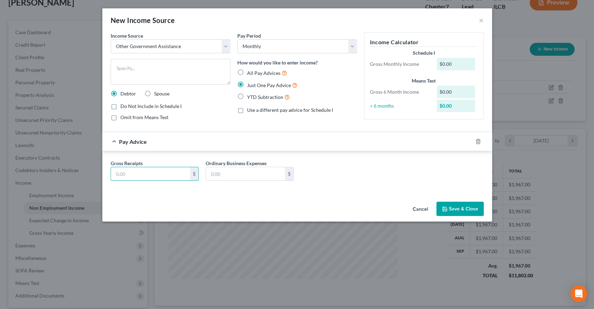
click at [160, 168] on input "text" at bounding box center [150, 173] width 79 height 13
type input "165"
click at [468, 208] on button "Save & Close" at bounding box center [459, 208] width 47 height 15
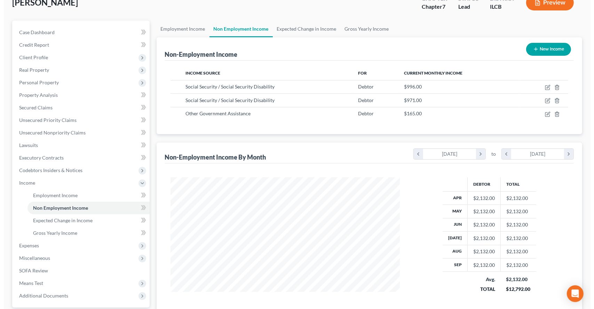
scroll to position [347880, 347764]
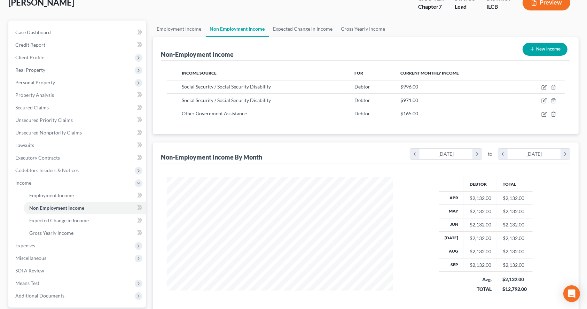
click at [555, 45] on button "New Income" at bounding box center [544, 49] width 45 height 13
select select "0"
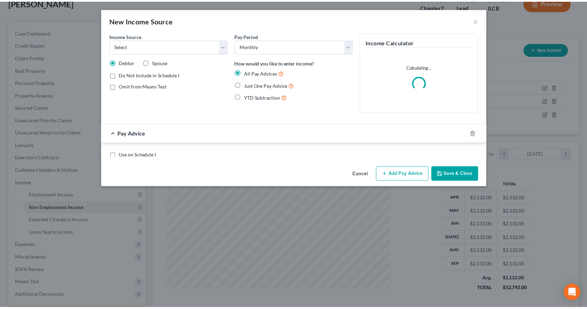
scroll to position [124, 243]
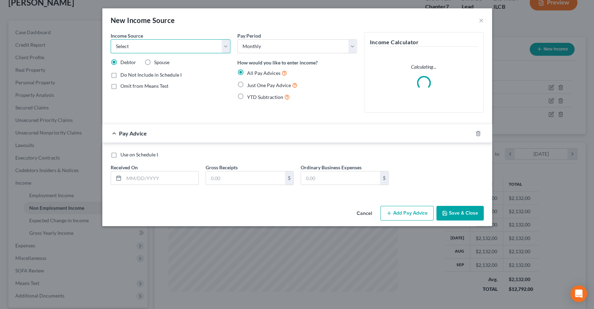
click at [152, 43] on select "Select Unemployment Disability (from employer) Pension Retirement Social Securi…" at bounding box center [171, 46] width 120 height 14
click at [152, 42] on select "Select Unemployment Disability (from employer) Pension Retirement Social Securi…" at bounding box center [171, 46] width 120 height 14
click at [154, 66] on label "Spouse" at bounding box center [161, 62] width 15 height 7
click at [157, 63] on input "Spouse" at bounding box center [159, 61] width 5 height 5
radio input "true"
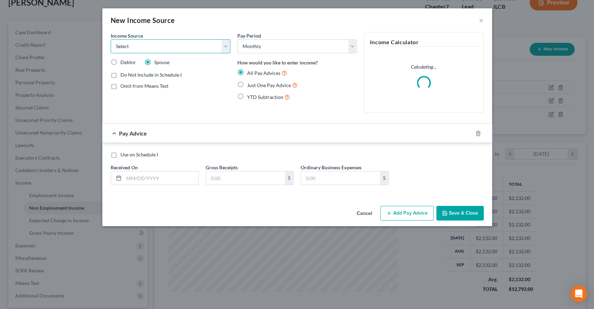
click at [150, 50] on select "Select Unemployment Disability (from employer) Pension Retirement Social Securi…" at bounding box center [171, 46] width 120 height 14
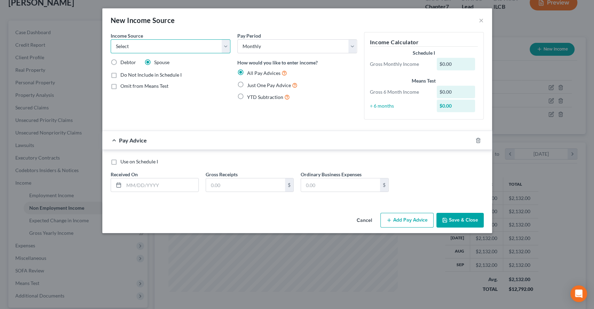
select select "1"
click at [111, 39] on select "Select Unemployment Disability (from employer) Pension Retirement Social Securi…" at bounding box center [171, 46] width 120 height 14
click at [189, 127] on form "Income Source * Select Unemployment Disability (from employer) Pension Retireme…" at bounding box center [297, 117] width 373 height 171
click at [277, 88] on label "Just One Pay Advice" at bounding box center [272, 85] width 50 height 8
click at [254, 86] on input "Just One Pay Advice" at bounding box center [252, 83] width 5 height 5
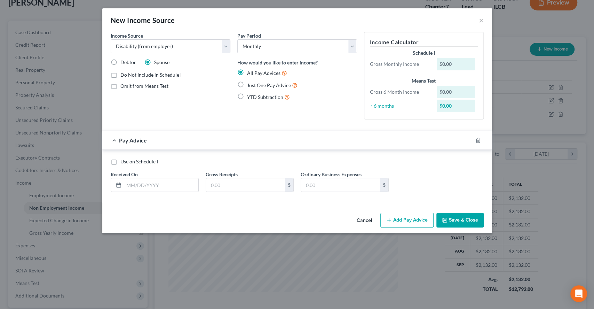
radio input "true"
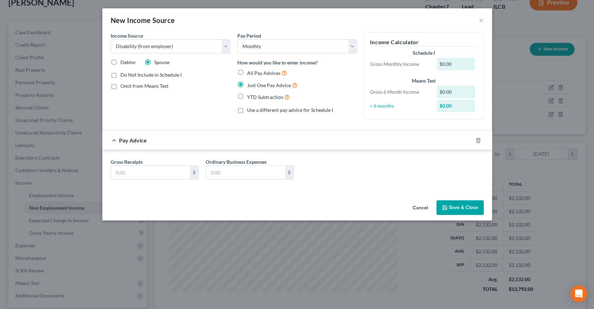
click at [167, 169] on input "text" at bounding box center [150, 172] width 79 height 13
type input "2,100"
click at [428, 175] on div "Gross Receipts 2,100 $ Ordinary Business Expenses $" at bounding box center [297, 171] width 380 height 27
click at [463, 209] on button "Save & Close" at bounding box center [459, 207] width 47 height 15
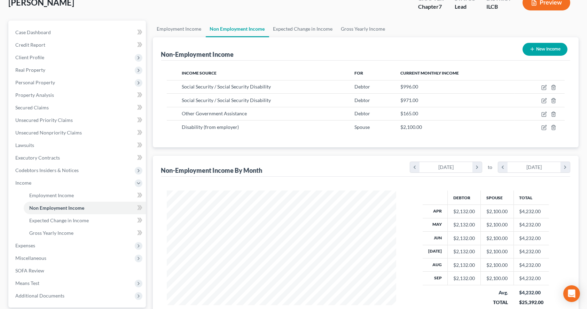
scroll to position [347880, 347764]
click at [38, 193] on span "Employment Income" at bounding box center [51, 195] width 45 height 6
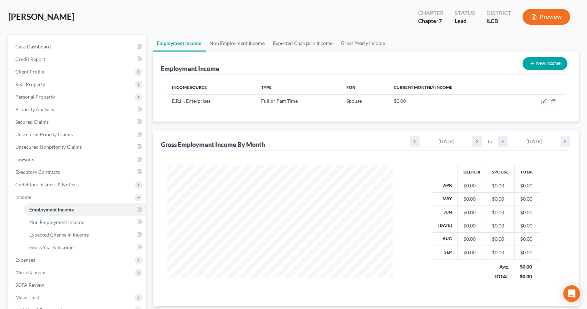
scroll to position [46, 0]
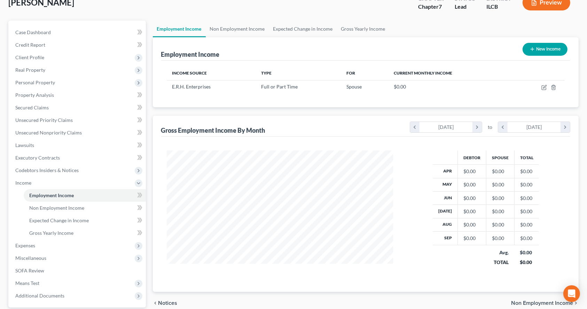
click at [72, 182] on span "Income" at bounding box center [78, 182] width 136 height 13
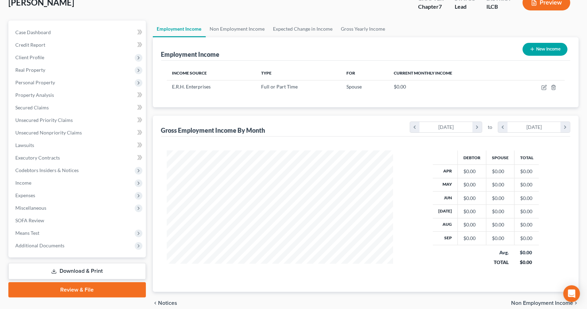
click at [70, 195] on span "Expenses" at bounding box center [78, 195] width 136 height 13
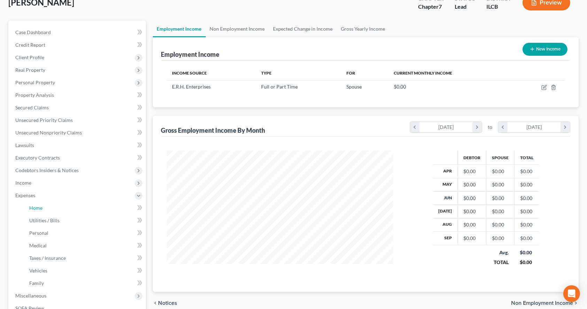
click at [77, 208] on link "Home" at bounding box center [85, 207] width 122 height 13
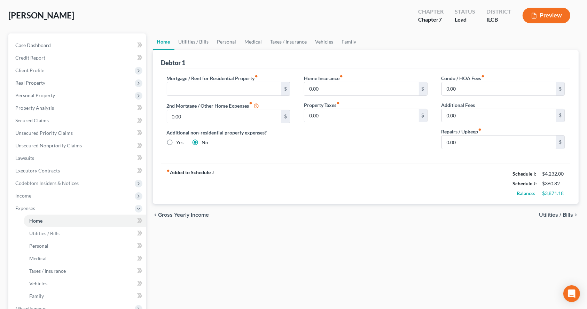
scroll to position [46, 0]
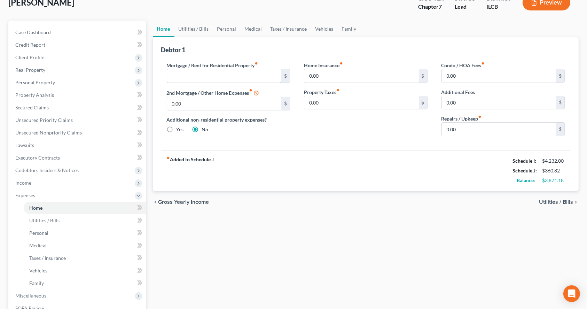
click at [231, 70] on input "text" at bounding box center [224, 75] width 114 height 13
type input "450"
type input "10"
click at [436, 160] on div "fiber_manual_record Added to Schedule J Schedule I: $4,232.00 Schedule J: $810.…" at bounding box center [365, 170] width 409 height 41
click at [77, 223] on link "Utilities / Bills" at bounding box center [85, 220] width 122 height 13
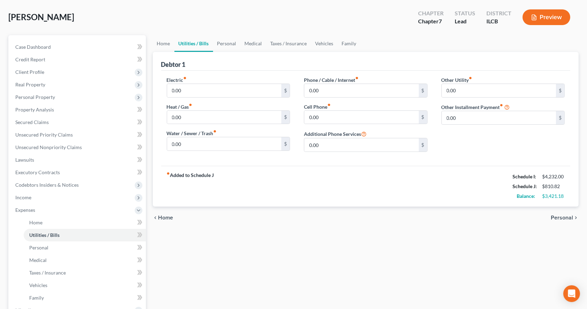
scroll to position [46, 0]
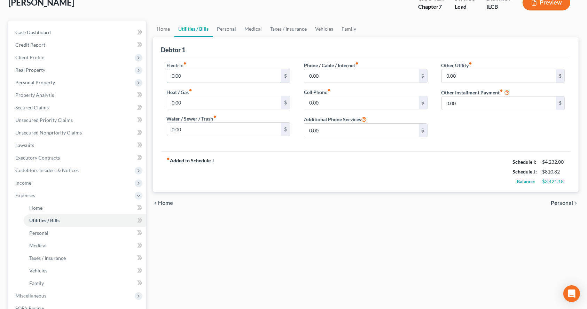
click at [193, 69] on input "0.00" at bounding box center [224, 75] width 114 height 13
type input "140"
click at [193, 104] on input "0.00" at bounding box center [224, 102] width 114 height 13
type input "50"
type input "20"
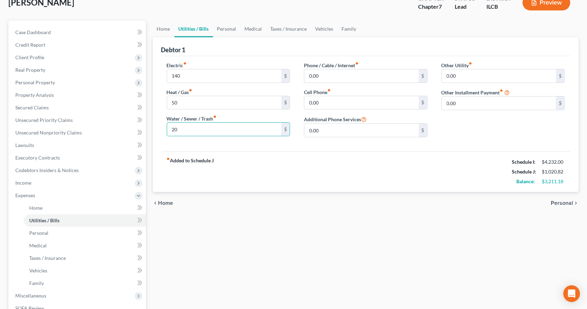
click at [330, 69] on input "0.00" at bounding box center [361, 75] width 114 height 13
type input "30"
click at [330, 104] on input "0.00" at bounding box center [361, 102] width 114 height 13
type input "60"
click at [413, 177] on div "fiber_manual_record Added to Schedule J Schedule I: $4,232.00 Schedule J: $1,11…" at bounding box center [365, 171] width 409 height 41
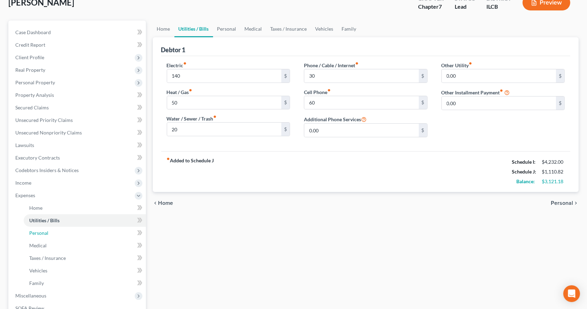
click at [64, 234] on link "Personal" at bounding box center [85, 233] width 122 height 13
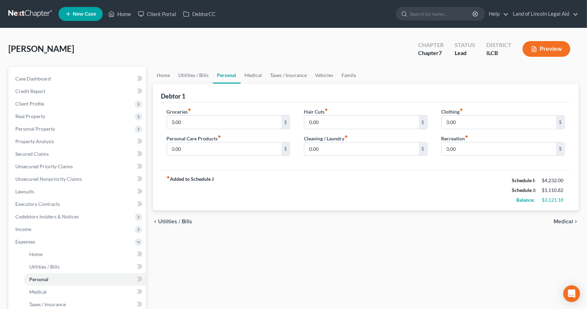
click at [286, 160] on div "Groceries fiber_manual_record 0.00 $ Personal Care Products fiber_manual_record…" at bounding box center [228, 135] width 137 height 54
click at [219, 127] on input "0.00" at bounding box center [224, 122] width 114 height 13
type input "100"
type input "20"
click at [330, 120] on input "0.00" at bounding box center [361, 122] width 114 height 13
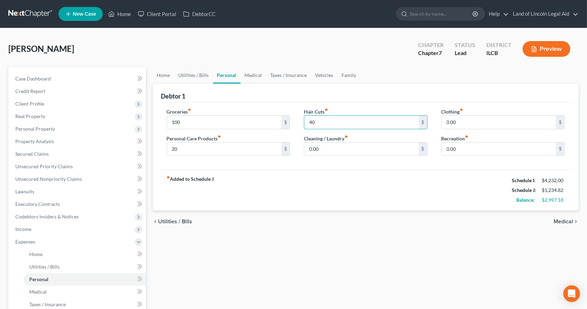
type input "40"
type input "20"
click at [368, 183] on div "fiber_manual_record Added to Schedule J Schedule I: $4,232.00 Schedule J: $1,31…" at bounding box center [365, 189] width 409 height 41
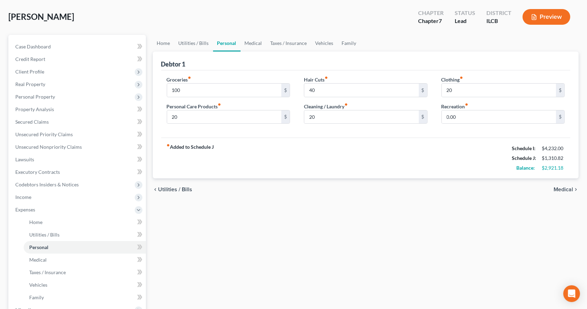
scroll to position [46, 0]
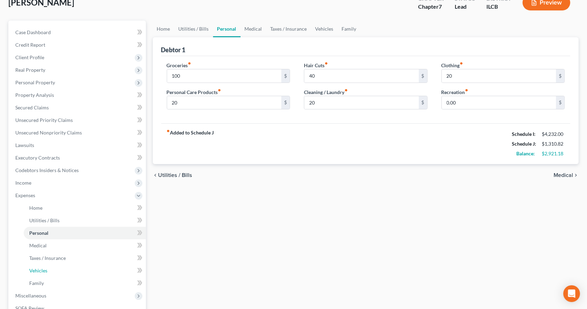
click at [69, 267] on link "Vehicles" at bounding box center [85, 270] width 122 height 13
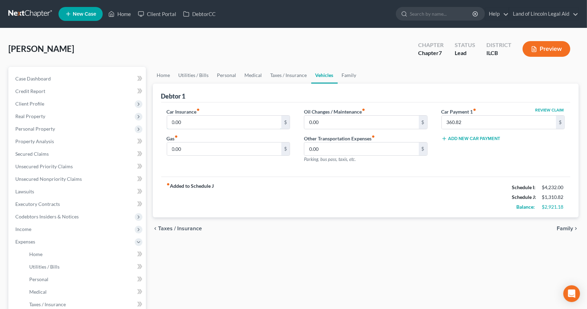
click at [212, 121] on input "0.00" at bounding box center [224, 122] width 114 height 13
type input "216"
click at [205, 144] on input "0.00" at bounding box center [224, 148] width 114 height 13
type input "100"
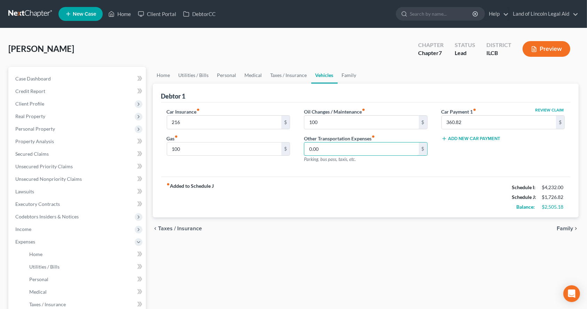
click at [395, 148] on input "0.00" at bounding box center [361, 148] width 114 height 13
click at [375, 174] on div "Car Insurance fiber_manual_record 216 $ Gas fiber_manual_record 100 $ Oil Chang…" at bounding box center [365, 139] width 409 height 74
click at [340, 143] on input "0.00" at bounding box center [361, 148] width 114 height 13
click at [336, 179] on div "fiber_manual_record Added to Schedule J Schedule I: $4,232.00 Schedule J: $1,72…" at bounding box center [365, 196] width 409 height 41
click at [359, 147] on input "0.00" at bounding box center [361, 148] width 114 height 13
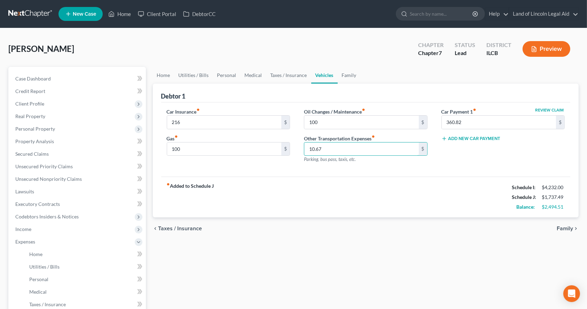
type input "10.67"
click at [362, 180] on div "fiber_manual_record Added to Schedule J Schedule I: $4,232.00 Schedule J: $1,73…" at bounding box center [365, 196] width 409 height 41
click at [342, 150] on input "10.67" at bounding box center [361, 148] width 114 height 13
click at [357, 180] on div "fiber_manual_record Added to Schedule J Schedule I: $4,232.00 Schedule J: $1,72…" at bounding box center [365, 196] width 409 height 41
click at [344, 147] on input "text" at bounding box center [361, 148] width 114 height 13
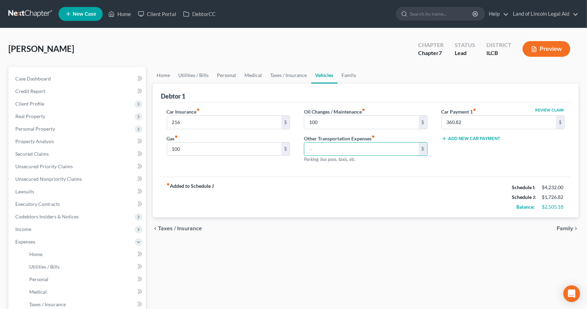
paste input "10.67"
type input "10.67"
click at [362, 181] on div "fiber_manual_record Added to Schedule J Schedule I: $4,232.00 Schedule J: $1,73…" at bounding box center [365, 196] width 409 height 41
click at [359, 143] on input "10.67" at bounding box center [361, 148] width 114 height 13
paste input "10.67"
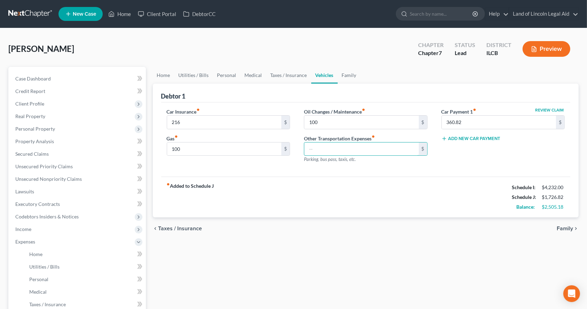
type input "10.67"
click at [287, 123] on div "$" at bounding box center [285, 122] width 8 height 13
click at [267, 122] on input "216" at bounding box center [224, 122] width 114 height 13
click at [373, 148] on input "text" at bounding box center [361, 148] width 114 height 13
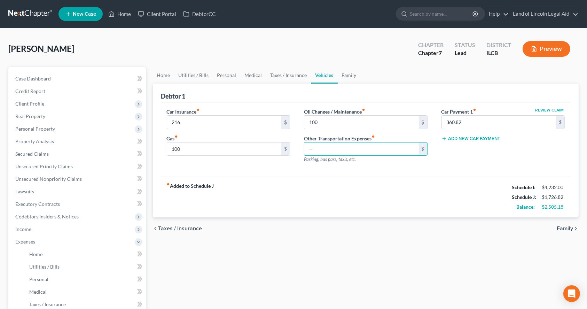
paste input "10.67"
type input "10.67"
click at [317, 182] on div "fiber_manual_record Added to Schedule J Schedule I: $4,232.00 Schedule J: $1,73…" at bounding box center [365, 196] width 409 height 41
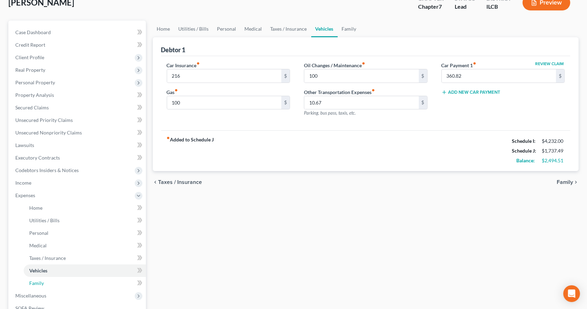
click at [69, 284] on link "Family" at bounding box center [85, 283] width 122 height 13
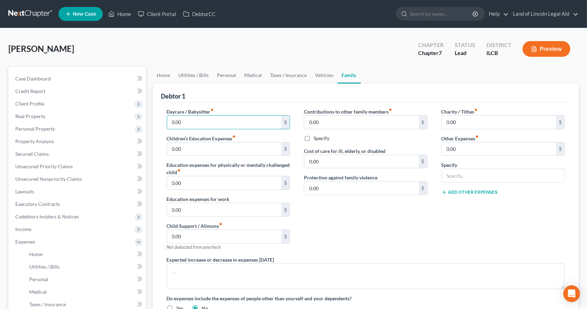
click at [228, 128] on input "0.00" at bounding box center [224, 122] width 114 height 13
click at [371, 219] on div "Contributions to other family members fiber_manual_record 0.00 $ Specify Cost o…" at bounding box center [365, 182] width 137 height 148
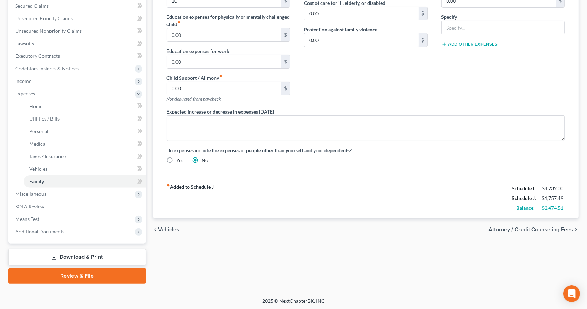
scroll to position [148, 0]
click at [91, 193] on span "Miscellaneous" at bounding box center [78, 193] width 136 height 13
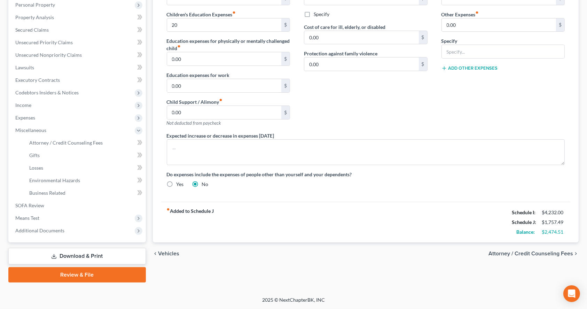
scroll to position [123, 0]
click at [95, 227] on span "Additional Documents" at bounding box center [78, 231] width 136 height 13
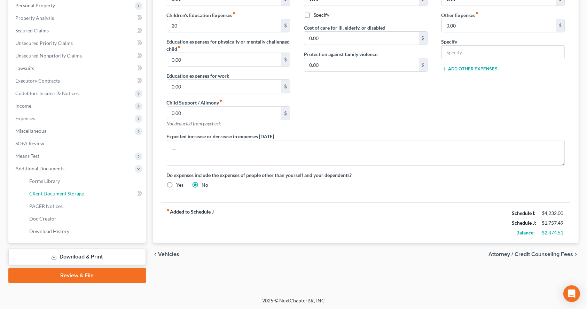
click at [82, 191] on span "Client Document Storage" at bounding box center [56, 193] width 55 height 6
click at [68, 180] on link "Forms Library" at bounding box center [85, 181] width 122 height 13
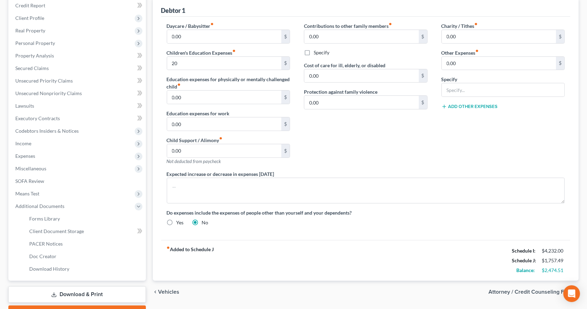
scroll to position [77, 0]
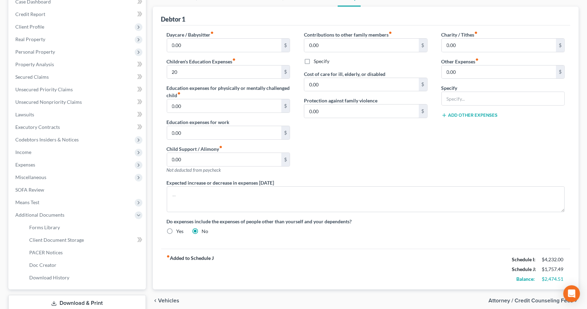
click at [140, 215] on icon at bounding box center [139, 215] width 6 height 6
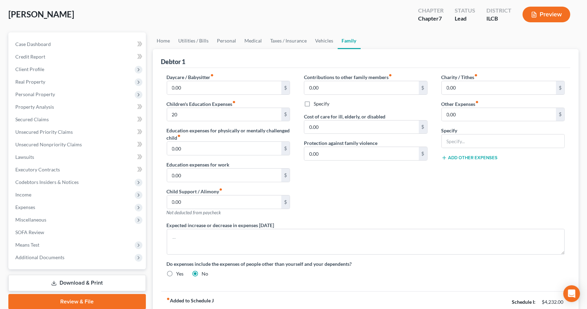
scroll to position [31, 0]
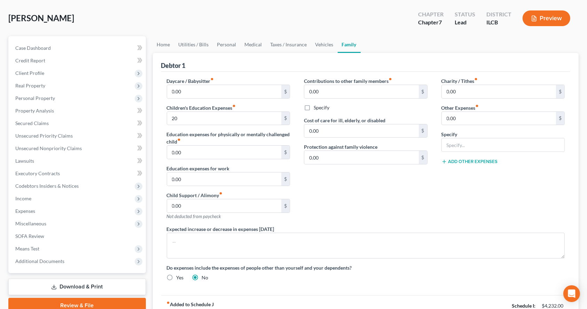
click at [56, 197] on span "Income" at bounding box center [78, 198] width 136 height 13
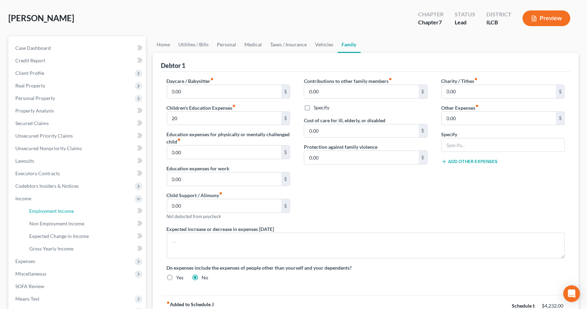
click at [60, 212] on span "Employment Income" at bounding box center [51, 211] width 45 height 6
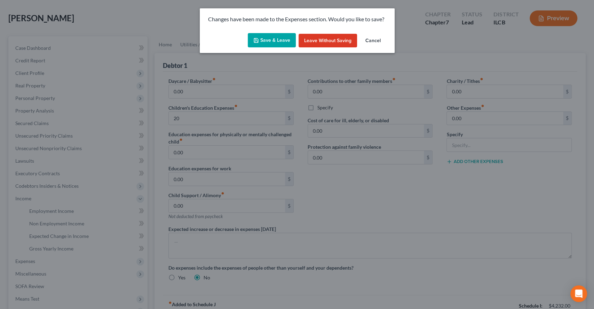
click at [268, 42] on button "Save & Leave" at bounding box center [272, 40] width 48 height 15
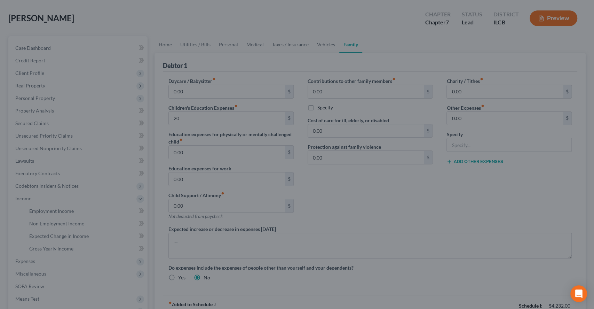
type input "20.00"
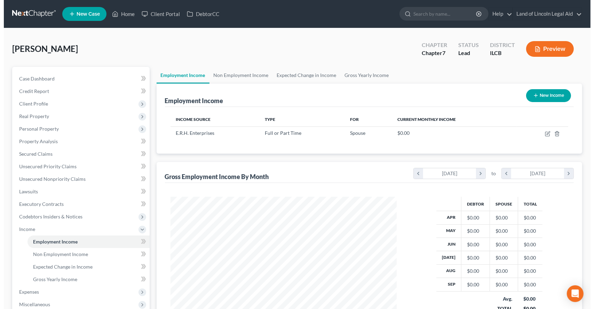
scroll to position [124, 240]
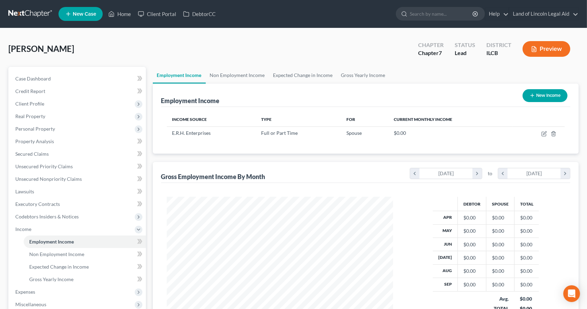
click at [540, 135] on td at bounding box center [539, 132] width 52 height 13
click at [541, 133] on icon "button" at bounding box center [543, 134] width 4 height 4
select select "0"
select select "14"
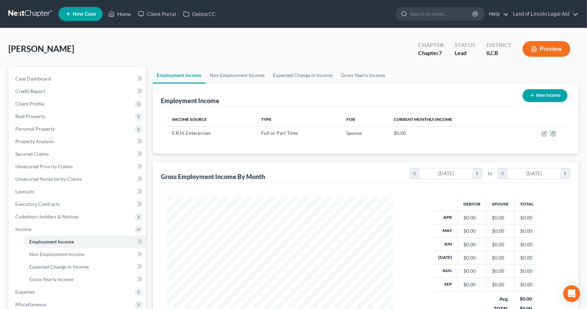
select select "0"
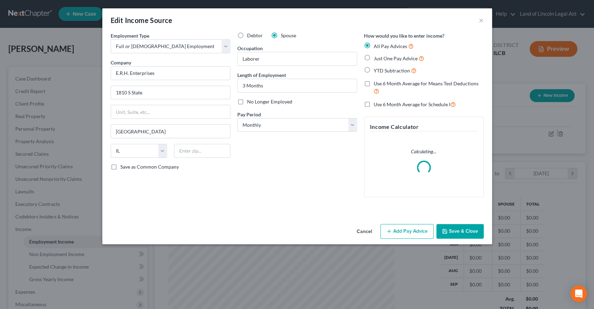
scroll to position [124, 243]
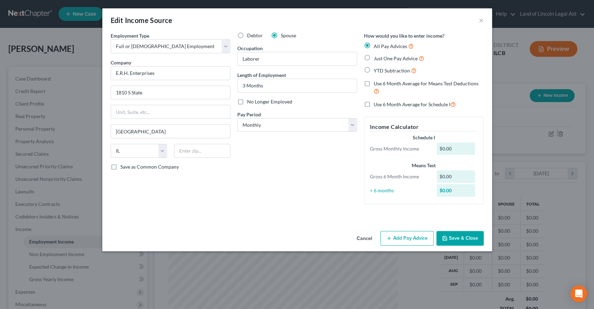
click at [413, 236] on button "Add Pay Advice" at bounding box center [406, 238] width 53 height 15
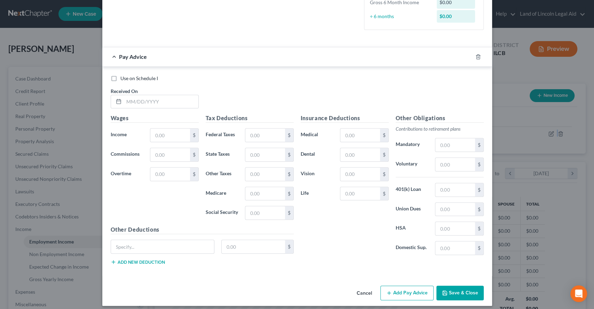
scroll to position [178, 0]
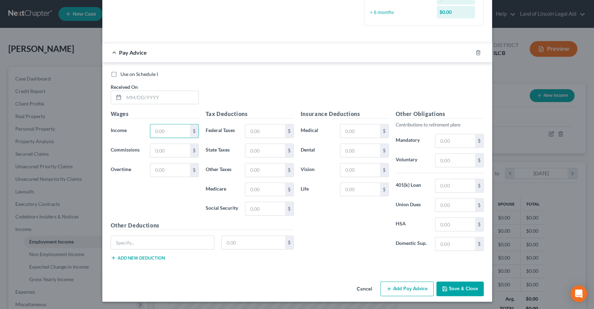
click at [160, 136] on input "text" at bounding box center [169, 130] width 39 height 13
click at [135, 163] on label "Overtime" at bounding box center [127, 170] width 40 height 14
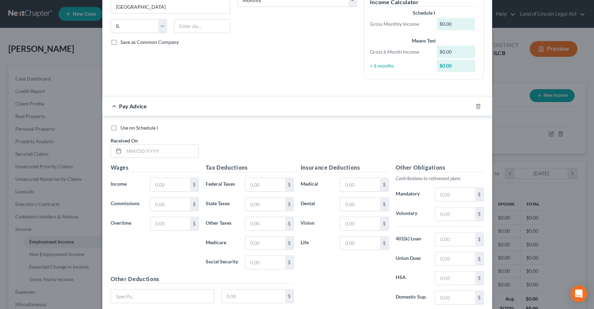
scroll to position [139, 0]
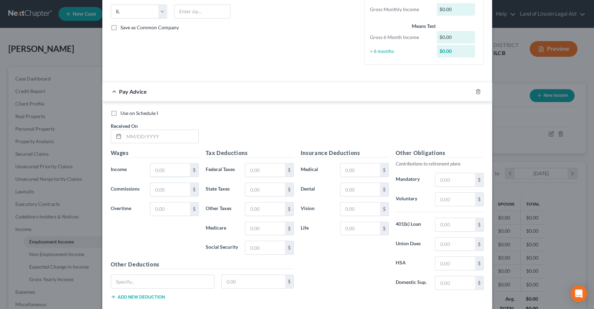
drag, startPoint x: 161, startPoint y: 172, endPoint x: 165, endPoint y: 171, distance: 3.9
click at [161, 172] on input "text" at bounding box center [169, 169] width 39 height 13
type input "2,475"
click at [254, 173] on input "text" at bounding box center [264, 169] width 39 height 13
type input "184"
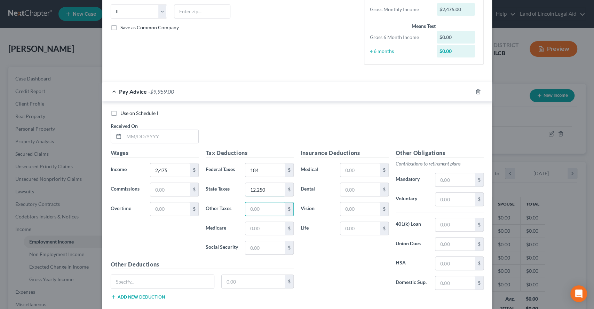
click at [254, 190] on input "12,250" at bounding box center [264, 189] width 39 height 13
type input "122.50"
click at [253, 229] on input "text" at bounding box center [264, 228] width 39 height 13
type input "35.89"
click at [264, 210] on input "text" at bounding box center [264, 208] width 39 height 13
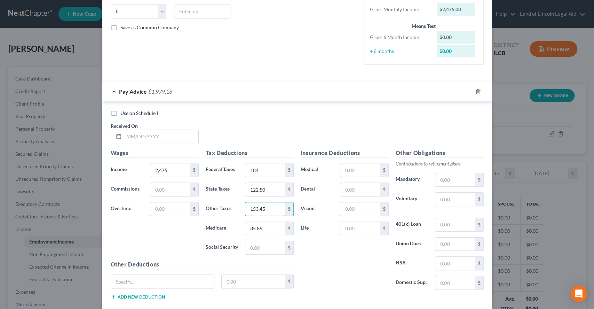
type input "153.45"
click at [305, 249] on div "Insurance Deductions Medical $ Dental $ Vision $ Life $" at bounding box center [344, 222] width 95 height 147
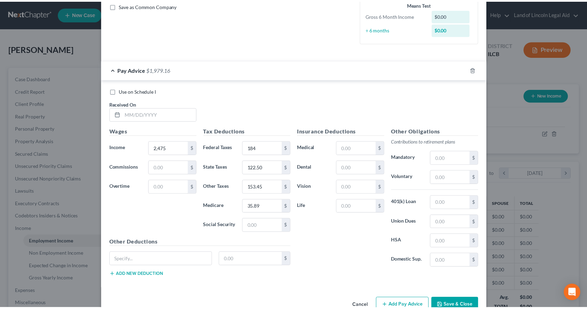
scroll to position [178, 0]
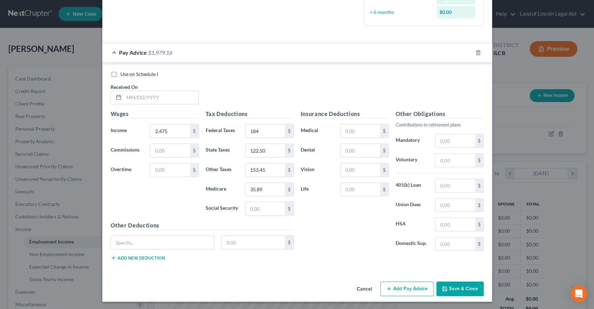
click at [458, 292] on button "Save & Close" at bounding box center [459, 288] width 47 height 15
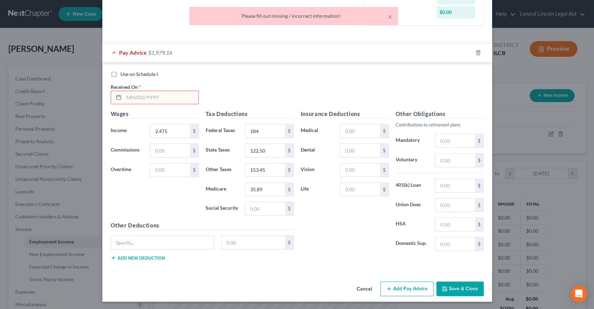
click at [158, 97] on input "text" at bounding box center [161, 97] width 74 height 13
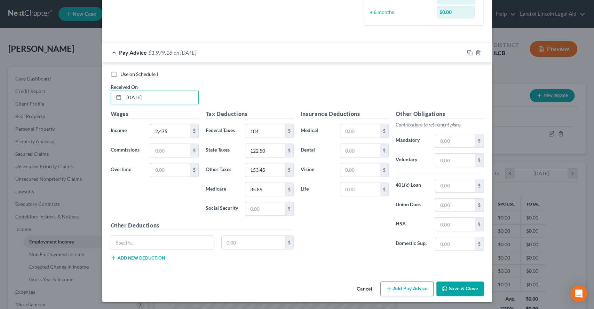
type input "[DATE]"
click at [459, 288] on button "Save & Close" at bounding box center [459, 288] width 47 height 15
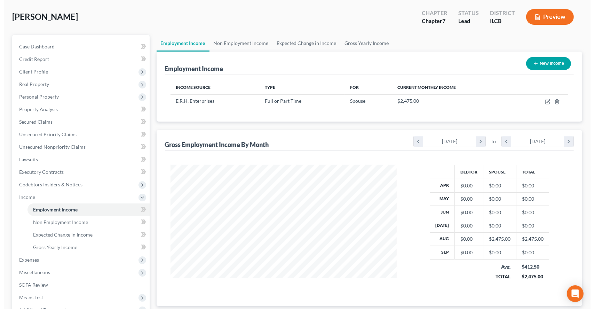
scroll to position [46, 0]
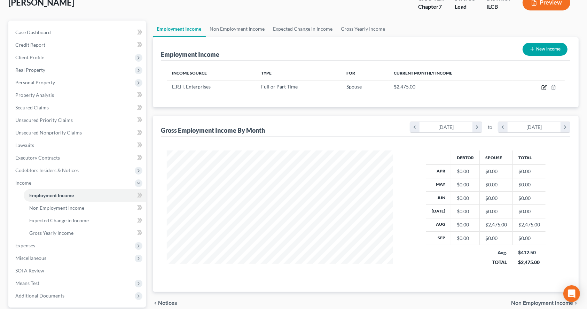
click at [543, 85] on icon "button" at bounding box center [544, 88] width 6 height 6
select select "0"
select select "14"
select select "0"
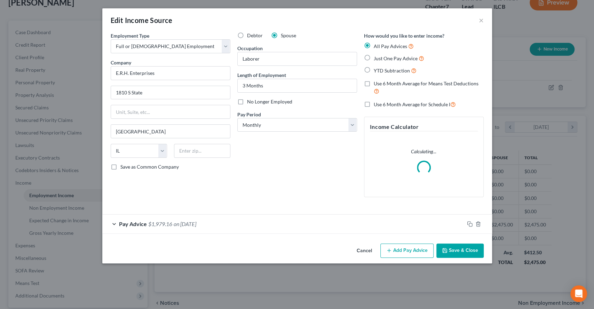
scroll to position [124, 243]
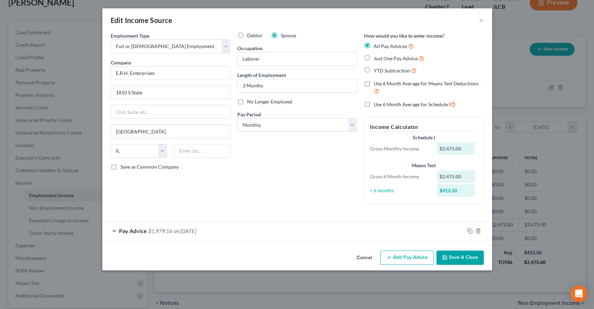
click at [396, 57] on span "Just One Pay Advice" at bounding box center [396, 58] width 44 height 6
click at [381, 57] on input "Just One Pay Advice" at bounding box center [379, 56] width 5 height 5
radio input "true"
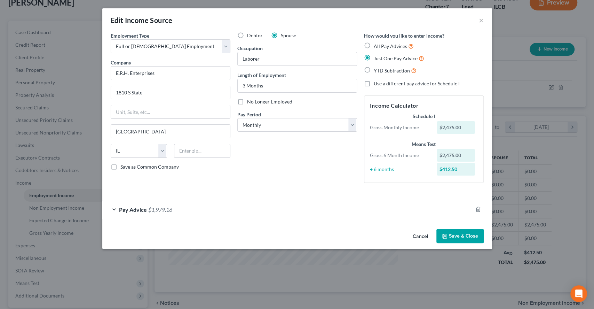
click at [155, 216] on div "Pay Advice $1,979.16" at bounding box center [287, 209] width 370 height 18
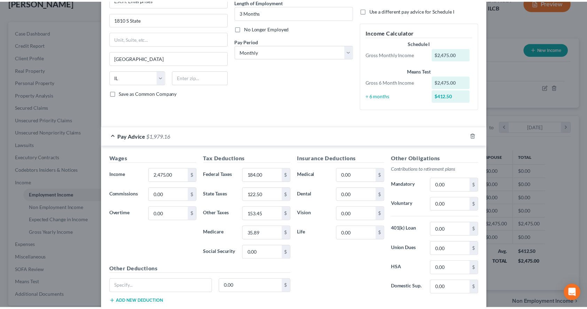
scroll to position [117, 0]
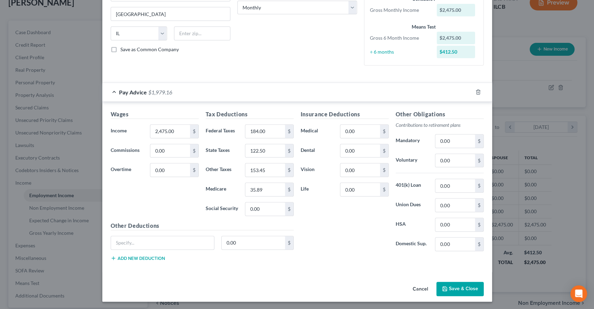
click at [458, 287] on button "Save & Close" at bounding box center [459, 289] width 47 height 15
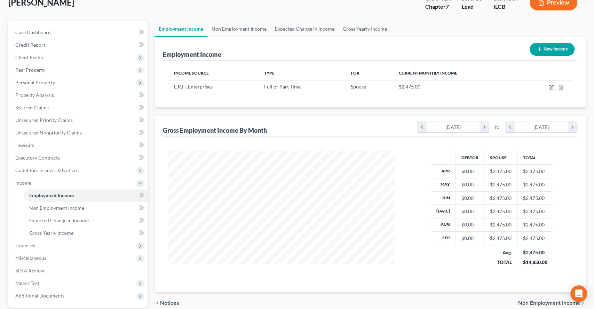
scroll to position [347880, 347764]
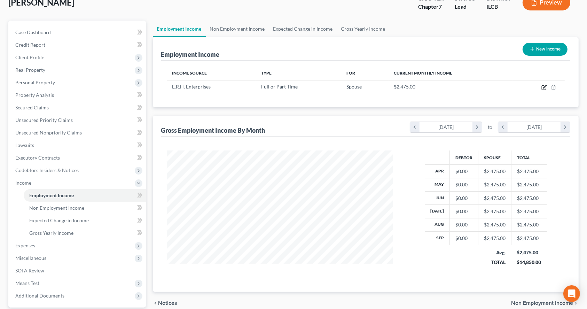
click at [543, 88] on icon "button" at bounding box center [544, 86] width 3 height 3
select select "0"
select select "14"
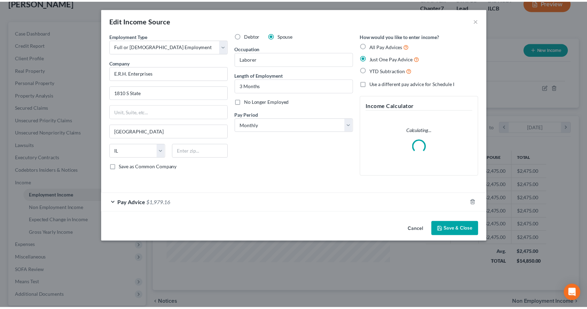
scroll to position [124, 243]
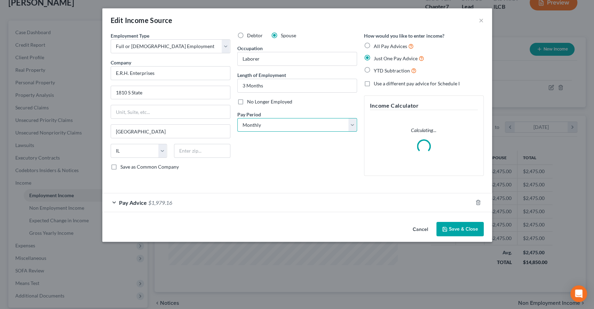
click at [290, 127] on select "Select Monthly Twice Monthly Every Other Week Weekly" at bounding box center [297, 125] width 120 height 14
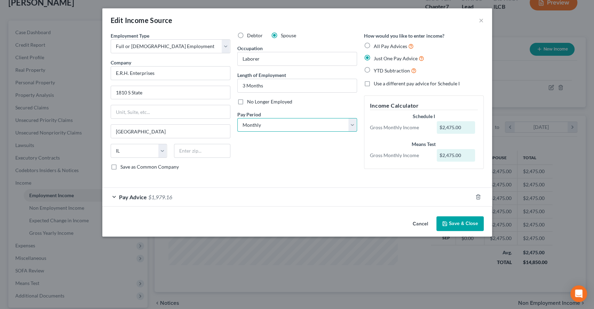
select select "3"
click at [237, 118] on select "Select Monthly Twice Monthly Every Other Week Weekly" at bounding box center [297, 125] width 120 height 14
click at [301, 161] on div "Debtor Spouse Occupation Laborer Length of Employment 3 Months No Longer Employ…" at bounding box center [297, 104] width 127 height 144
click at [463, 231] on div "Cancel Save & Close" at bounding box center [297, 224] width 390 height 23
click at [463, 227] on button "Save & Close" at bounding box center [459, 223] width 47 height 15
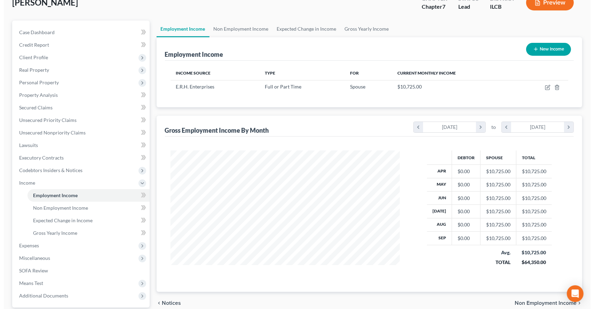
scroll to position [347880, 347764]
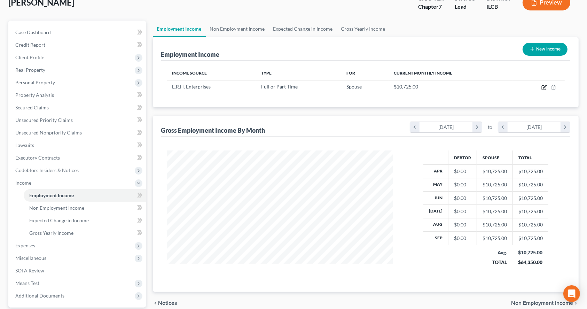
click at [541, 86] on icon "button" at bounding box center [543, 88] width 4 height 4
select select "0"
select select "14"
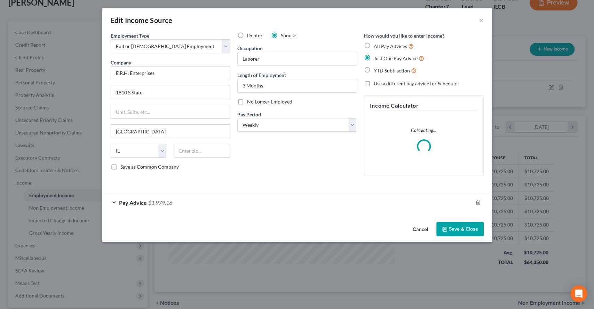
scroll to position [124, 243]
click at [268, 124] on select "Select Monthly Twice Monthly Every Other Week Weekly" at bounding box center [297, 125] width 120 height 14
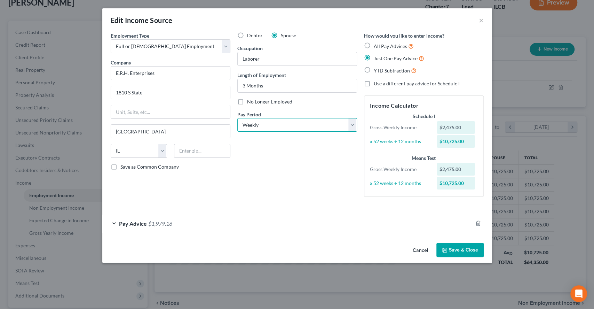
select select "0"
click at [237, 118] on select "Select Monthly Twice Monthly Every Other Week Weekly" at bounding box center [297, 125] width 120 height 14
click at [160, 224] on span "$1,979.16" at bounding box center [160, 223] width 24 height 7
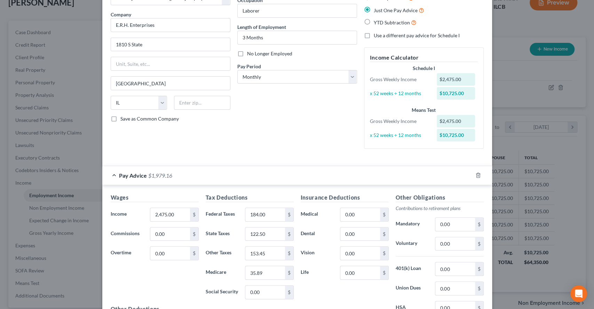
scroll to position [93, 0]
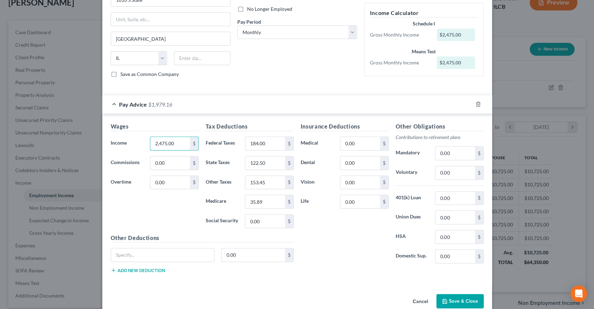
click at [178, 147] on input "2,475.00" at bounding box center [169, 143] width 39 height 13
click at [178, 143] on input "2,475.00" at bounding box center [169, 143] width 39 height 13
click at [162, 139] on input "416.25" at bounding box center [169, 143] width 39 height 13
type input "2,475"
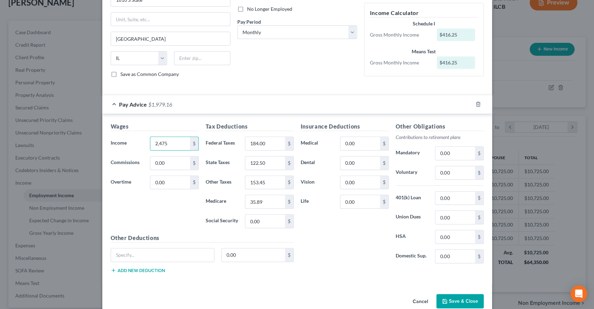
click at [164, 235] on h5 "Other Deductions" at bounding box center [202, 238] width 183 height 9
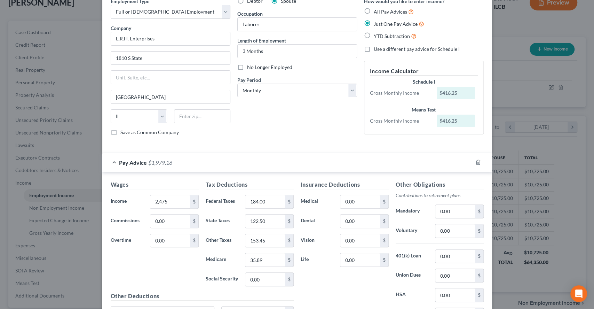
scroll to position [0, 0]
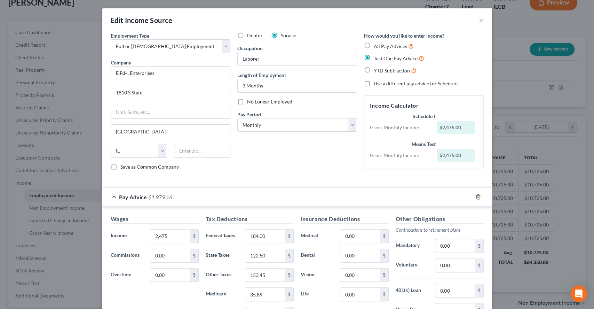
click at [379, 69] on span "YTD Subtraction" at bounding box center [392, 71] width 36 height 6
click at [379, 69] on input "YTD Subtraction" at bounding box center [379, 68] width 5 height 5
radio input "true"
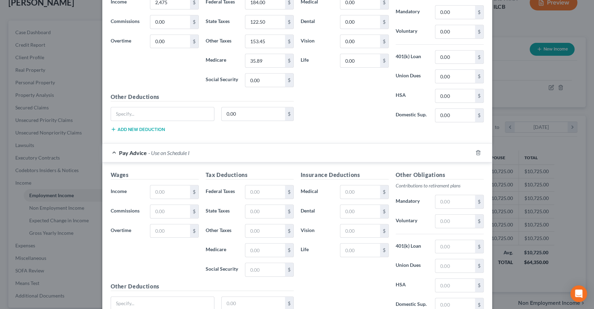
scroll to position [371, 0]
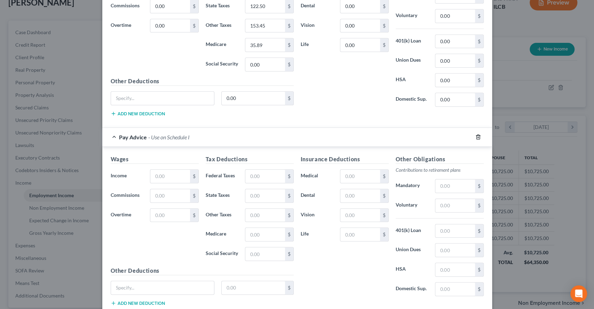
click at [475, 134] on icon "button" at bounding box center [478, 137] width 6 height 6
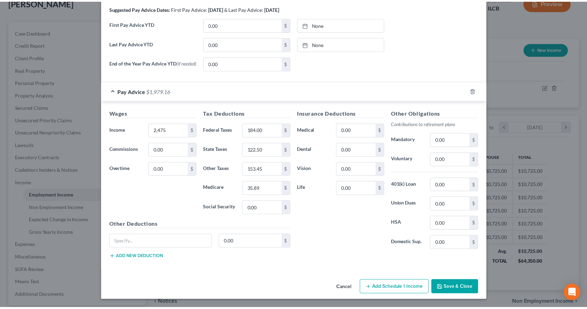
scroll to position [228, 0]
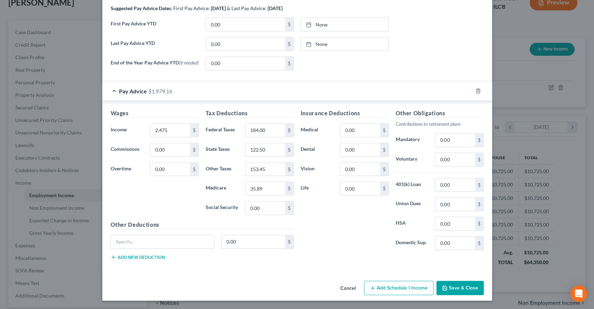
click at [456, 285] on button "Save & Close" at bounding box center [459, 287] width 47 height 15
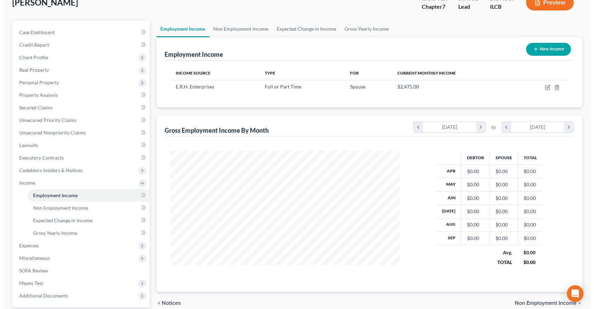
scroll to position [347880, 347764]
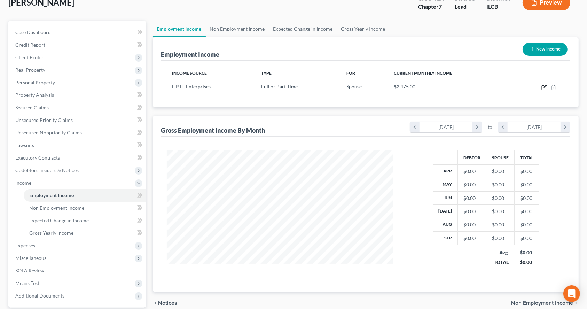
click at [544, 85] on icon "button" at bounding box center [544, 88] width 6 height 6
select select "0"
select select "14"
select select "0"
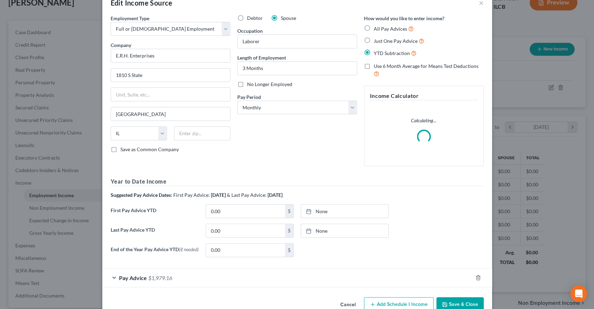
scroll to position [35, 0]
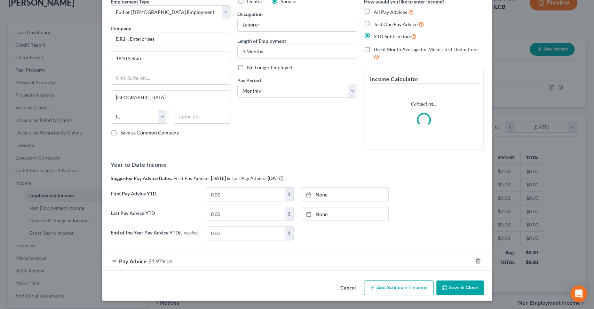
click at [152, 263] on span "$1,979.16" at bounding box center [160, 261] width 24 height 7
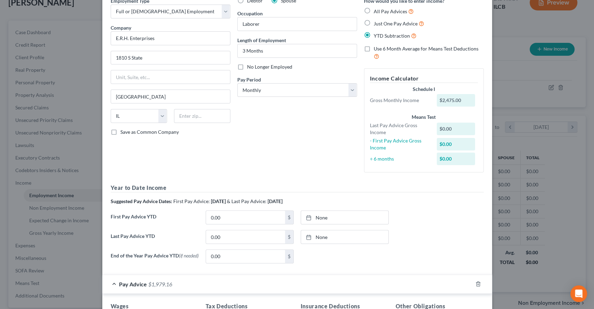
click at [391, 21] on span "Just One Pay Advice" at bounding box center [396, 24] width 44 height 6
click at [381, 21] on input "Just One Pay Advice" at bounding box center [379, 21] width 5 height 5
radio input "true"
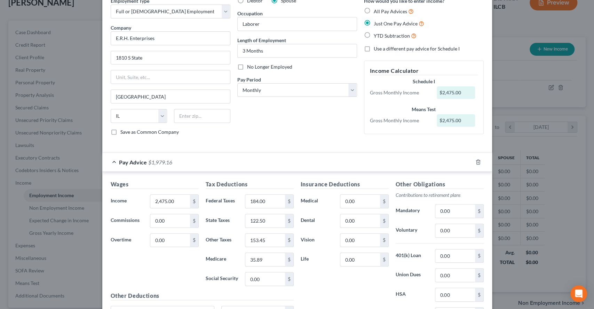
click at [384, 11] on span "All Pay Advices" at bounding box center [390, 11] width 33 height 6
click at [381, 11] on input "All Pay Advices" at bounding box center [379, 9] width 5 height 5
radio input "true"
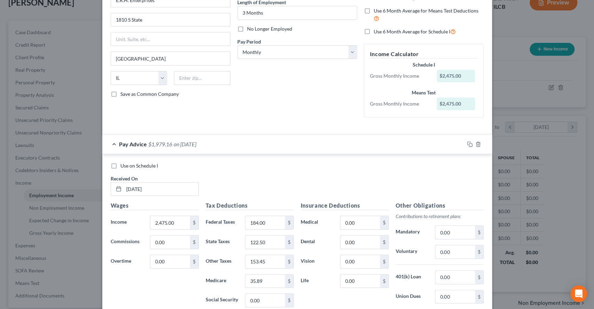
scroll to position [81, 0]
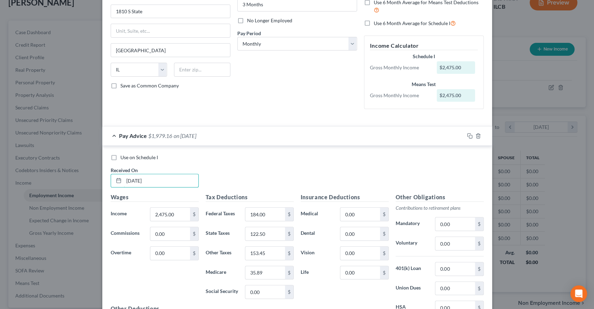
click at [149, 177] on input "[DATE]" at bounding box center [161, 180] width 74 height 13
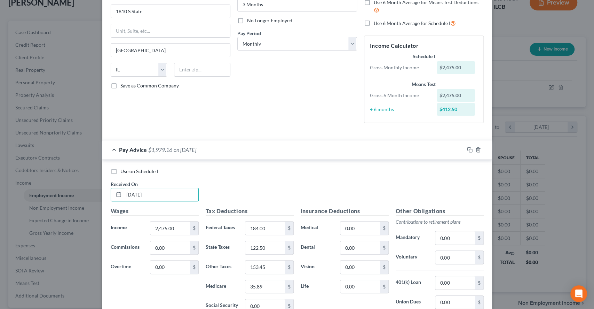
click at [253, 160] on div "Use on Schedule I Received On * [DATE] Wages Income * 2,475.00 $ Commissions 0.…" at bounding box center [297, 263] width 390 height 209
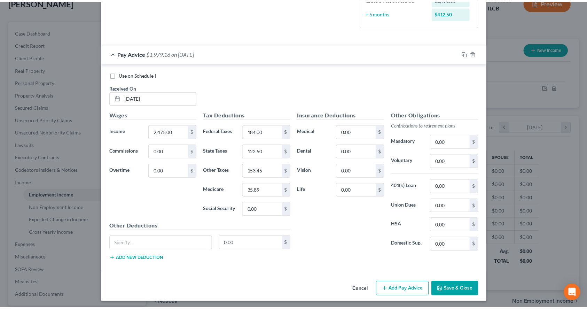
scroll to position [178, 0]
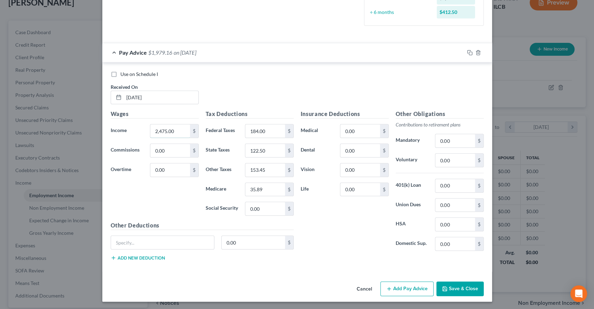
click at [169, 132] on input "2,475.00" at bounding box center [169, 130] width 39 height 13
click at [282, 84] on div "Use on Schedule I Received On * [DATE]" at bounding box center [297, 90] width 380 height 39
click at [461, 286] on button "Save & Close" at bounding box center [459, 288] width 47 height 15
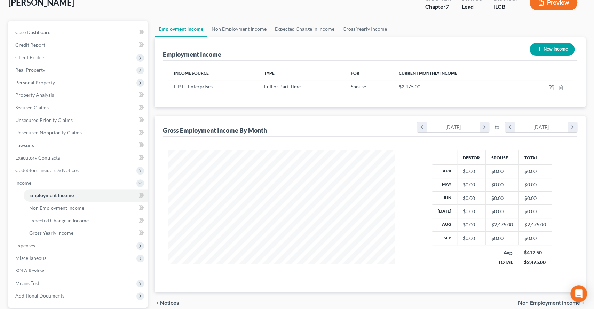
scroll to position [347880, 347764]
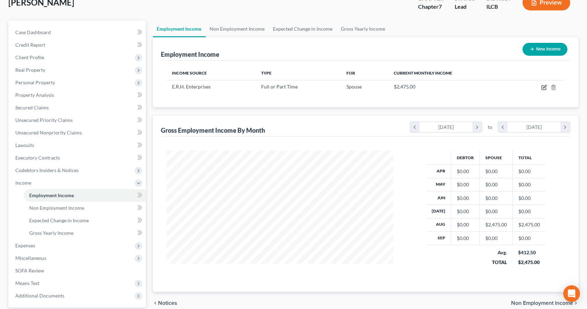
click at [542, 86] on icon "button" at bounding box center [544, 88] width 6 height 6
select select "0"
select select "14"
select select "0"
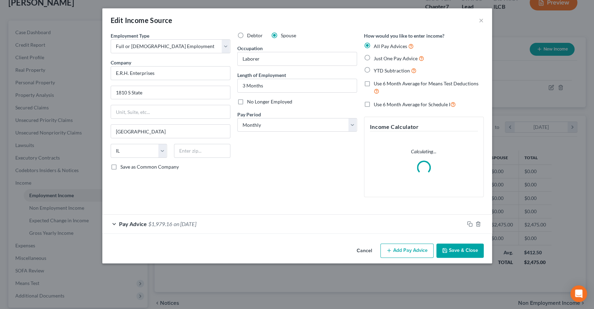
scroll to position [124, 243]
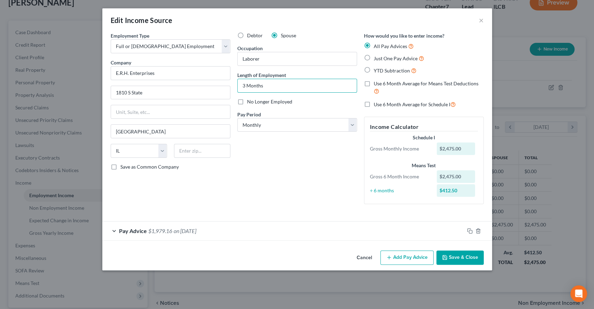
click at [302, 87] on input "3 Months" at bounding box center [297, 85] width 119 height 13
click at [241, 85] on input "3 Months" at bounding box center [297, 85] width 119 height 13
type input "7 Months"
click at [322, 182] on div "Debtor Spouse Occupation Laborer Length of Employment 7 Months No Longer Employ…" at bounding box center [297, 120] width 127 height 177
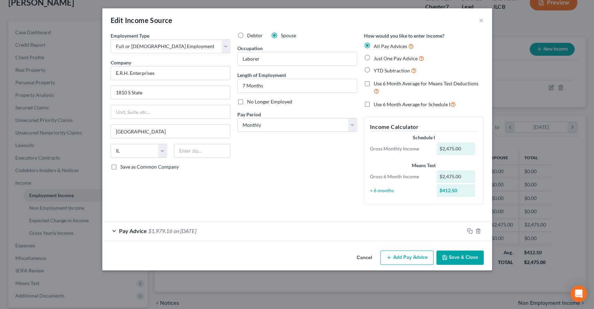
click at [165, 232] on span "$1,979.16" at bounding box center [160, 230] width 24 height 7
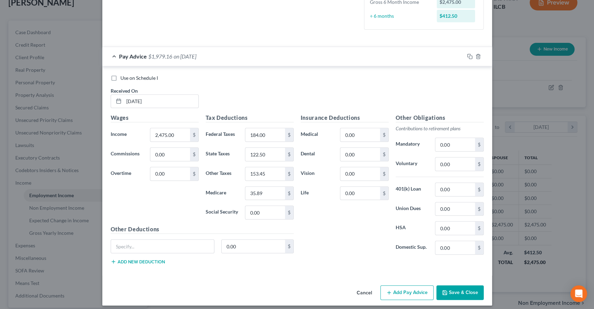
scroll to position [178, 0]
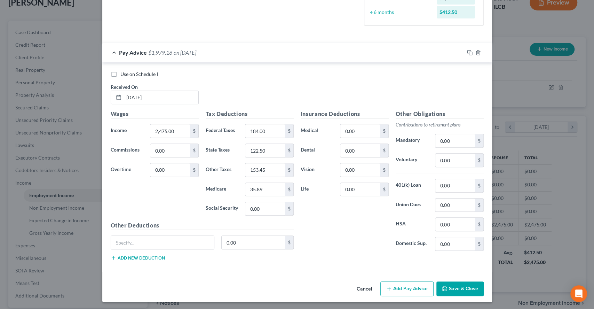
click at [184, 138] on div "Wages Income * 2,475.00 $ Commissions 0.00 $ Overtime 0.00 $" at bounding box center [154, 165] width 95 height 111
click at [181, 125] on input "2,475.00" at bounding box center [169, 130] width 39 height 13
click at [202, 130] on label "Federal Taxes" at bounding box center [222, 131] width 40 height 14
click at [192, 131] on div "$" at bounding box center [194, 130] width 8 height 13
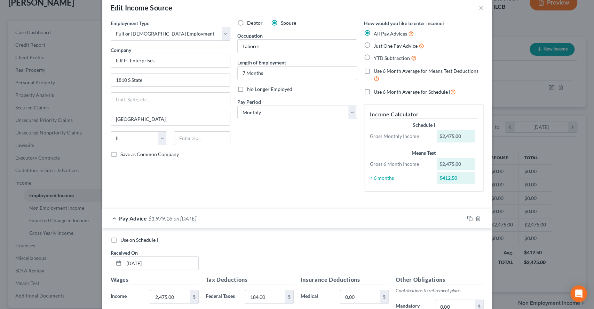
scroll to position [0, 0]
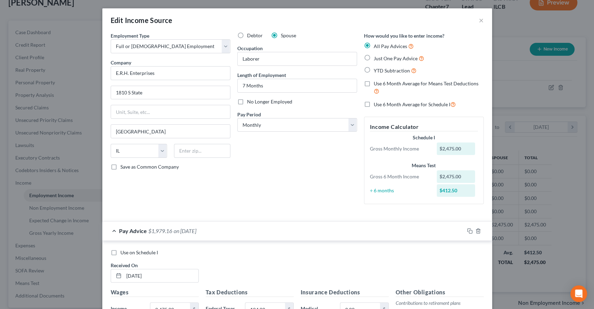
click at [396, 60] on span "Just One Pay Advice" at bounding box center [396, 58] width 44 height 6
click at [381, 59] on input "Just One Pay Advice" at bounding box center [379, 56] width 5 height 5
radio input "true"
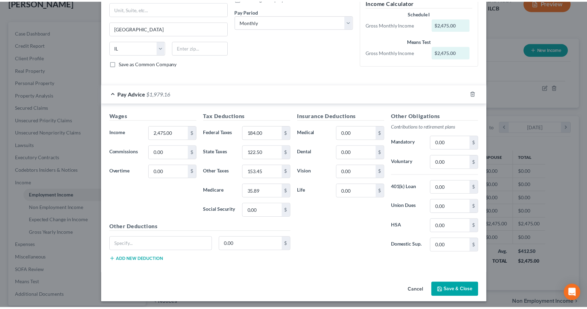
scroll to position [105, 0]
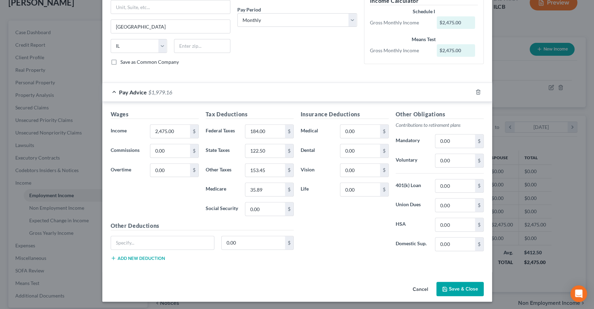
click at [457, 287] on button "Save & Close" at bounding box center [459, 289] width 47 height 15
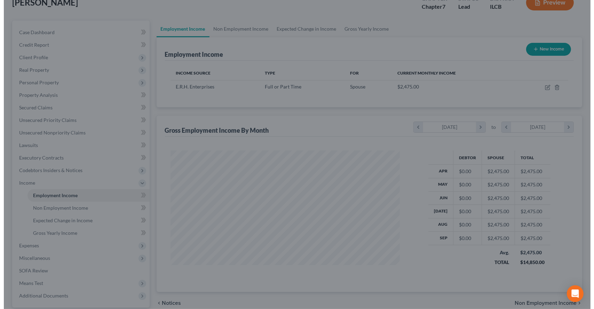
scroll to position [347880, 347764]
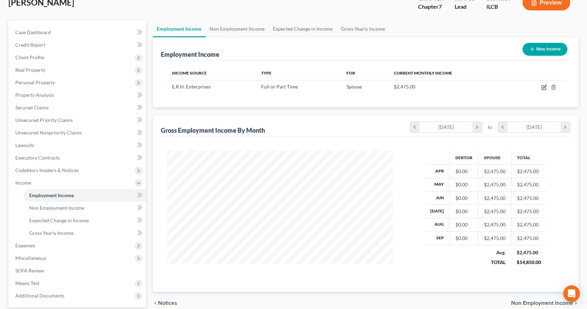
click at [542, 89] on icon "button" at bounding box center [544, 88] width 6 height 6
select select "0"
select select "14"
select select "0"
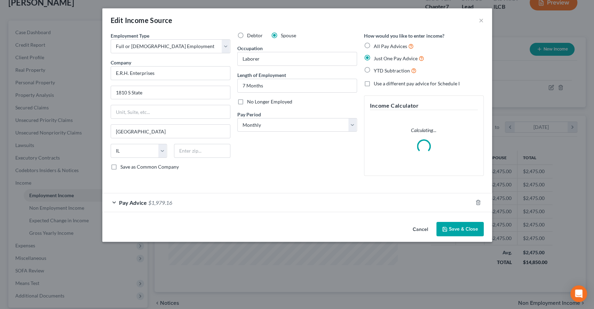
scroll to position [124, 243]
click at [393, 46] on span "All Pay Advices" at bounding box center [390, 46] width 33 height 6
click at [381, 46] on input "All Pay Advices" at bounding box center [379, 44] width 5 height 5
radio input "true"
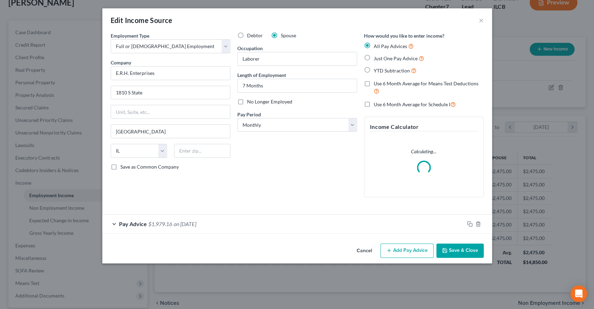
click at [236, 224] on div "Pay Advice $1,979.16 on [DATE]" at bounding box center [283, 223] width 362 height 18
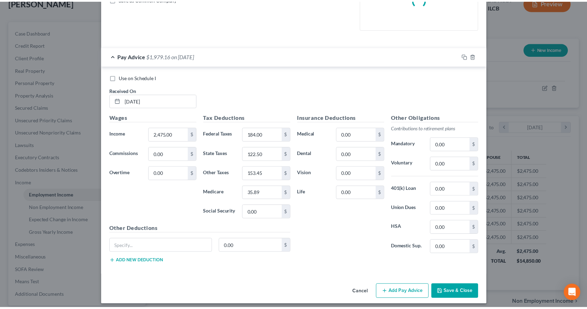
scroll to position [171, 0]
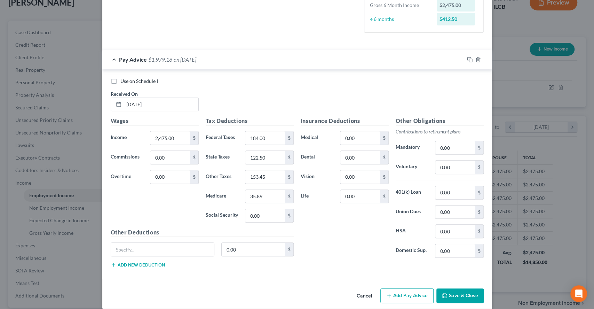
click at [471, 286] on div "Cancel Add Pay Advice Save & Close" at bounding box center [297, 296] width 390 height 23
click at [471, 288] on button "Save & Close" at bounding box center [459, 295] width 47 height 15
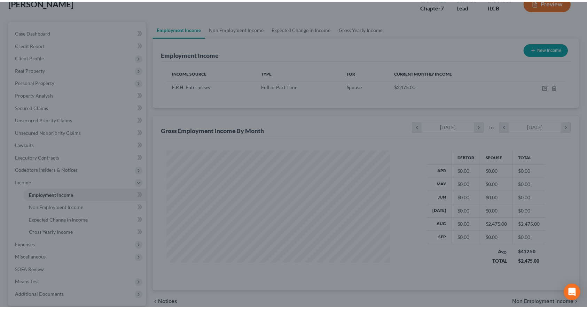
scroll to position [347880, 347764]
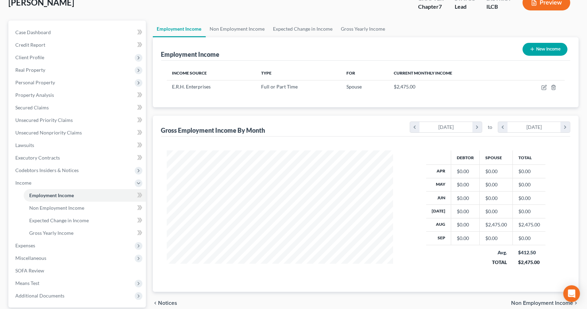
click at [139, 181] on icon at bounding box center [139, 183] width 6 height 6
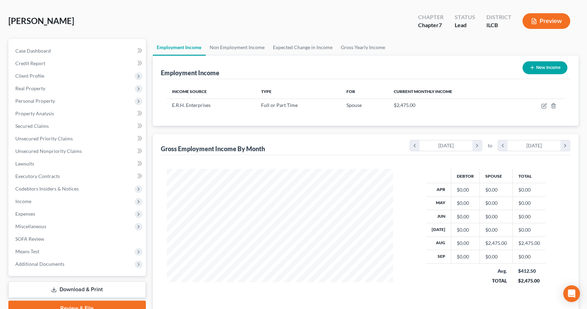
scroll to position [0, 0]
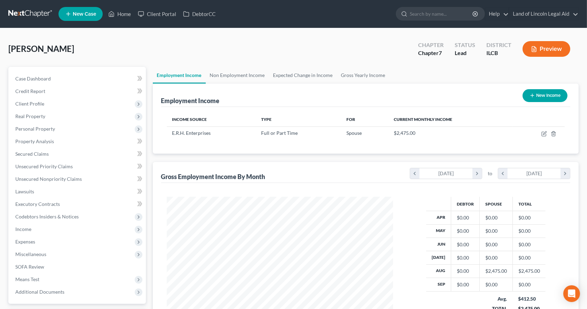
click at [58, 104] on span "Client Profile" at bounding box center [78, 103] width 136 height 13
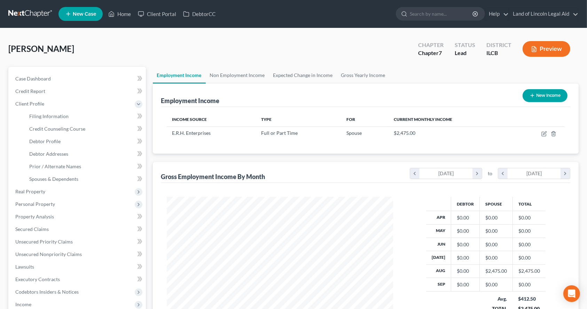
click at [71, 106] on span "Client Profile" at bounding box center [78, 103] width 136 height 13
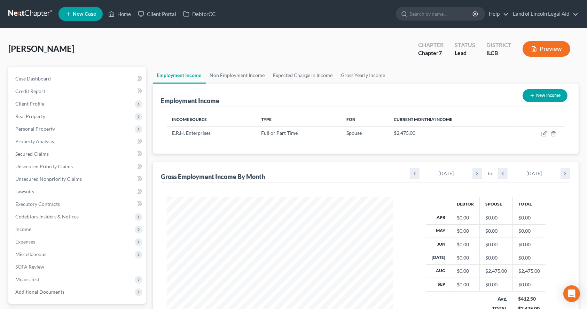
click at [66, 129] on span "Personal Property" at bounding box center [78, 128] width 136 height 13
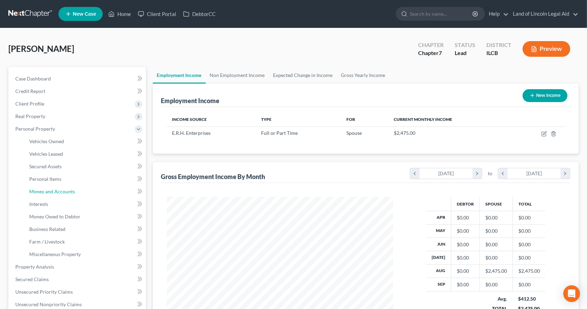
click at [75, 192] on link "Money and Accounts" at bounding box center [85, 191] width 122 height 13
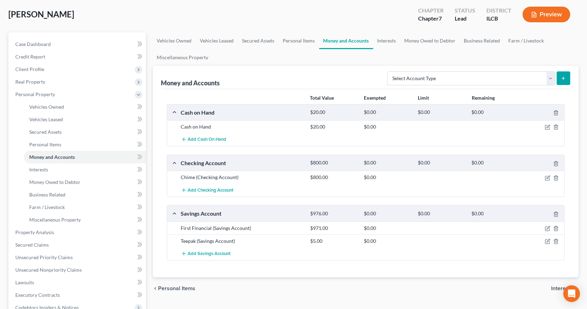
scroll to position [46, 0]
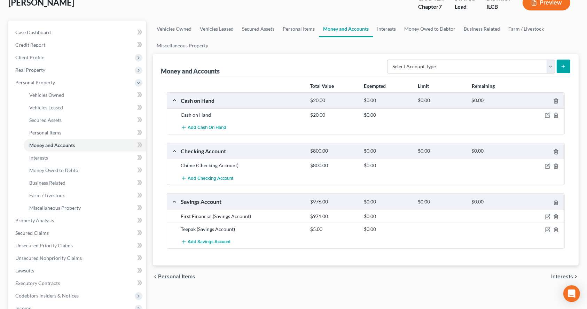
click at [564, 65] on icon "submit" at bounding box center [563, 67] width 6 height 6
click at [501, 61] on select "Select Account Type Brokerage (A/B: 18, SOFA: 20) Cash on Hand (A/B: 16) Certif…" at bounding box center [471, 67] width 168 height 14
select select "checking"
click at [389, 60] on select "Select Account Type Brokerage (A/B: 18, SOFA: 20) Cash on Hand (A/B: 16) Certif…" at bounding box center [471, 67] width 168 height 14
click at [565, 66] on line "submit" at bounding box center [563, 66] width 3 height 0
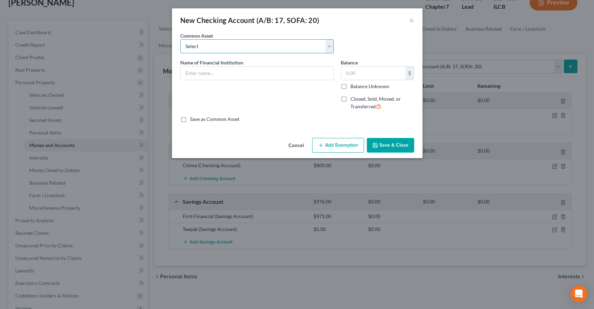
click at [198, 46] on select "Select Direct Express Card Stride National Bank d/b/a Chime" at bounding box center [256, 46] width 153 height 14
select select "1"
click at [180, 39] on select "Select Direct Express Card Stride National Bank d/b/a Chime" at bounding box center [256, 46] width 153 height 14
type input "Stride National Bank d/b/a Chime"
click at [217, 72] on input "Stride National Bank d/b/a Chime" at bounding box center [257, 72] width 153 height 13
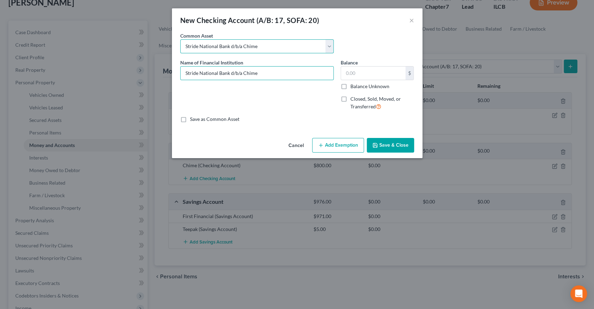
click at [247, 43] on select "Select Direct Express Card Stride National Bank d/b/a Chime" at bounding box center [256, 46] width 153 height 14
select select
click at [180, 39] on select "Select Direct Express Card Stride National Bank d/b/a Chime" at bounding box center [256, 46] width 153 height 14
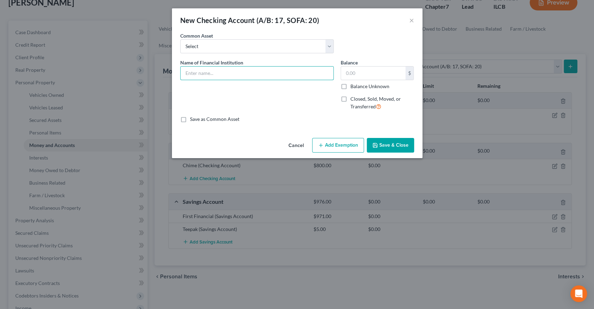
click at [232, 76] on input "text" at bounding box center [257, 72] width 153 height 13
type input "Chime"
click at [280, 87] on div "Name of Financial Institution * Chime" at bounding box center [257, 87] width 160 height 57
click at [367, 73] on input "text" at bounding box center [373, 72] width 64 height 13
click at [383, 74] on input "text" at bounding box center [373, 72] width 64 height 13
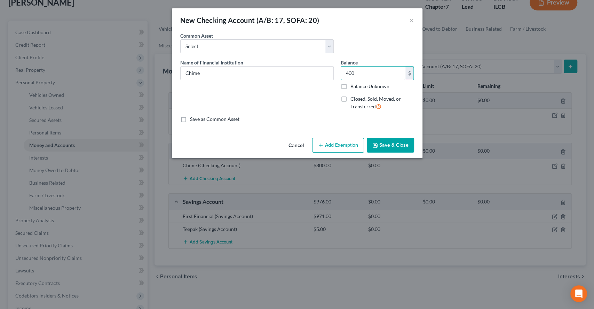
type input "400"
click at [310, 111] on div "Name of Financial Institution * Chime" at bounding box center [257, 87] width 160 height 57
click at [390, 146] on button "Save & Close" at bounding box center [390, 145] width 47 height 15
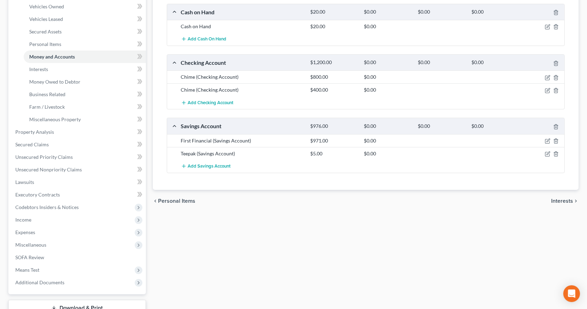
scroll to position [139, 0]
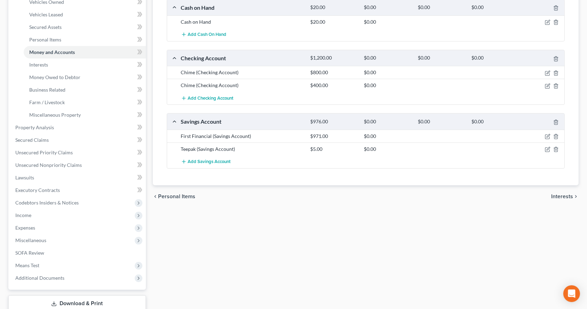
click at [50, 214] on span "Income" at bounding box center [78, 215] width 136 height 13
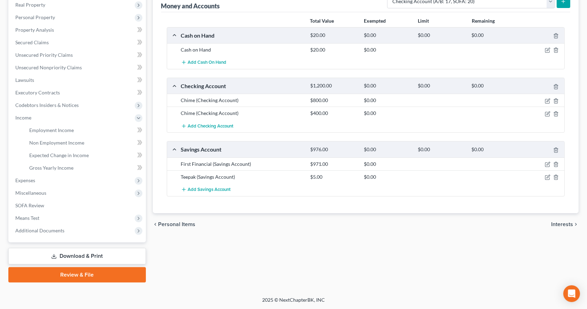
scroll to position [111, 0]
click at [29, 205] on span "SOFA Review" at bounding box center [29, 206] width 29 height 6
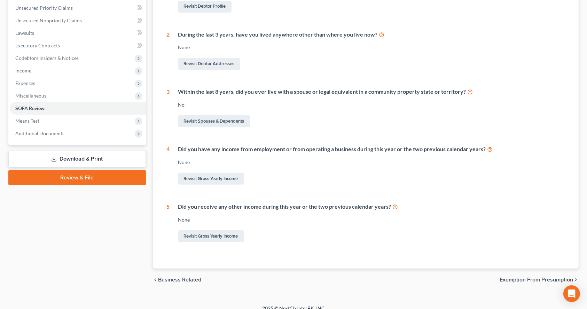
scroll to position [166, 0]
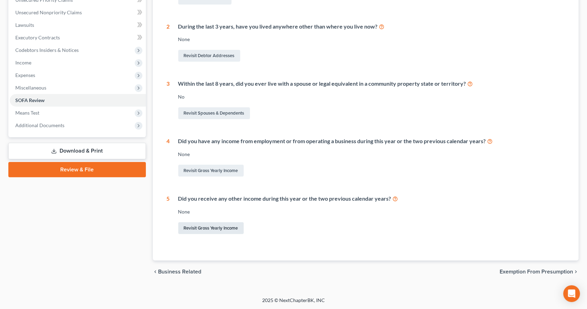
click at [213, 228] on link "Revisit Gross Yearly Income" at bounding box center [210, 228] width 65 height 12
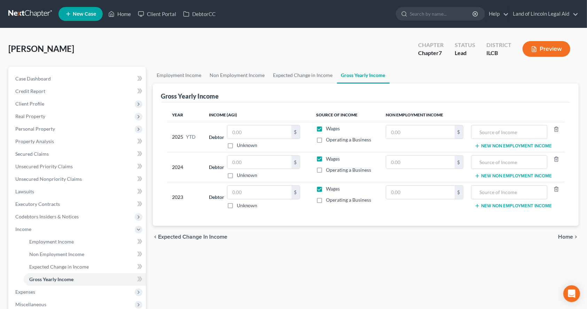
scroll to position [46, 0]
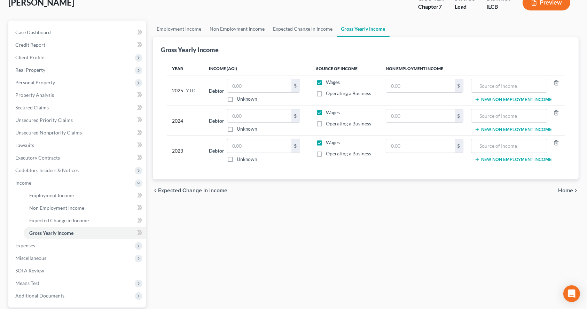
click at [248, 116] on input "text" at bounding box center [259, 115] width 64 height 13
type input "20,262"
click at [239, 141] on input "text" at bounding box center [259, 145] width 64 height 13
paste input "20,262"
type input "20,262"
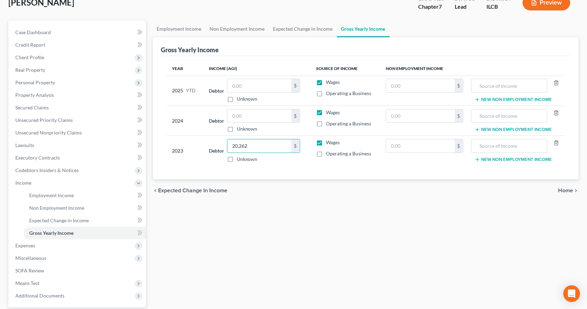
click at [302, 199] on div "chevron_left Expected Change in Income Home chevron_right" at bounding box center [366, 190] width 426 height 22
click at [237, 125] on label "Unknown" at bounding box center [247, 128] width 21 height 7
click at [239, 125] on input "Unknown" at bounding box center [241, 127] width 5 height 5
checkbox input "true"
type input "0.00"
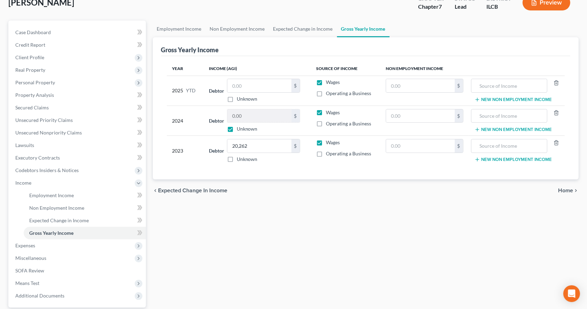
click at [237, 125] on label "Unknown" at bounding box center [247, 128] width 21 height 7
click at [239, 125] on input "Unknown" at bounding box center [241, 127] width 5 height 5
checkbox input "false"
click at [247, 114] on input "0.00" at bounding box center [259, 115] width 64 height 13
type input "20,619"
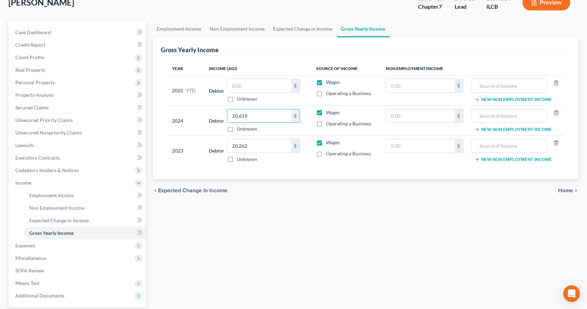
click at [356, 205] on div "Employment Income Non Employment Income Expected Change in Income Gross Yearly …" at bounding box center [365, 184] width 433 height 327
click at [507, 141] on input "text" at bounding box center [509, 145] width 69 height 13
type input "L"
type input "Employment"
click at [494, 117] on input "text" at bounding box center [509, 115] width 69 height 13
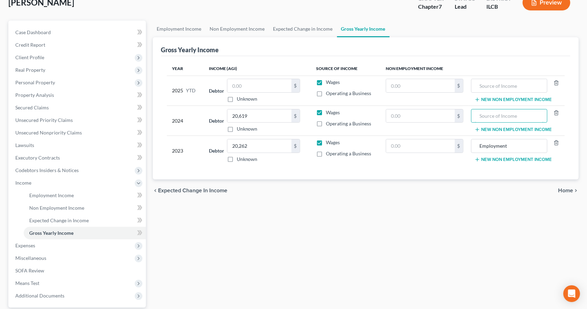
paste input "Employment"
type input "Employment"
click at [481, 205] on div "Employment Income Non Employment Income Expected Change in Income Gross Yearly …" at bounding box center [365, 184] width 433 height 327
type input "21,456"
click at [242, 85] on input "text" at bounding box center [259, 85] width 64 height 13
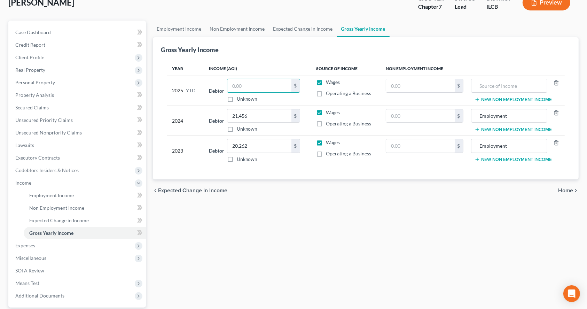
click at [254, 83] on input "text" at bounding box center [259, 85] width 64 height 13
type input "2,475"
click at [501, 91] on input "text" at bounding box center [509, 85] width 69 height 13
click at [509, 58] on div "Year Income (AGI) Source of Income Non Employment Income 2025 YTD Debtor 2,475.…" at bounding box center [365, 118] width 409 height 124
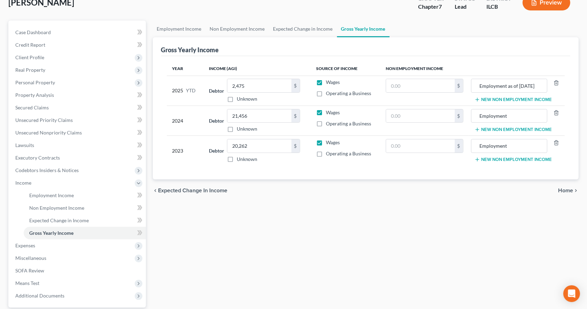
scroll to position [0, 0]
click at [532, 86] on input "Employment as of [DATE]" at bounding box center [509, 85] width 69 height 13
type input "Employment as of [DATE]"
click at [451, 202] on div "Employment Income Non Employment Income Expected Change in Income Gross Yearly …" at bounding box center [365, 184] width 433 height 327
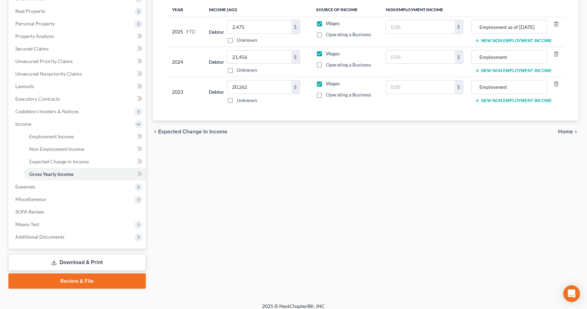
scroll to position [111, 0]
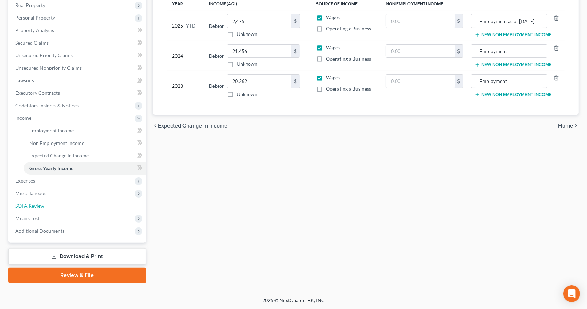
click at [61, 206] on link "SOFA Review" at bounding box center [78, 205] width 136 height 13
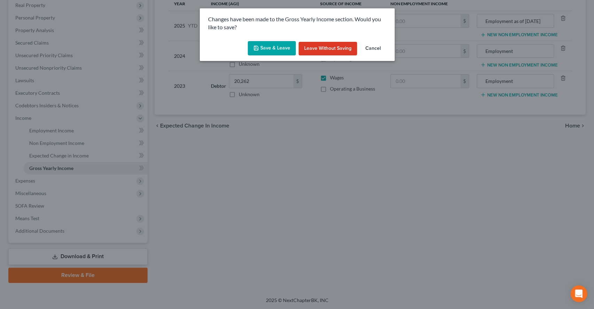
click at [276, 48] on button "Save & Leave" at bounding box center [272, 48] width 48 height 15
